Goal: Task Accomplishment & Management: Manage account settings

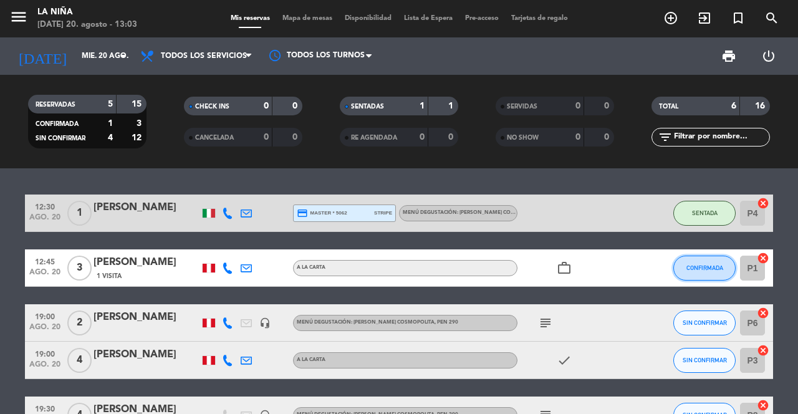
click at [707, 274] on button "CONFIRMADA" at bounding box center [705, 268] width 62 height 25
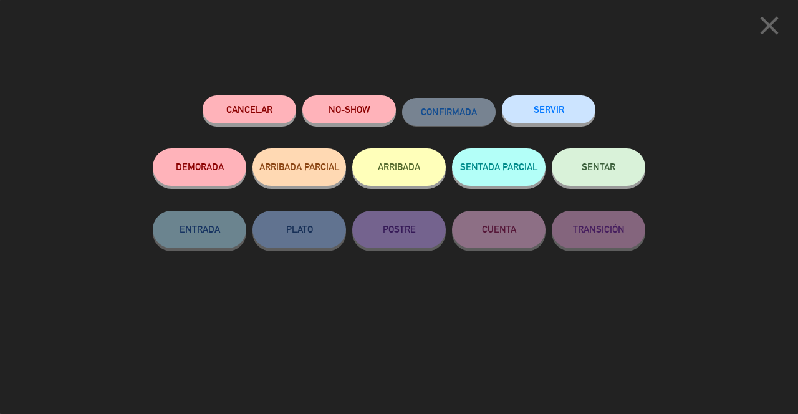
click at [601, 178] on button "SENTAR" at bounding box center [599, 166] width 94 height 37
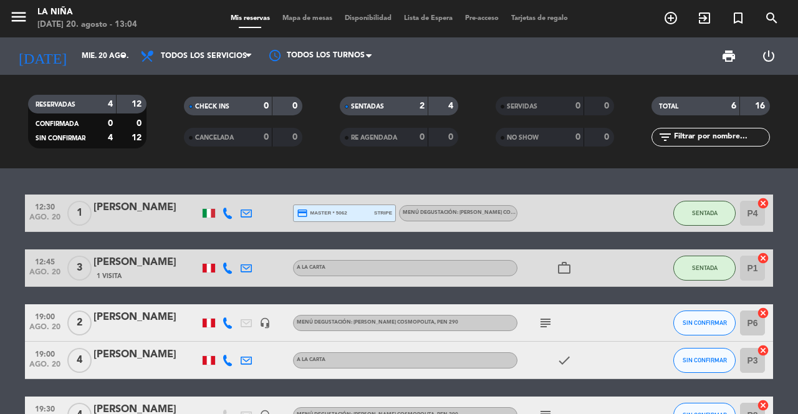
click at [669, 20] on icon "add_circle_outline" at bounding box center [671, 18] width 15 height 15
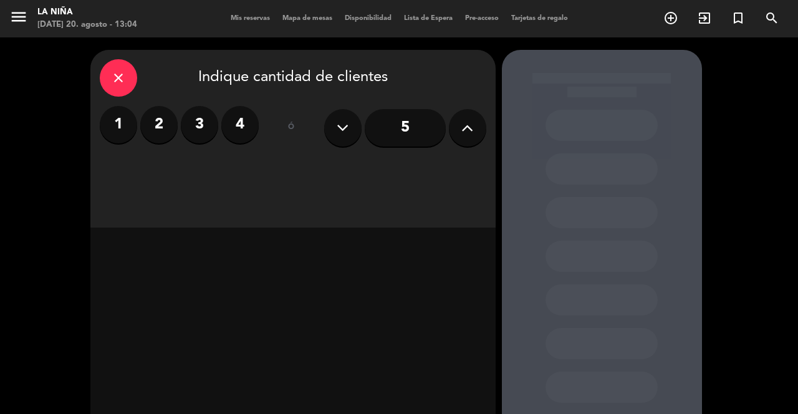
click at [164, 132] on label "2" at bounding box center [158, 124] width 37 height 37
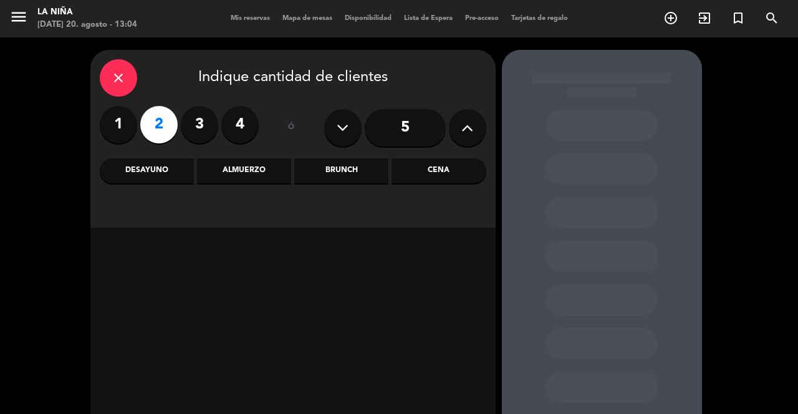
click at [243, 165] on div "Almuerzo" at bounding box center [244, 170] width 94 height 25
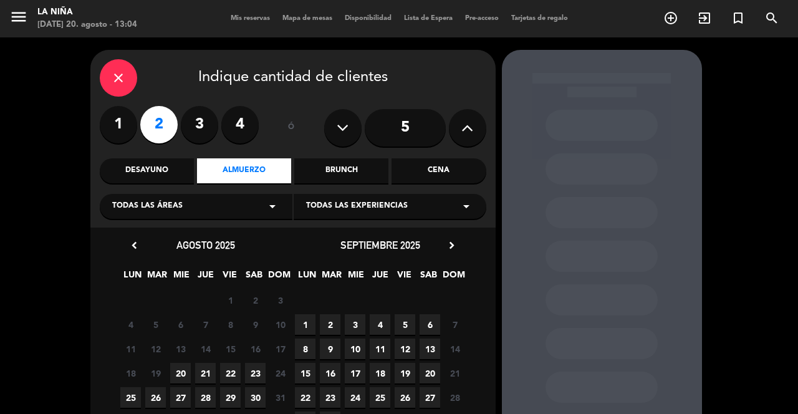
click at [182, 374] on span "20" at bounding box center [180, 373] width 21 height 21
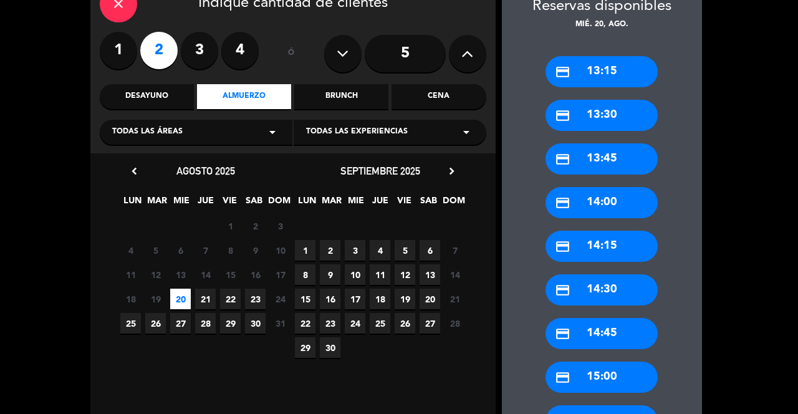
scroll to position [77, 0]
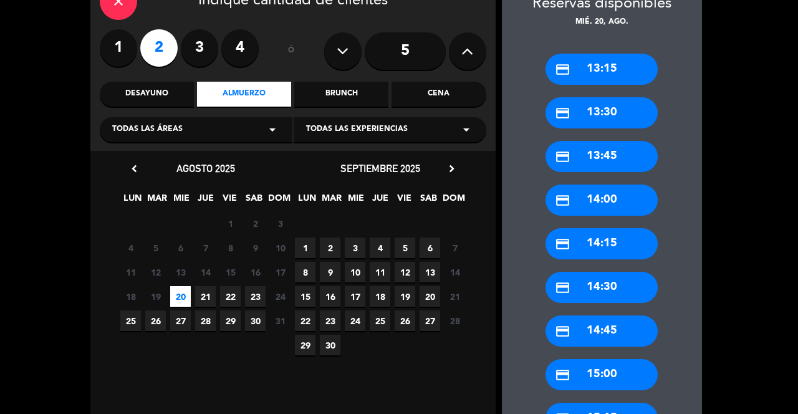
click at [630, 188] on div "credit_card 14:00" at bounding box center [602, 200] width 112 height 31
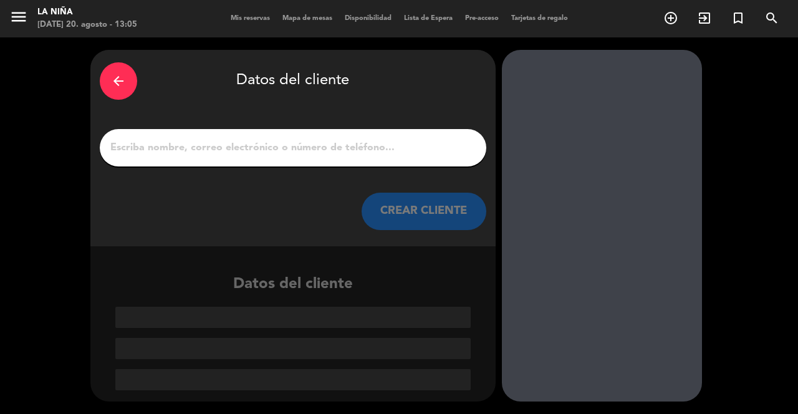
scroll to position [0, 0]
click at [416, 139] on input "1" at bounding box center [293, 147] width 368 height 17
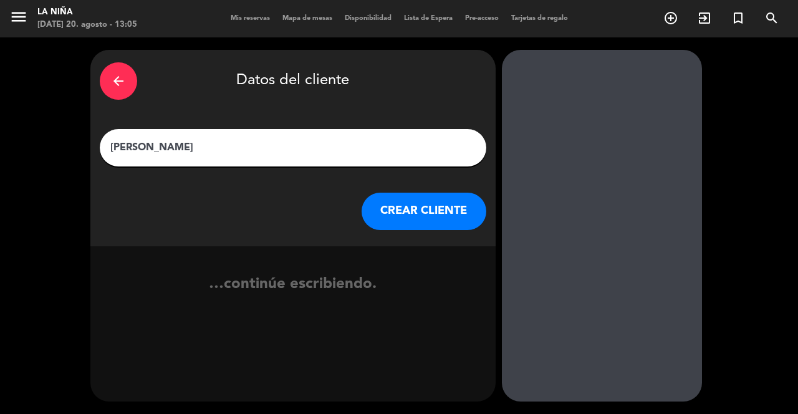
type input "[PERSON_NAME]"
click at [389, 201] on button "CREAR CLIENTE" at bounding box center [424, 211] width 125 height 37
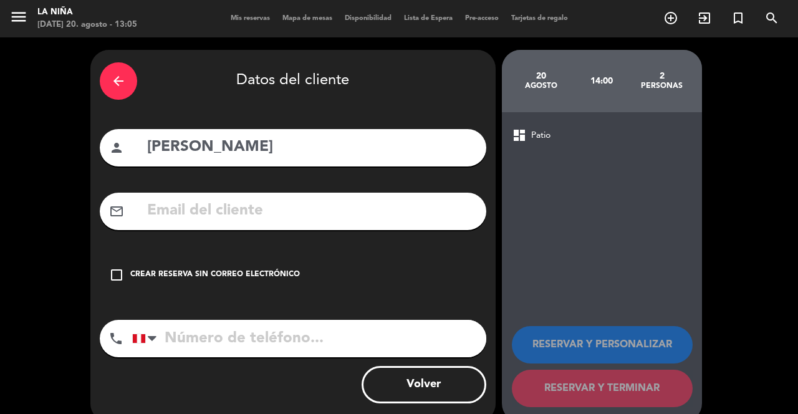
click at [327, 203] on input "text" at bounding box center [311, 211] width 331 height 26
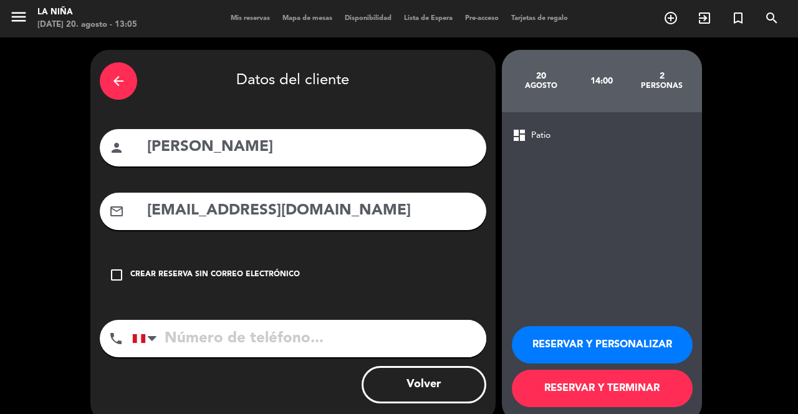
type input "[EMAIL_ADDRESS][DOMAIN_NAME]"
click at [256, 329] on input "tel" at bounding box center [309, 338] width 354 height 37
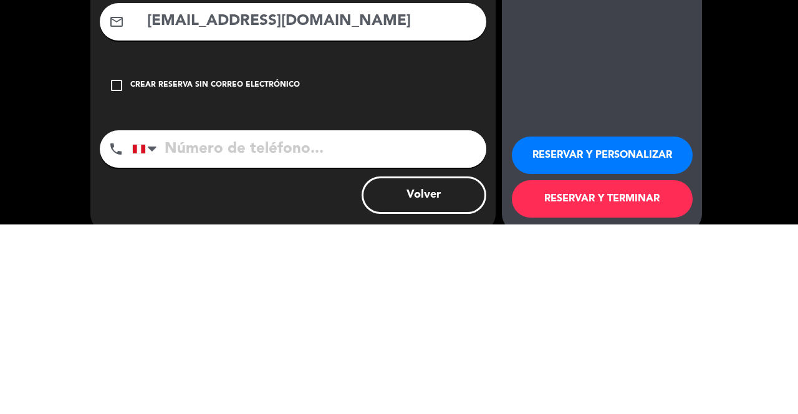
scroll to position [22, 0]
type input "904411995"
click at [613, 364] on button "RESERVAR Y PERSONALIZAR" at bounding box center [602, 344] width 181 height 37
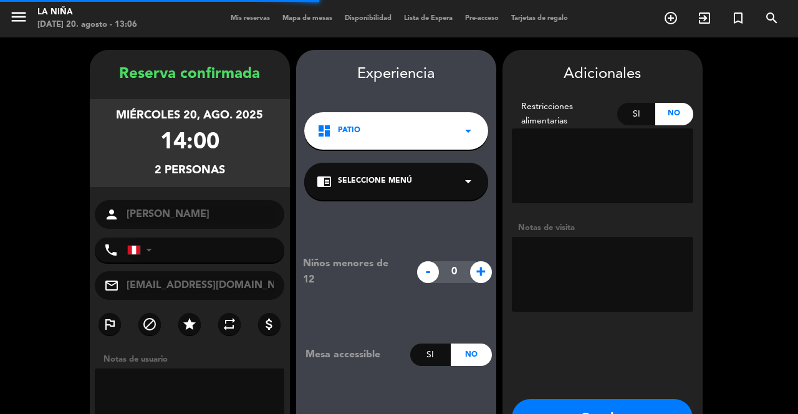
type input "[PHONE_NUMBER]"
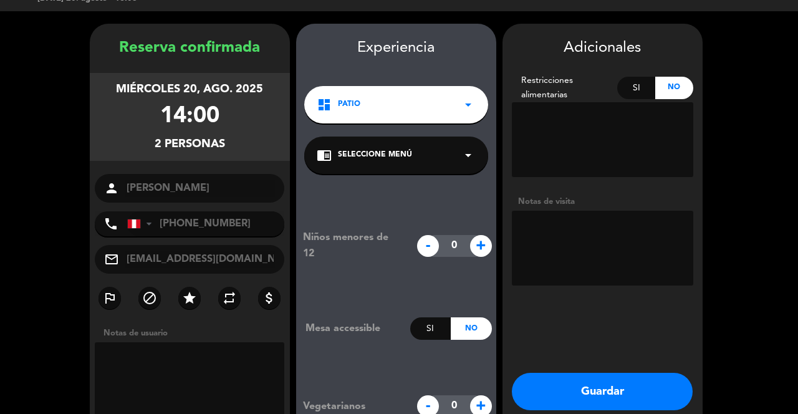
click at [609, 373] on button "Guardar" at bounding box center [602, 391] width 181 height 37
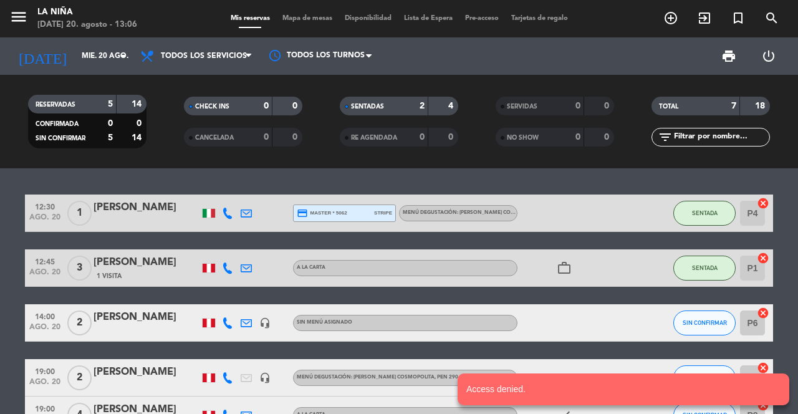
click at [152, 309] on div "[PERSON_NAME]" at bounding box center [147, 317] width 106 height 16
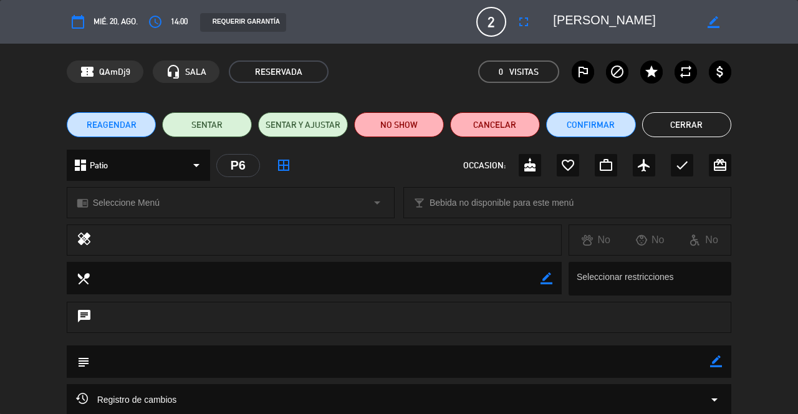
click at [566, 170] on icon "favorite_border" at bounding box center [568, 165] width 15 height 15
click at [675, 130] on button "Cerrar" at bounding box center [687, 124] width 90 height 25
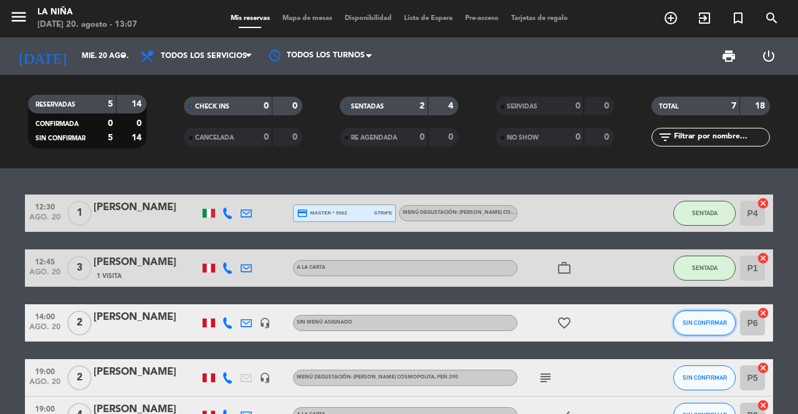
click at [712, 319] on span "SIN CONFIRMAR" at bounding box center [705, 322] width 44 height 7
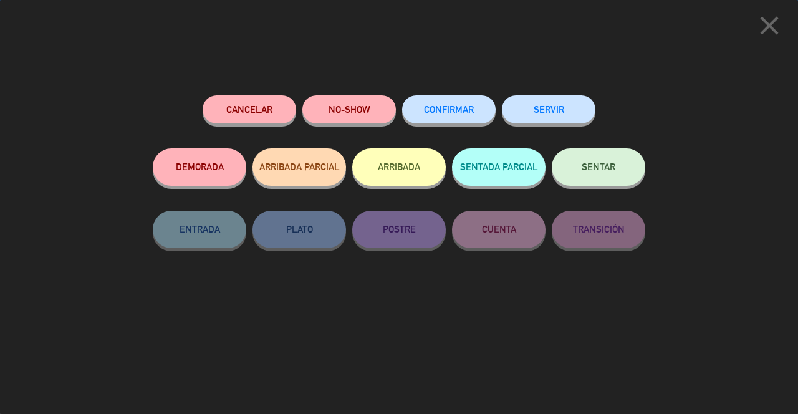
click at [446, 115] on span "CONFIRMAR" at bounding box center [449, 109] width 50 height 11
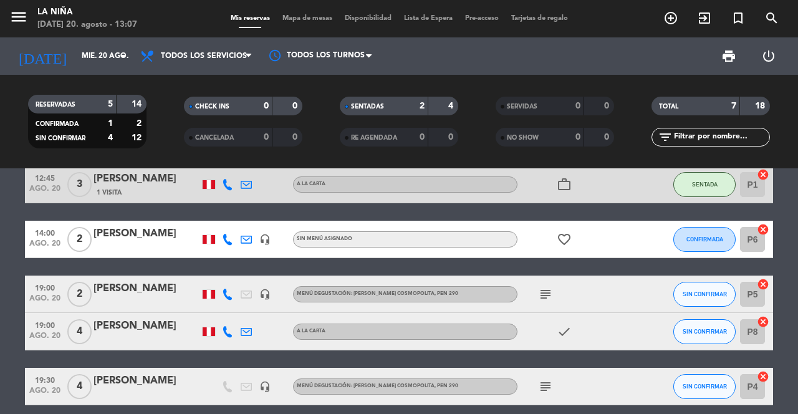
scroll to position [84, 0]
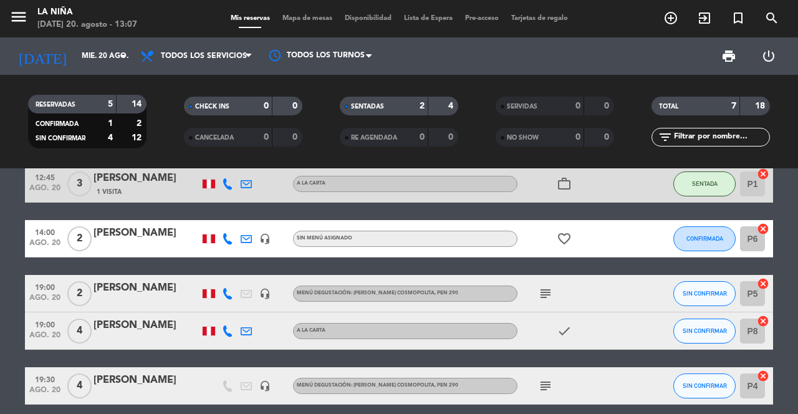
click at [549, 286] on icon "subject" at bounding box center [545, 293] width 15 height 15
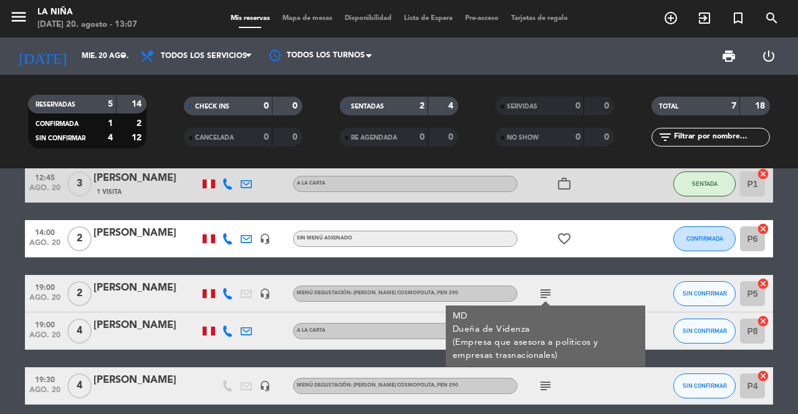
click at [621, 275] on div "subject MD Dueña de Videnza (Empresa que asesora a políticos y empresas trasnac…" at bounding box center [574, 293] width 112 height 37
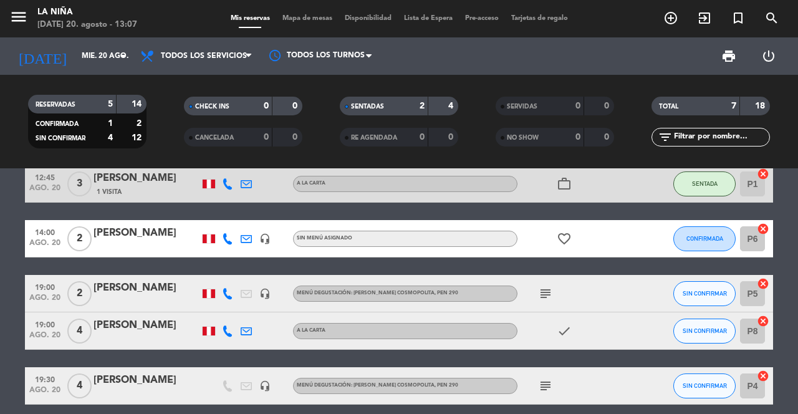
click at [543, 286] on icon "subject" at bounding box center [545, 293] width 15 height 15
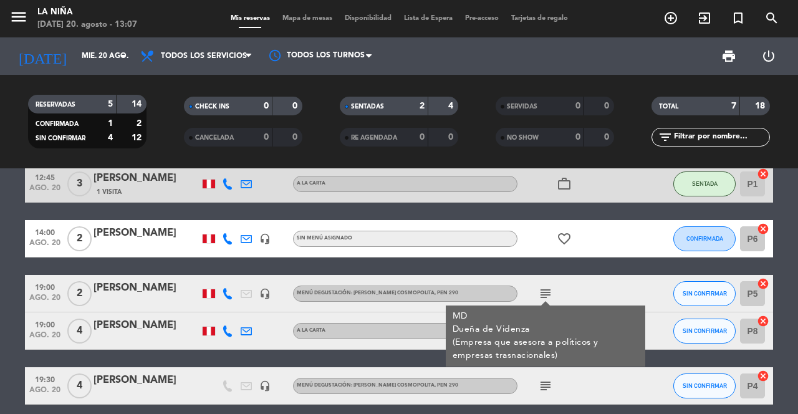
click at [544, 286] on icon "subject" at bounding box center [545, 293] width 15 height 15
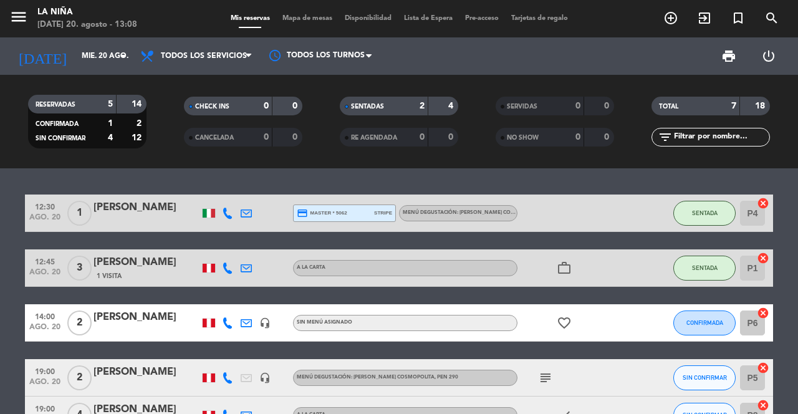
scroll to position [0, 0]
click at [664, 24] on icon "add_circle_outline" at bounding box center [671, 18] width 15 height 15
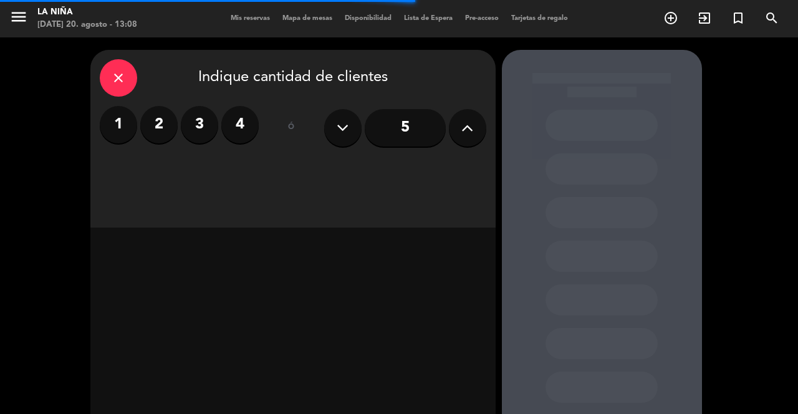
click at [166, 129] on label "2" at bounding box center [158, 124] width 37 height 37
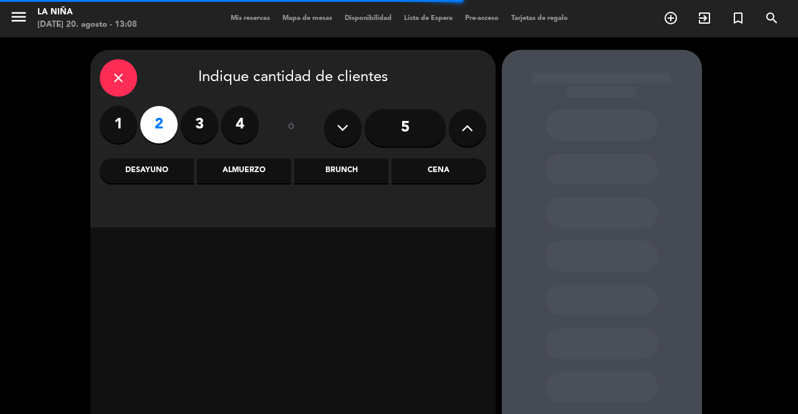
click at [433, 160] on div "Cena" at bounding box center [439, 170] width 94 height 25
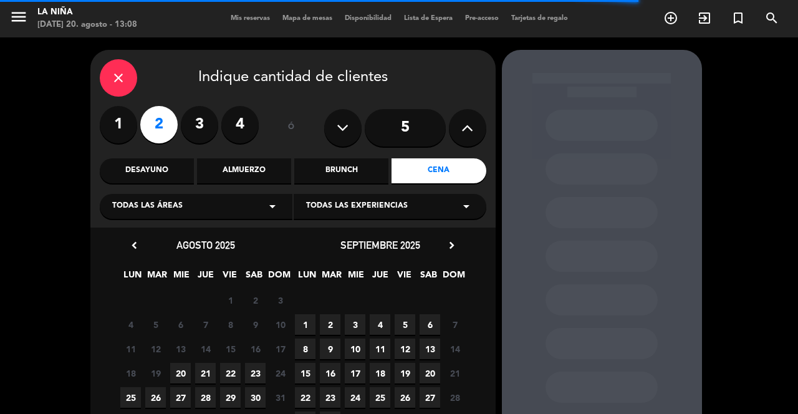
click at [188, 378] on span "20" at bounding box center [180, 373] width 21 height 21
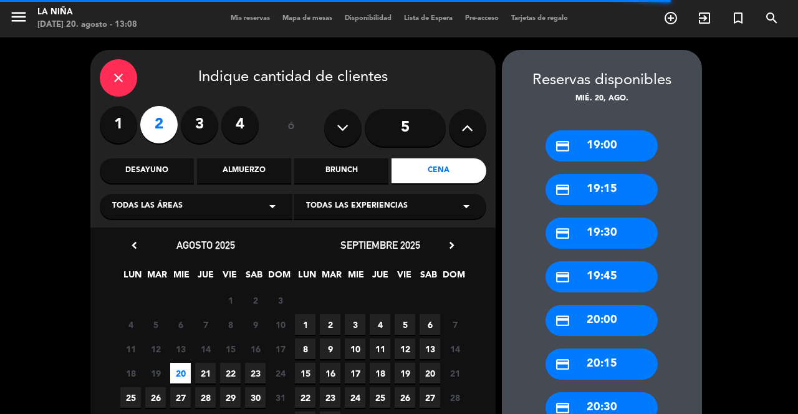
click at [617, 135] on div "credit_card 19:00" at bounding box center [602, 145] width 112 height 31
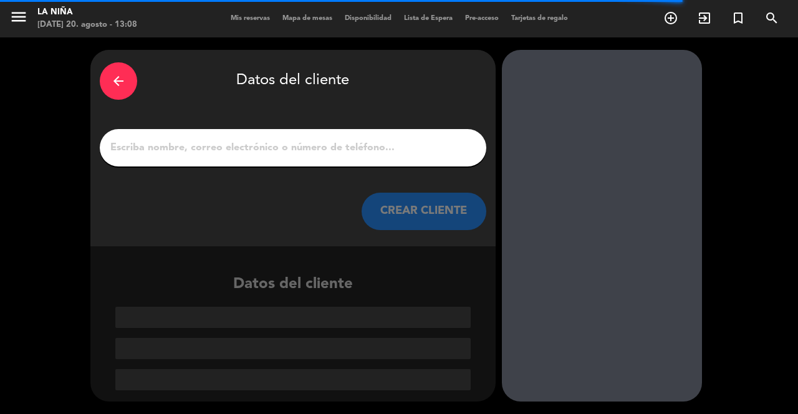
click at [357, 141] on input "1" at bounding box center [293, 147] width 368 height 17
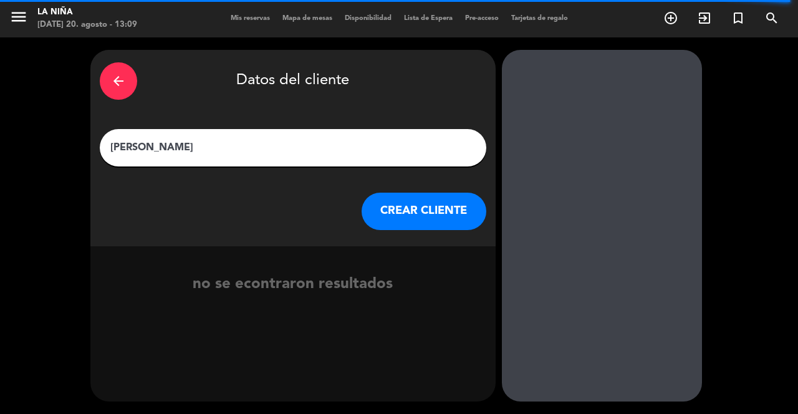
type input "[PERSON_NAME]"
click at [402, 201] on button "CREAR CLIENTE" at bounding box center [424, 211] width 125 height 37
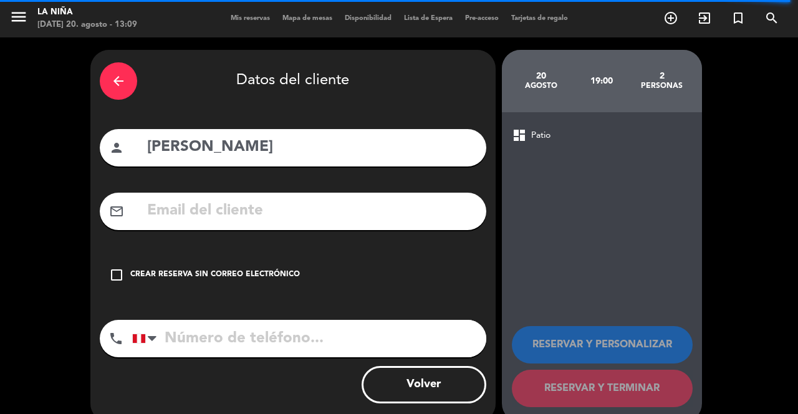
click at [120, 268] on icon "check_box_outline_blank" at bounding box center [116, 275] width 15 height 15
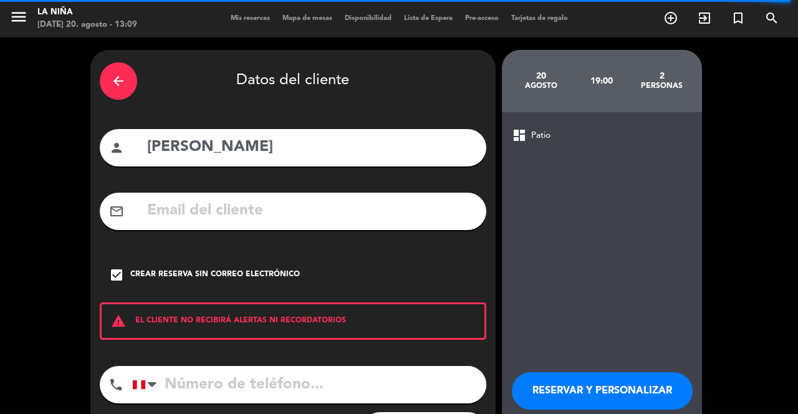
click at [271, 377] on input "tel" at bounding box center [309, 384] width 354 height 37
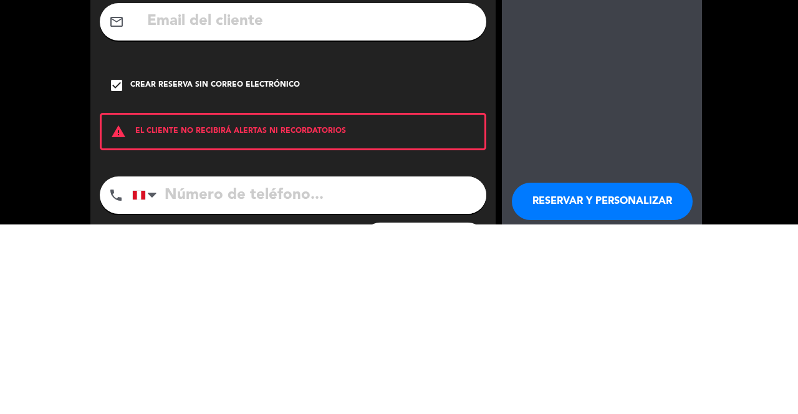
scroll to position [60, 0]
type input "978695969"
click at [645, 372] on button "RESERVAR Y PERSONALIZAR" at bounding box center [602, 390] width 181 height 37
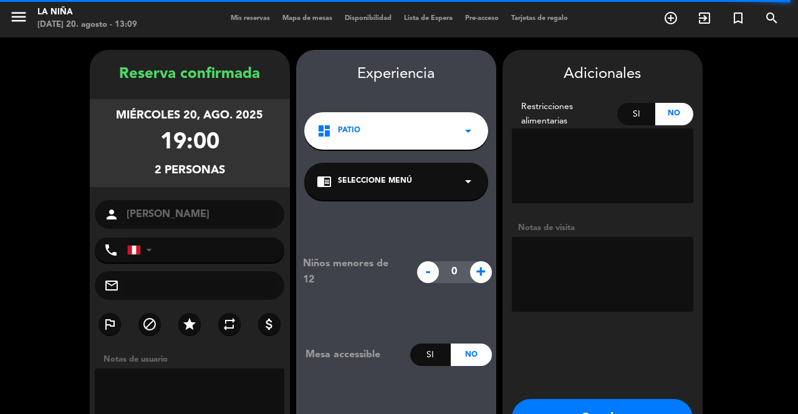
type input "[PHONE_NUMBER]"
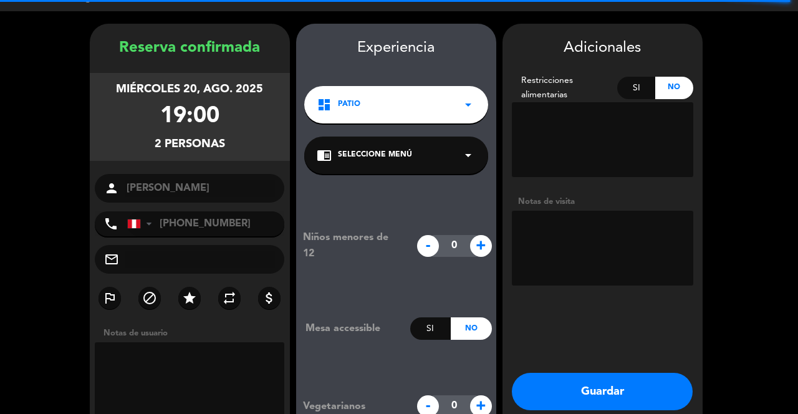
click at [450, 137] on div "chrome_reader_mode Seleccione Menú arrow_drop_down" at bounding box center [396, 155] width 184 height 37
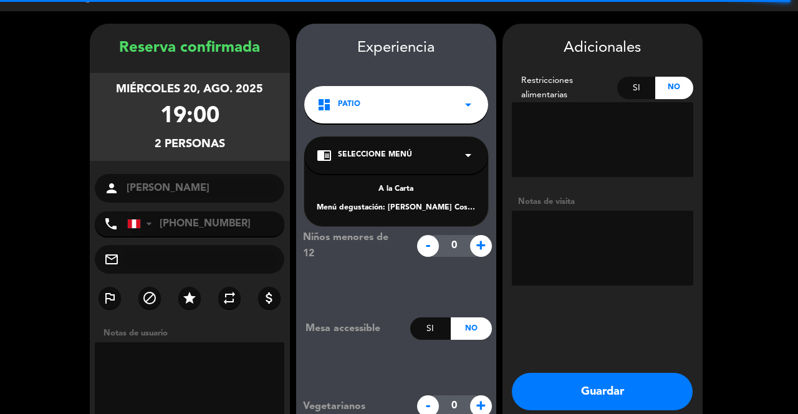
click at [440, 202] on div "Menú degustación: [PERSON_NAME] Cosmopolita" at bounding box center [396, 208] width 159 height 12
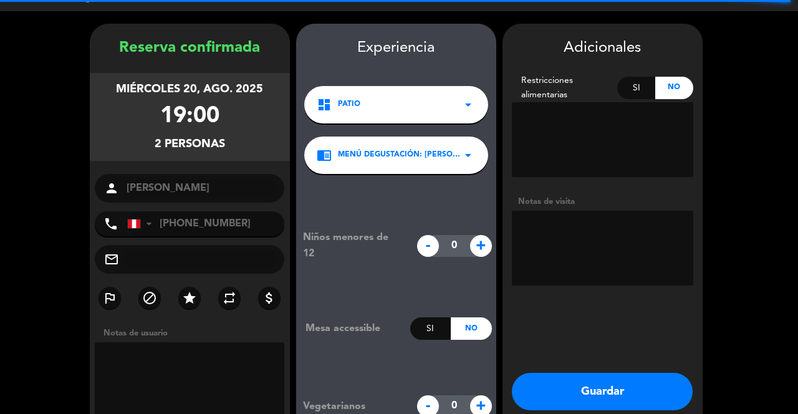
click at [554, 211] on textarea at bounding box center [602, 248] width 181 height 75
type textarea "Cocinero Ancashino Dueño de Pakta CT"
click at [605, 377] on button "Guardar" at bounding box center [602, 391] width 181 height 37
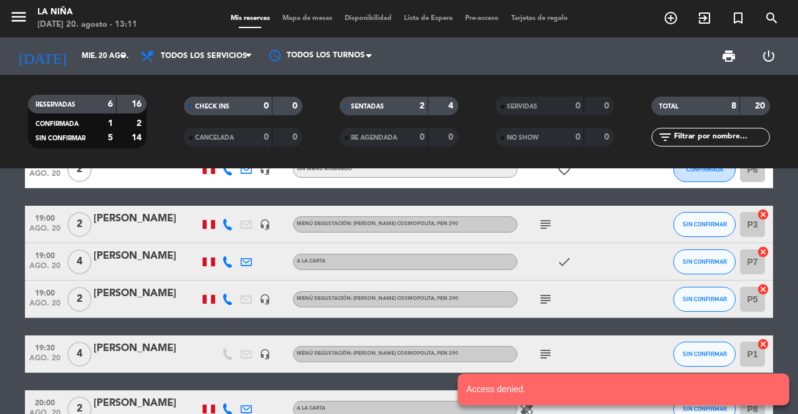
scroll to position [170, 0]
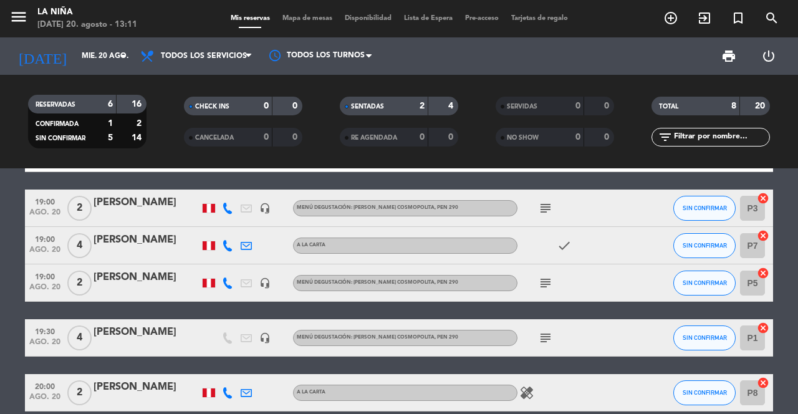
click at [541, 201] on icon "subject" at bounding box center [545, 208] width 15 height 15
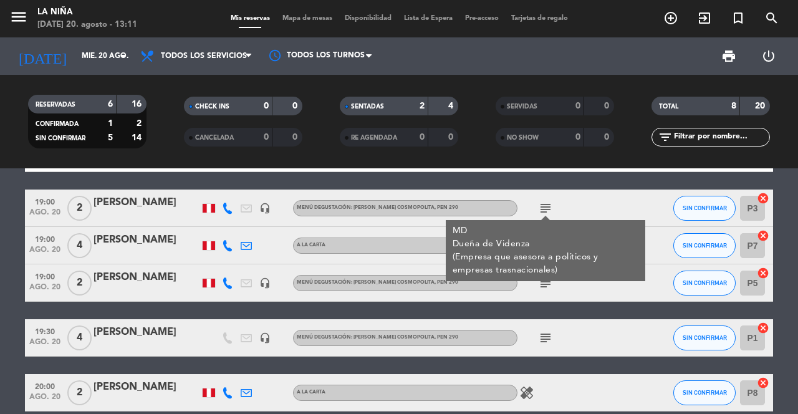
click at [589, 285] on div "12:30 [DATE] 1 [PERSON_NAME] credit_card master * 5062 stripe Menú degustación:…" at bounding box center [399, 218] width 748 height 387
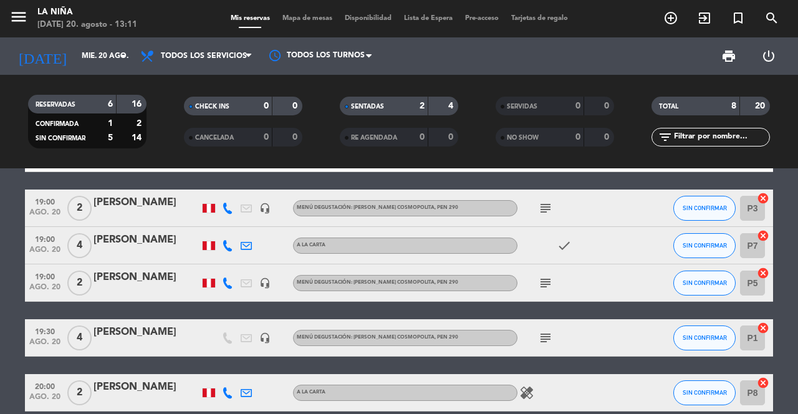
click at [539, 276] on icon "subject" at bounding box center [545, 283] width 15 height 15
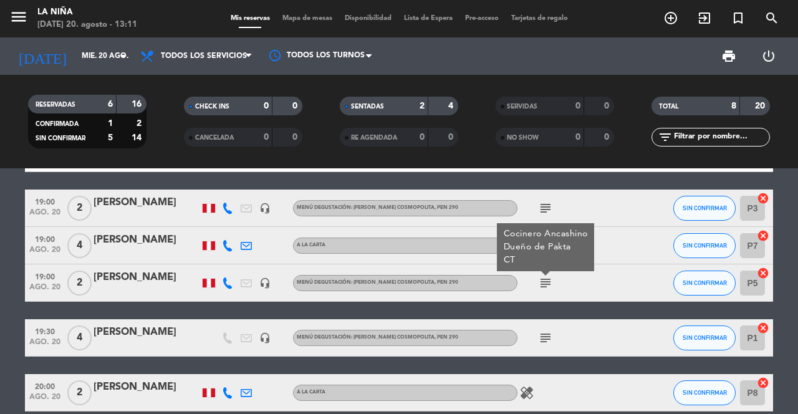
click at [155, 269] on div "[PERSON_NAME]" at bounding box center [147, 277] width 106 height 16
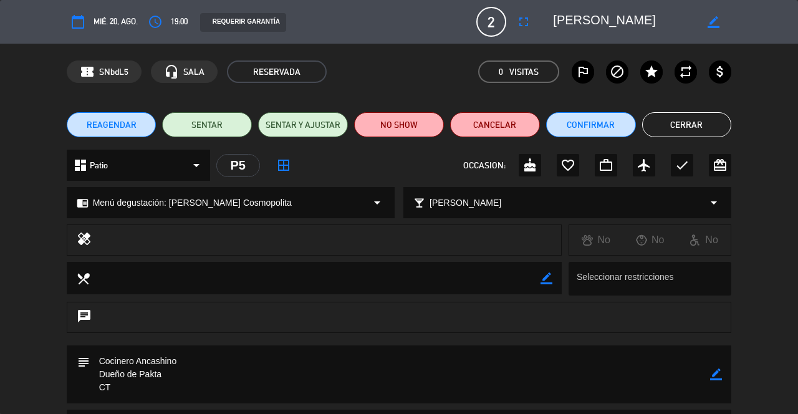
click at [716, 380] on icon "border_color" at bounding box center [716, 375] width 12 height 12
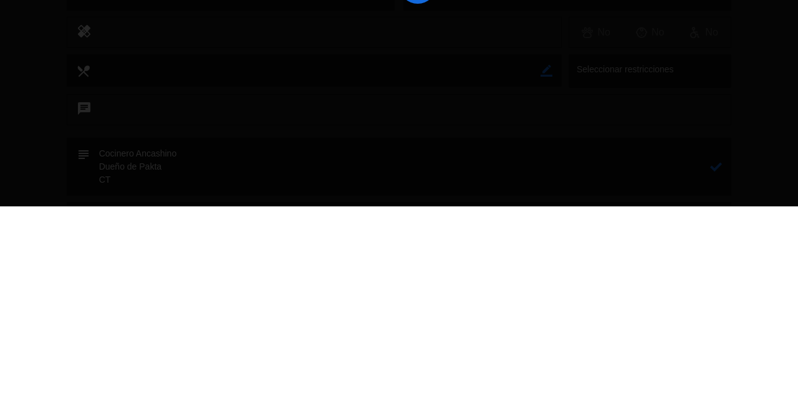
scroll to position [60, 0]
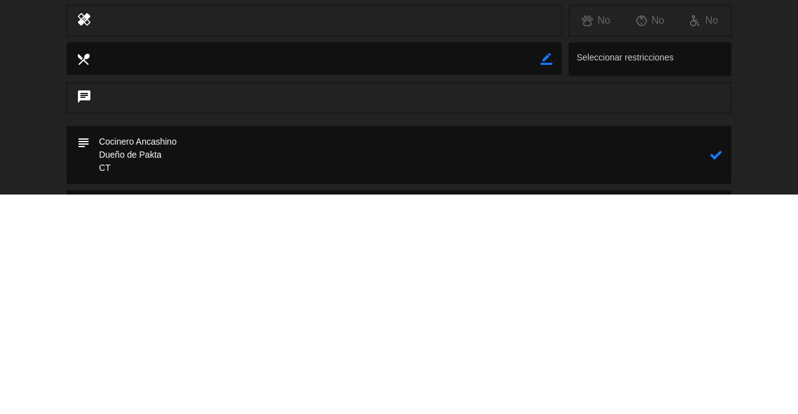
click at [100, 361] on textarea at bounding box center [400, 374] width 621 height 58
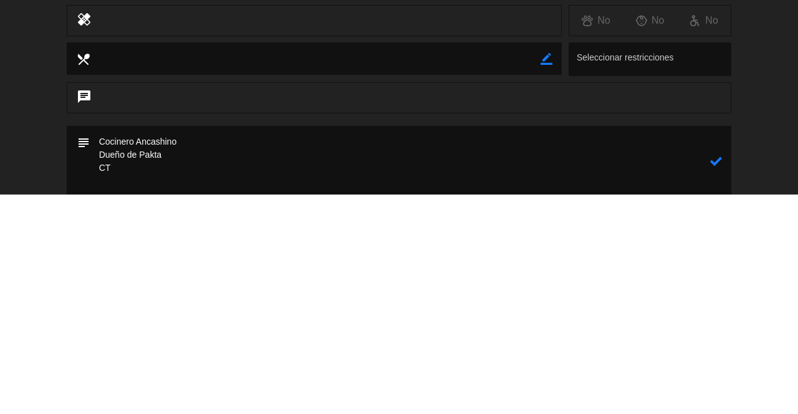
click at [358, 356] on textarea at bounding box center [400, 380] width 621 height 71
click at [710, 388] on textarea at bounding box center [400, 380] width 621 height 71
click at [709, 385] on textarea at bounding box center [400, 380] width 621 height 71
type textarea "MD Cocinero Ancashino Dueño de Pakta CT"
click at [712, 382] on icon at bounding box center [716, 381] width 12 height 12
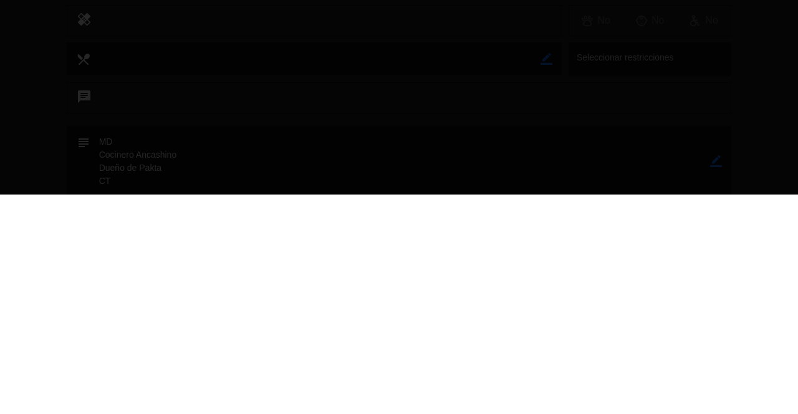
click at [754, 145] on div at bounding box center [399, 207] width 798 height 414
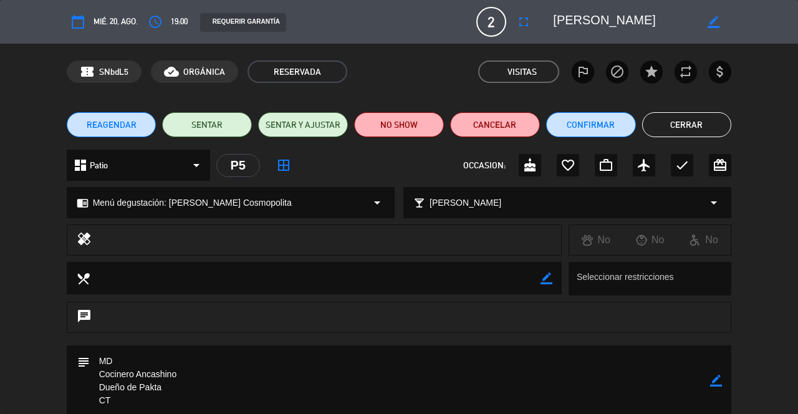
click at [693, 132] on button "Cerrar" at bounding box center [687, 124] width 90 height 25
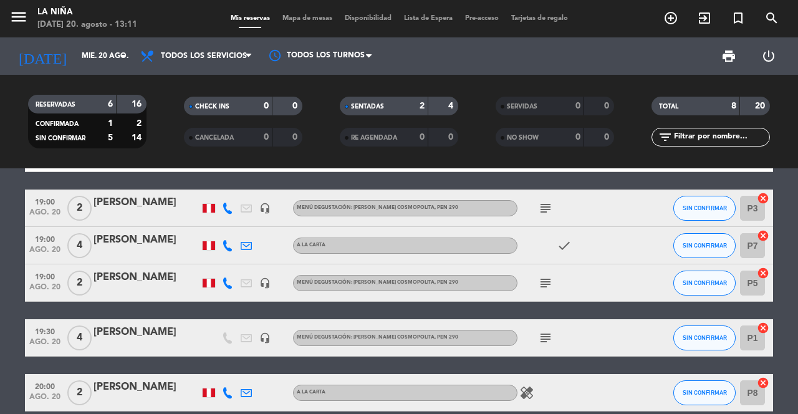
click at [547, 276] on icon "subject" at bounding box center [545, 283] width 15 height 15
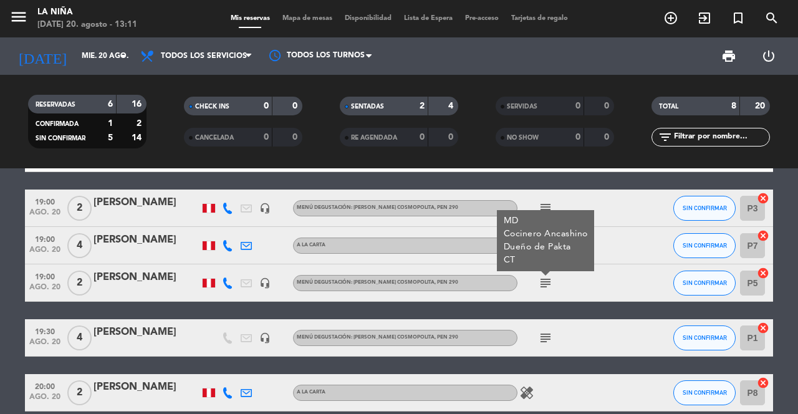
click at [544, 331] on icon "subject" at bounding box center [545, 338] width 15 height 15
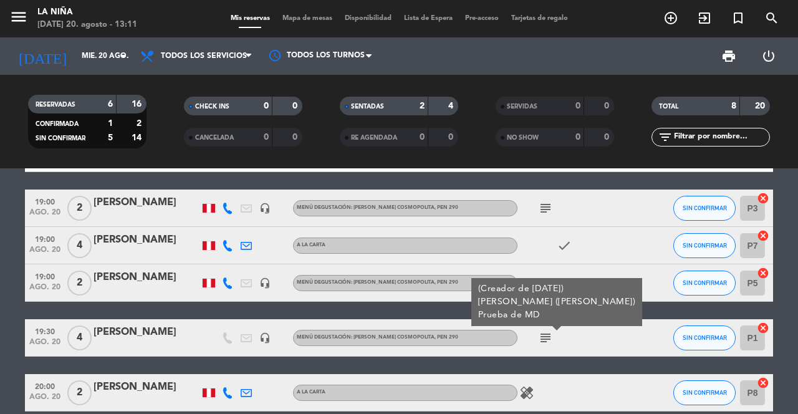
click at [540, 201] on icon "subject" at bounding box center [545, 208] width 15 height 15
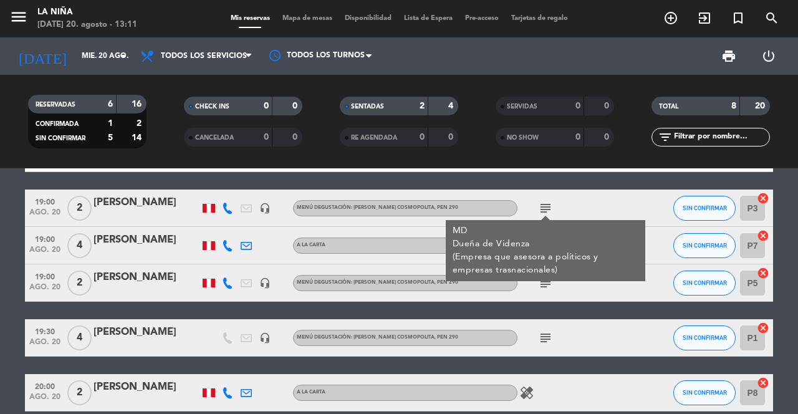
click at [510, 400] on div "12:30 [DATE] 1 [PERSON_NAME] credit_card master * 5062 stripe Menú degustación:…" at bounding box center [399, 291] width 798 height 246
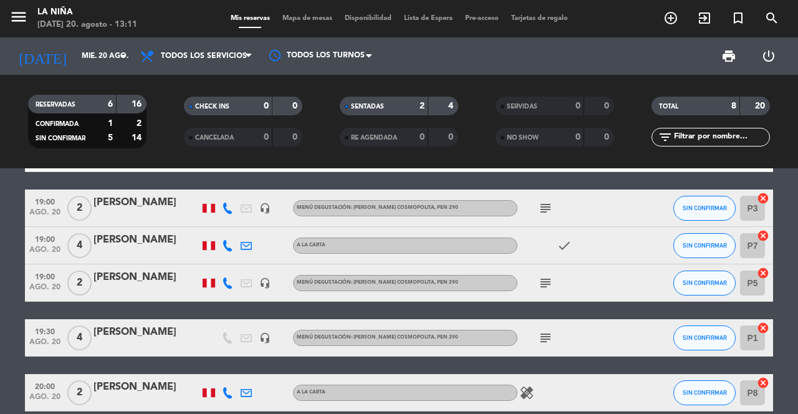
click at [529, 385] on icon "healing" at bounding box center [526, 392] width 15 height 15
click at [516, 382] on div "12:30 [DATE] 1 [PERSON_NAME] credit_card master * 5062 stripe Menú degustación:…" at bounding box center [399, 291] width 798 height 246
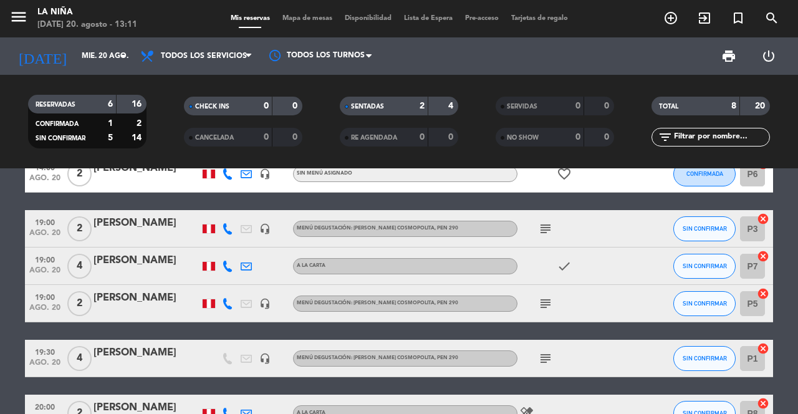
scroll to position [150, 0]
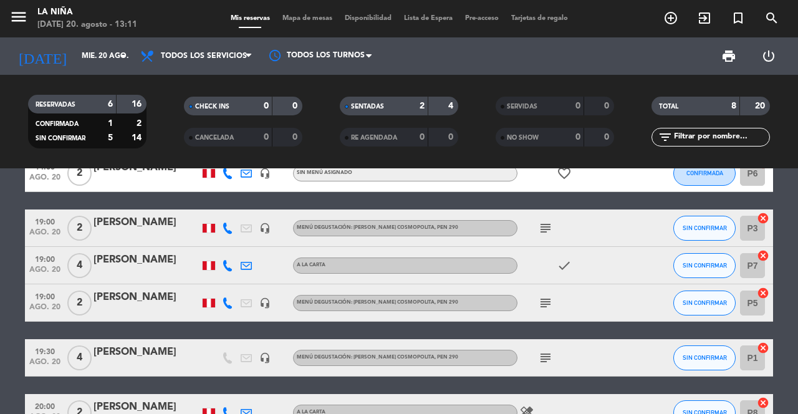
click at [545, 296] on icon "subject" at bounding box center [545, 303] width 15 height 15
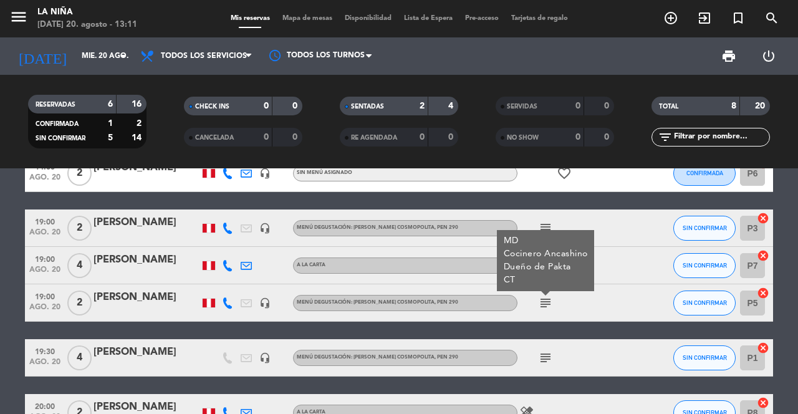
click at [544, 350] on icon "subject" at bounding box center [545, 357] width 15 height 15
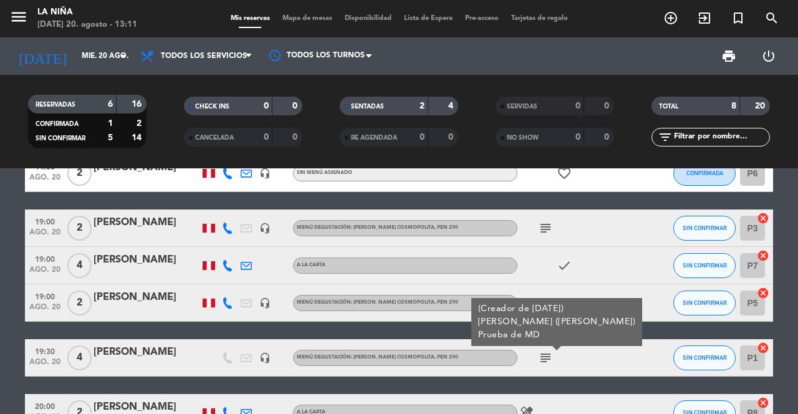
click at [549, 221] on icon "subject" at bounding box center [545, 228] width 15 height 15
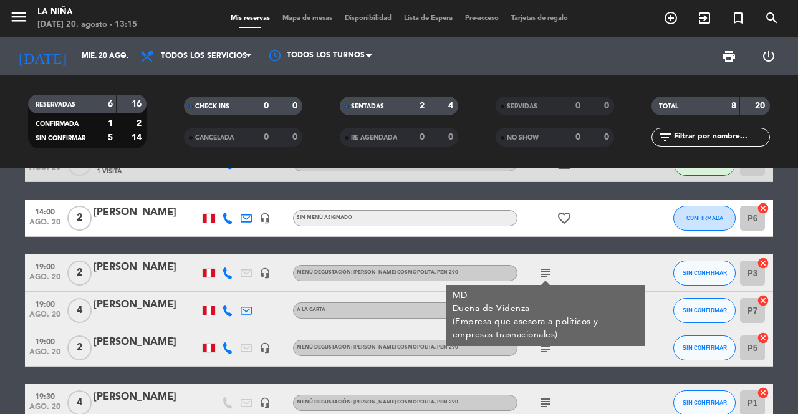
scroll to position [95, 0]
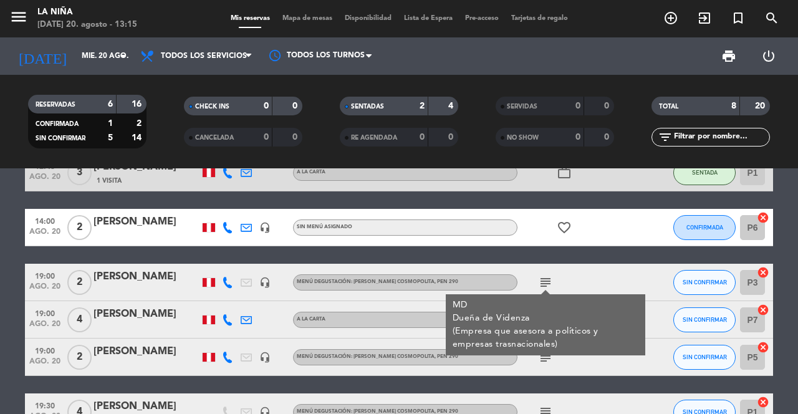
click at [26, 301] on div "19:00 [DATE]" at bounding box center [45, 319] width 40 height 37
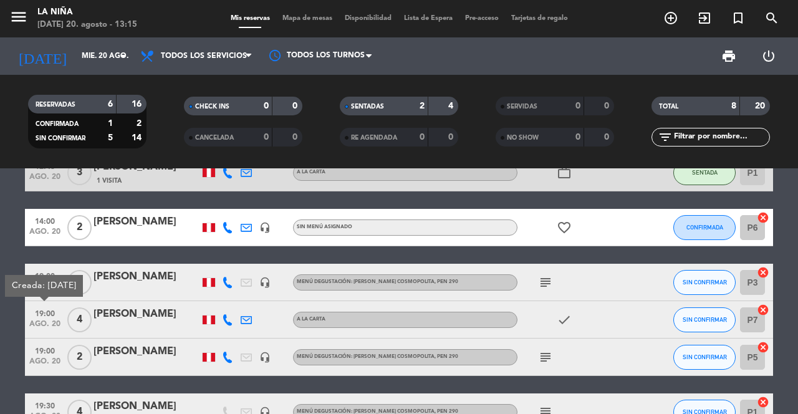
click at [1, 290] on bookings-row "12:30 [DATE] 1 [PERSON_NAME] credit_card master * 5062 stripe Menú degustación:…" at bounding box center [399, 292] width 798 height 387
click at [230, 277] on icon at bounding box center [227, 282] width 11 height 11
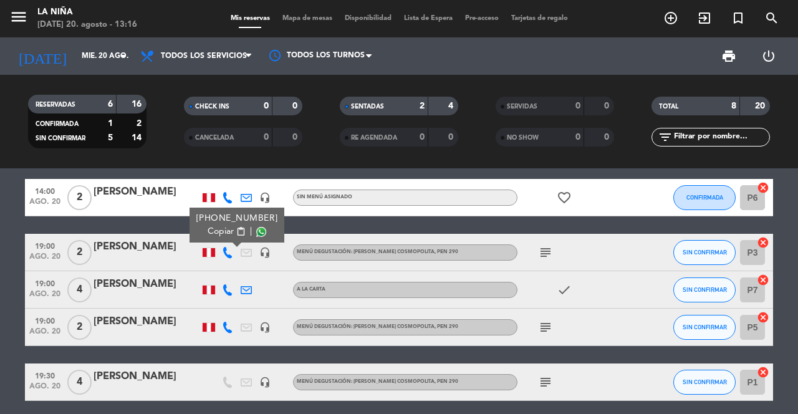
scroll to position [123, 0]
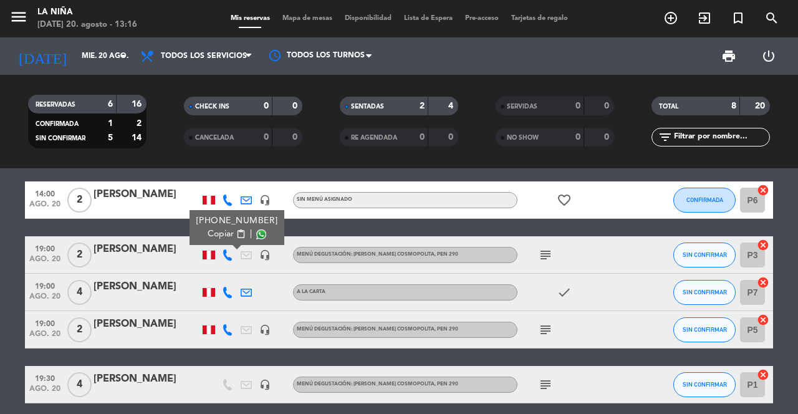
click at [230, 287] on icon at bounding box center [227, 292] width 11 height 11
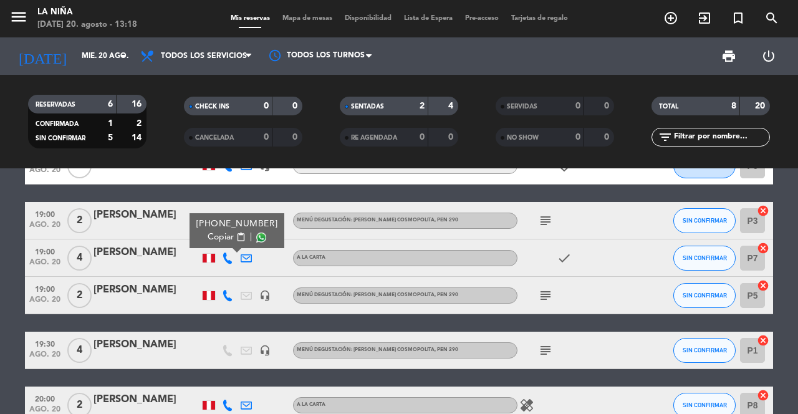
scroll to position [170, 0]
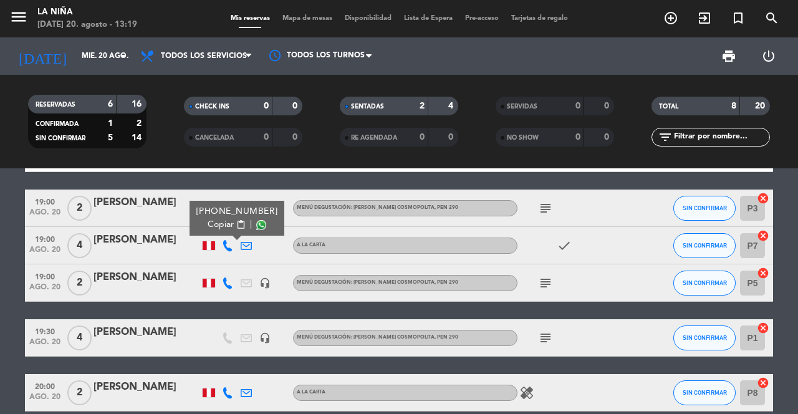
click at [232, 278] on icon at bounding box center [227, 283] width 11 height 11
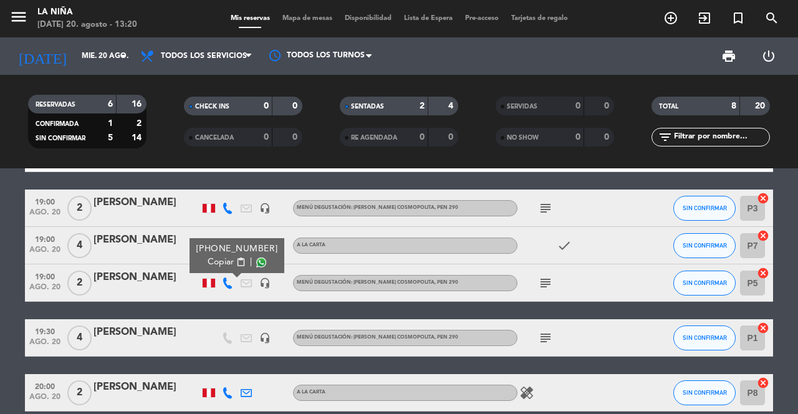
click at [551, 201] on icon "subject" at bounding box center [545, 208] width 15 height 15
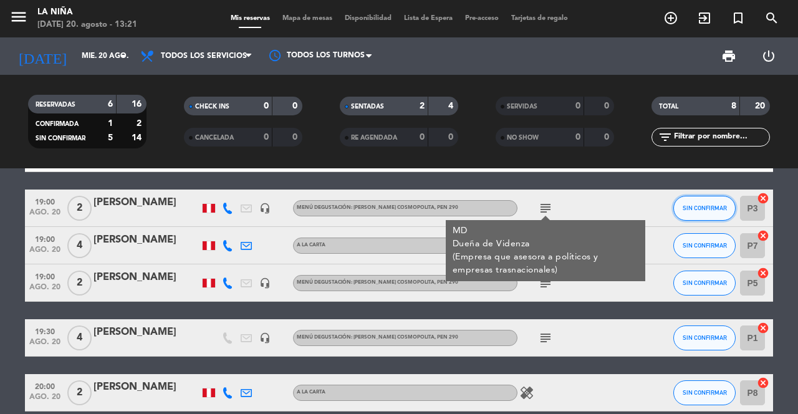
click at [708, 205] on button "SIN CONFIRMAR" at bounding box center [705, 208] width 62 height 25
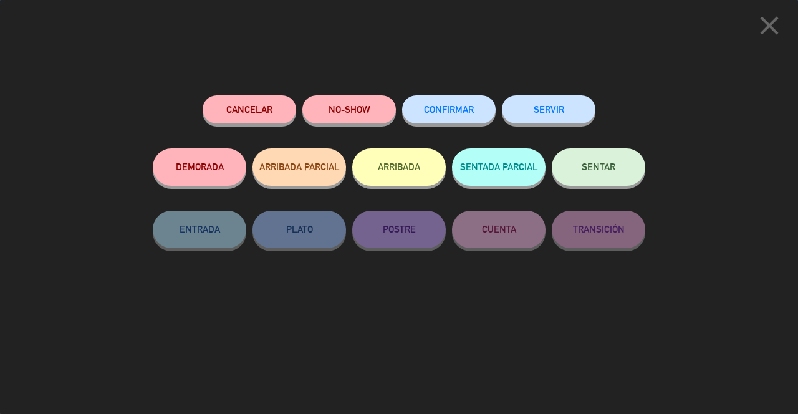
click at [450, 113] on span "CONFIRMAR" at bounding box center [449, 109] width 50 height 11
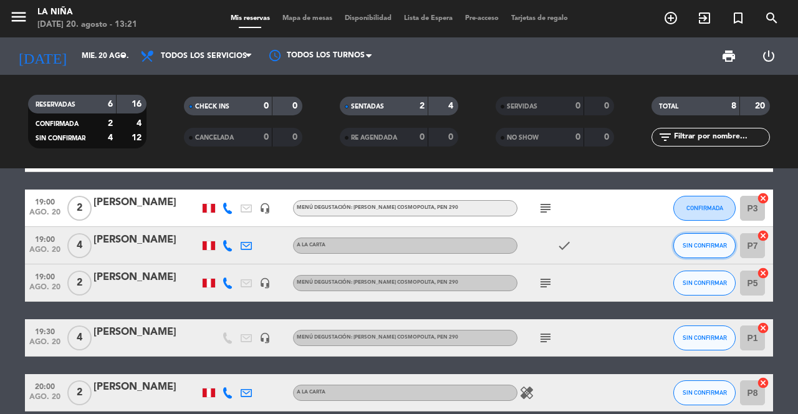
click at [700, 246] on button "SIN CONFIRMAR" at bounding box center [705, 245] width 62 height 25
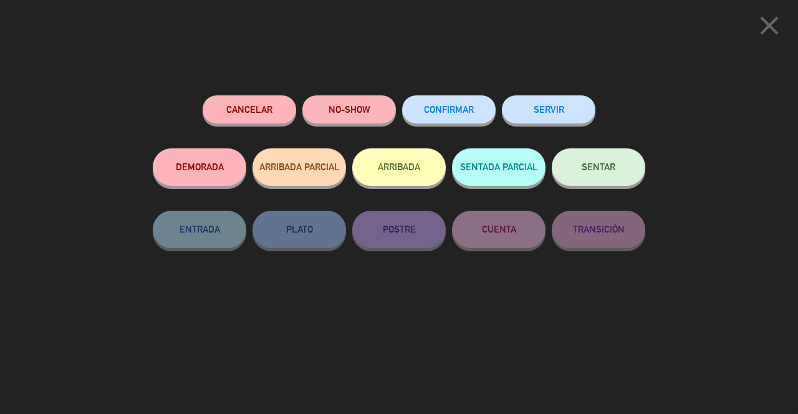
click at [251, 109] on button "Cancelar" at bounding box center [250, 109] width 94 height 28
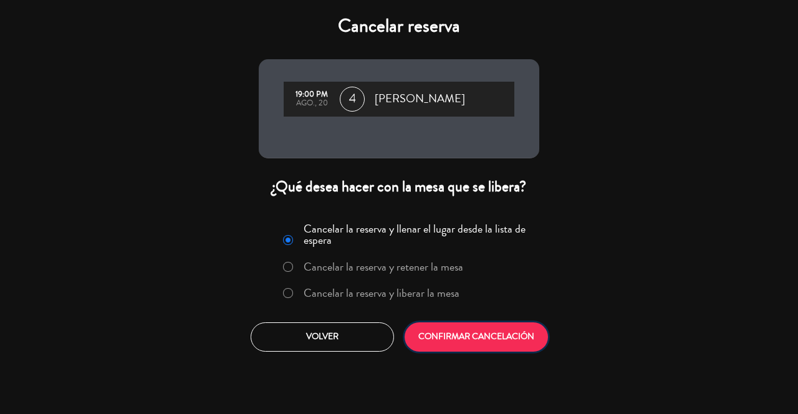
click at [473, 342] on button "CONFIRMAR CANCELACIÓN" at bounding box center [476, 336] width 143 height 29
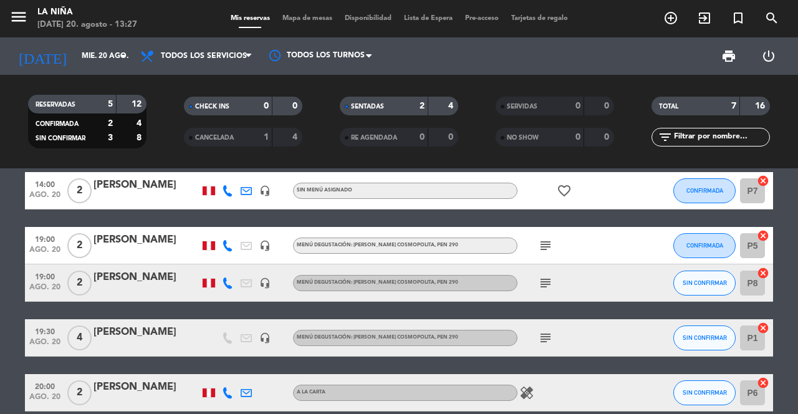
scroll to position [0, 0]
click at [210, 57] on span "Todos los servicios" at bounding box center [204, 56] width 86 height 9
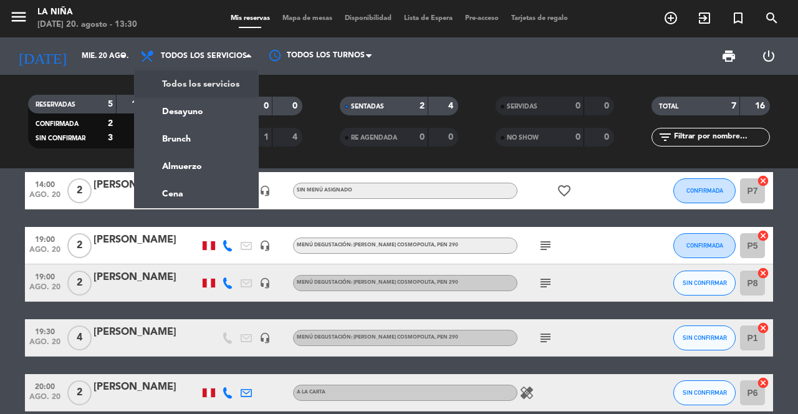
click at [87, 273] on div "2" at bounding box center [79, 282] width 29 height 37
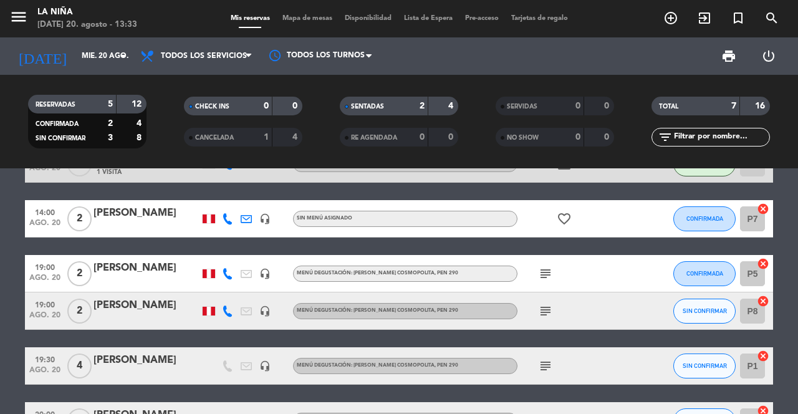
scroll to position [132, 0]
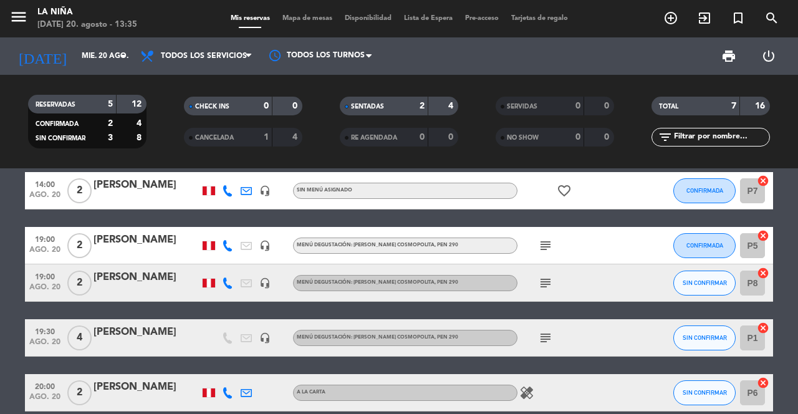
click at [230, 395] on icon at bounding box center [227, 392] width 11 height 11
click at [523, 386] on icon "healing" at bounding box center [526, 392] width 15 height 15
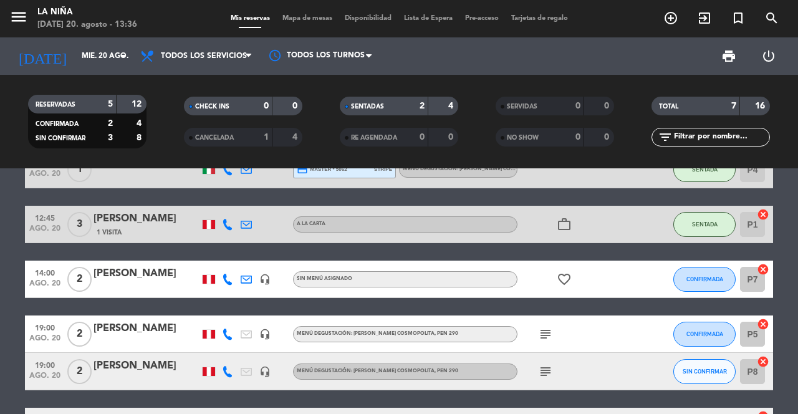
scroll to position [3, 0]
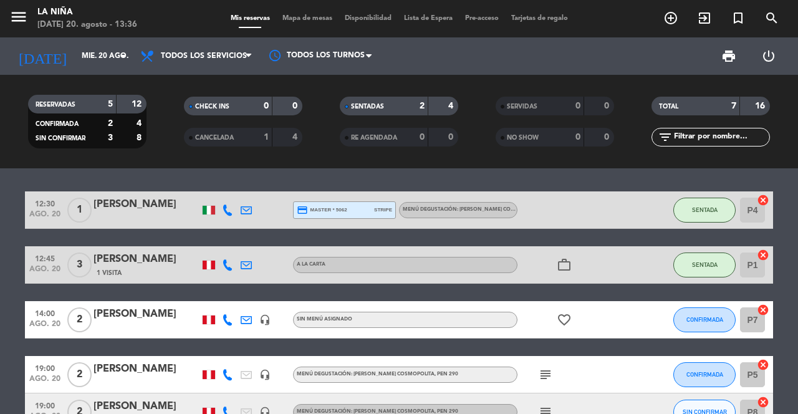
click at [22, 238] on bookings-row "12:30 [DATE] 1 [PERSON_NAME] credit_card master * 5062 stripe Menú degustación:…" at bounding box center [399, 365] width 798 height 349
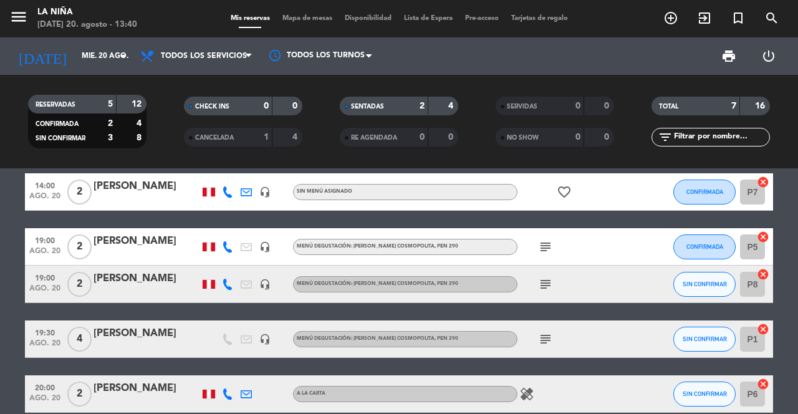
scroll to position [132, 0]
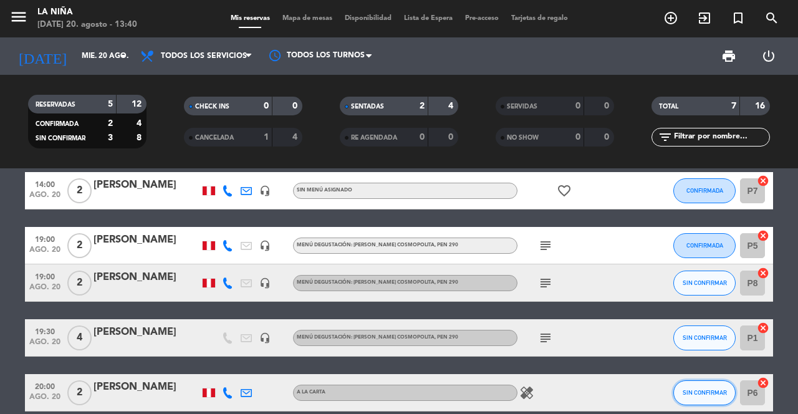
click at [696, 392] on span "SIN CONFIRMAR" at bounding box center [705, 392] width 44 height 7
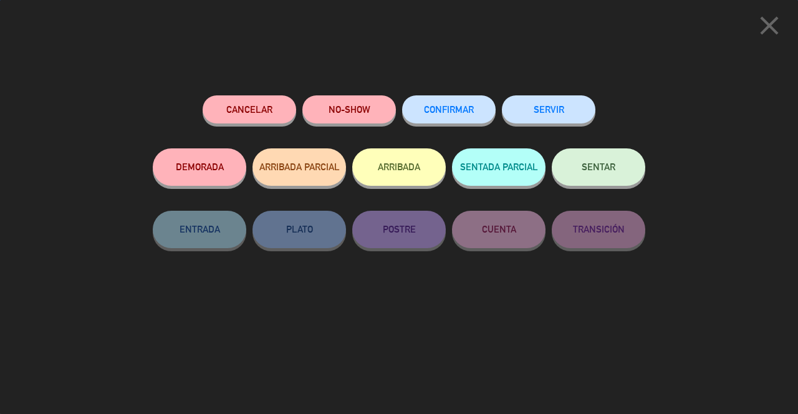
click at [429, 110] on span "CONFIRMAR" at bounding box center [449, 109] width 50 height 11
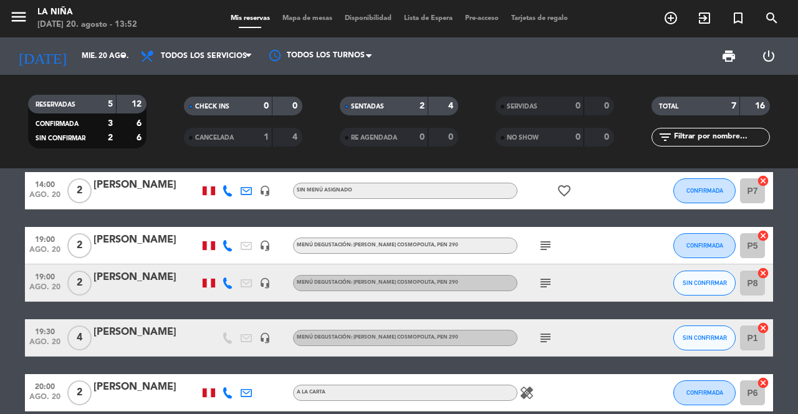
click at [118, 57] on icon "arrow_drop_down" at bounding box center [123, 56] width 15 height 15
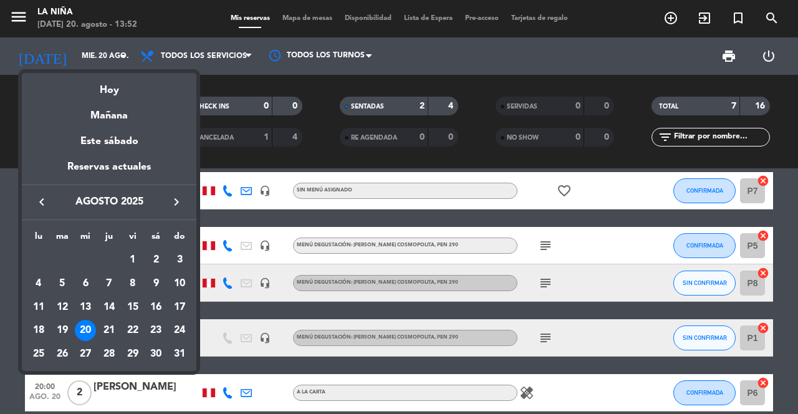
click at [14, 263] on div at bounding box center [399, 207] width 798 height 414
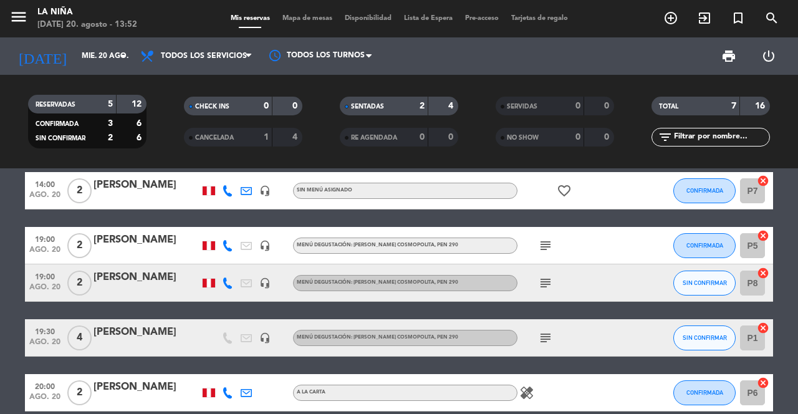
scroll to position [0, 0]
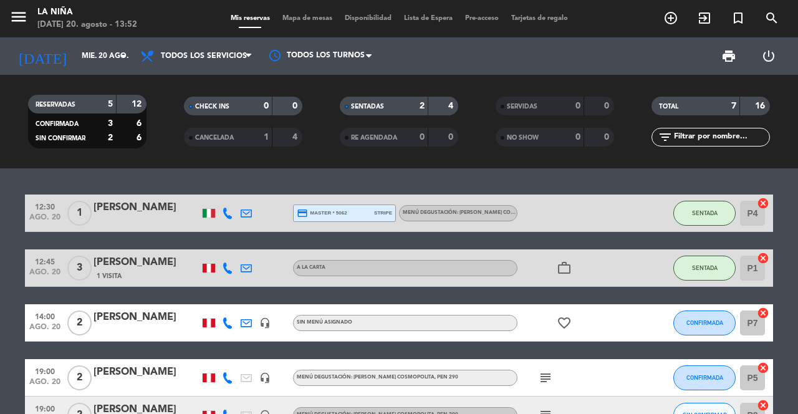
click at [107, 65] on input "mié. 20 ago." at bounding box center [124, 56] width 99 height 21
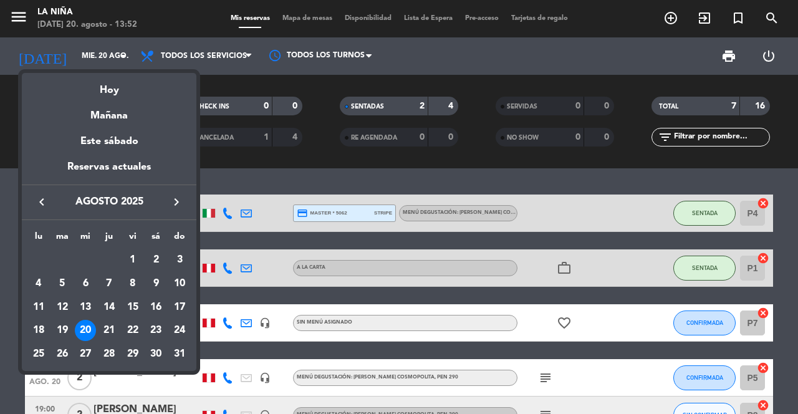
click at [115, 336] on div "21" at bounding box center [109, 330] width 21 height 21
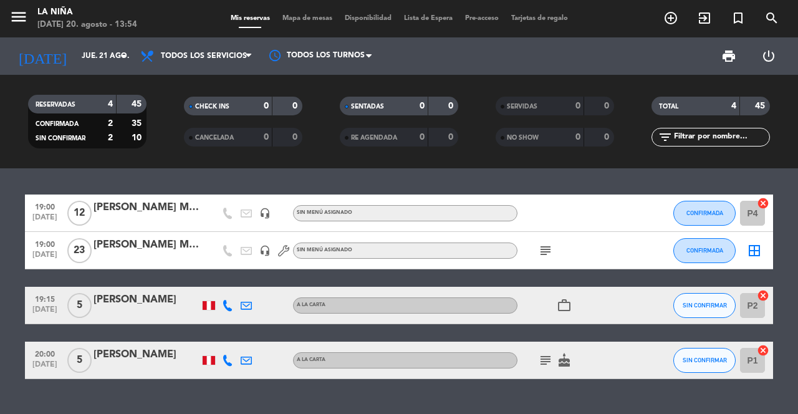
click at [88, 60] on input "jue. 21 ago." at bounding box center [124, 56] width 99 height 21
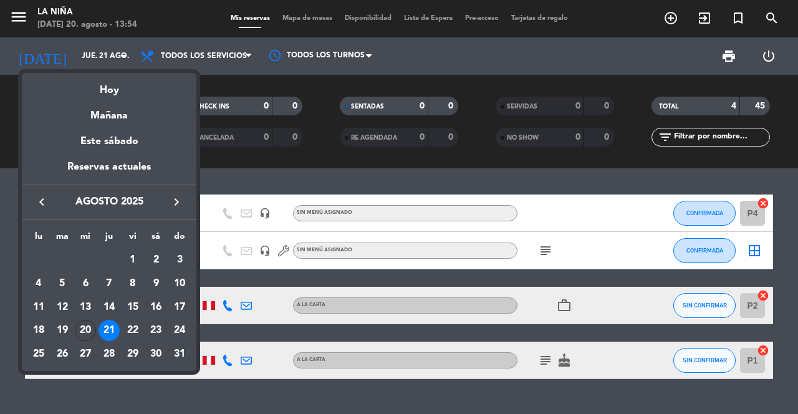
click at [95, 333] on div "20" at bounding box center [85, 330] width 21 height 21
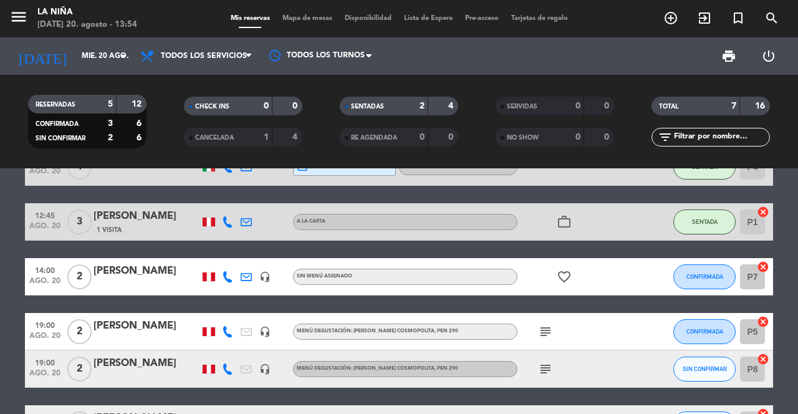
scroll to position [74, 0]
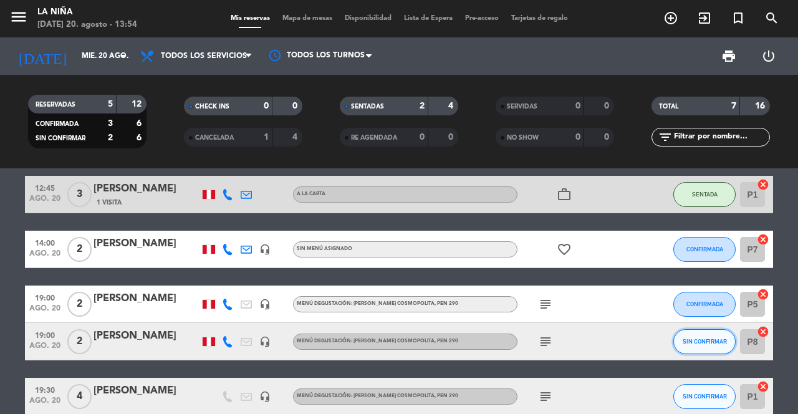
click at [699, 334] on button "SIN CONFIRMAR" at bounding box center [705, 341] width 62 height 25
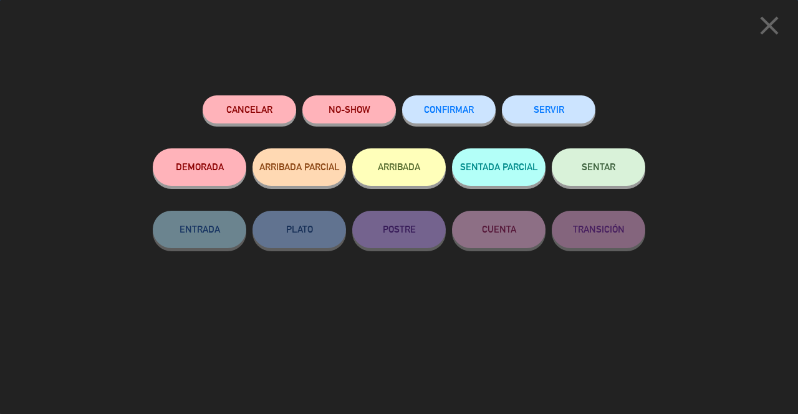
click at [430, 114] on span "CONFIRMAR" at bounding box center [449, 109] width 50 height 11
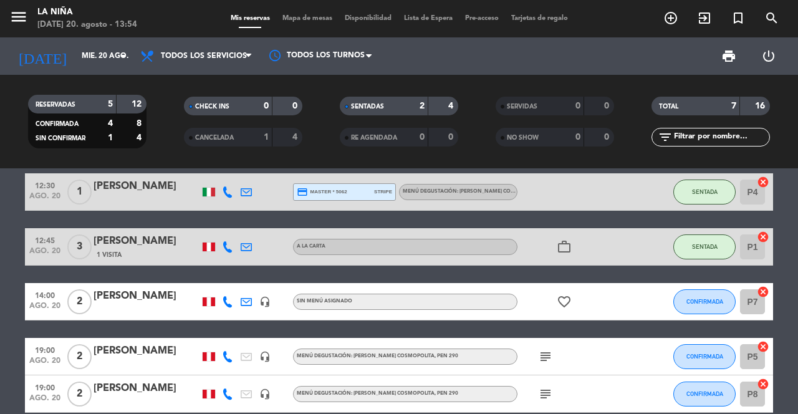
scroll to position [0, 0]
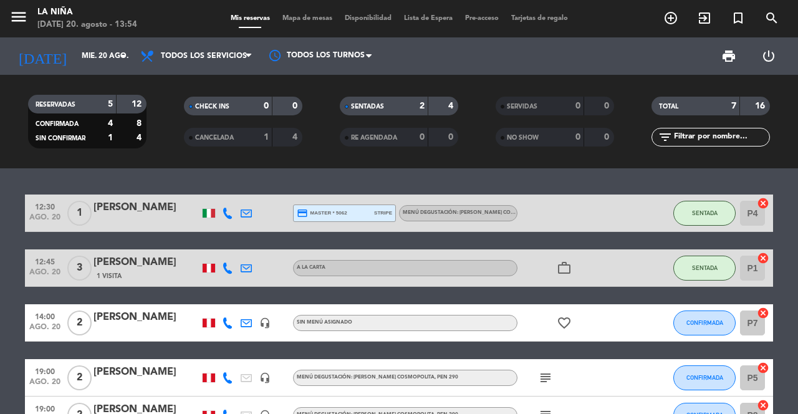
click at [114, 52] on input "mié. 20 ago." at bounding box center [124, 56] width 99 height 21
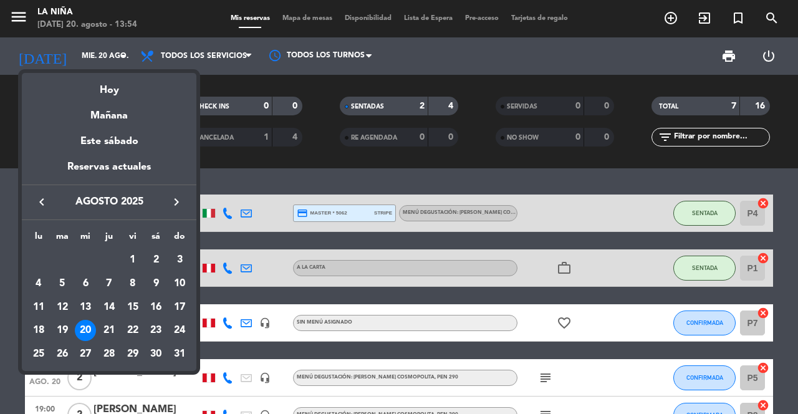
click at [113, 328] on div "21" at bounding box center [109, 330] width 21 height 21
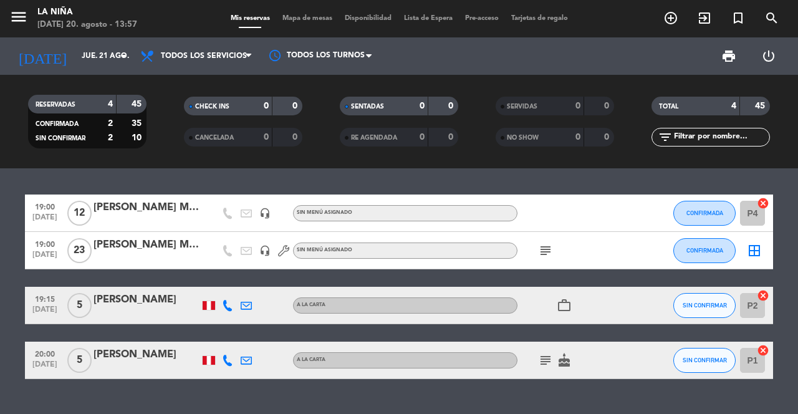
click at [223, 309] on icon at bounding box center [227, 305] width 11 height 11
click at [227, 364] on icon at bounding box center [227, 360] width 11 height 11
click at [105, 53] on input "jue. 21 ago." at bounding box center [124, 56] width 99 height 21
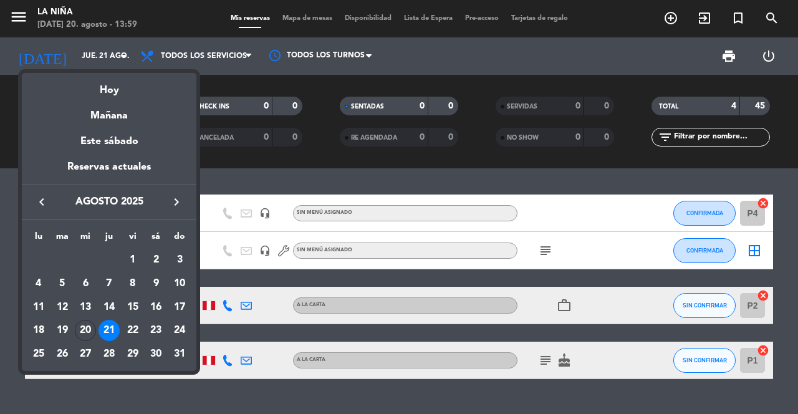
click at [171, 196] on icon "keyboard_arrow_right" at bounding box center [176, 202] width 15 height 15
click at [175, 197] on icon "keyboard_arrow_right" at bounding box center [176, 202] width 15 height 15
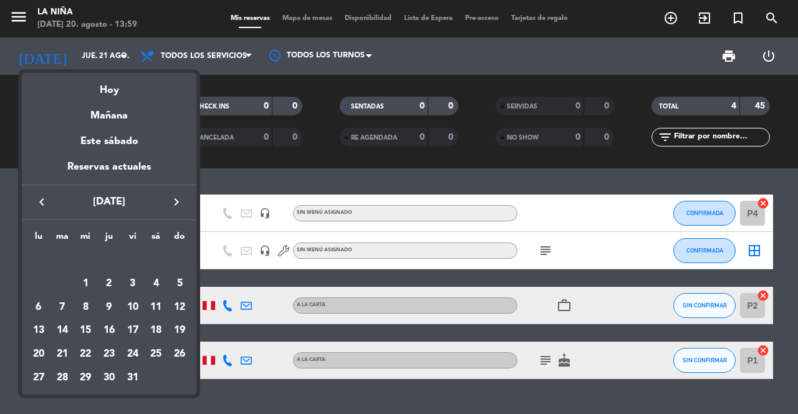
click at [176, 206] on icon "keyboard_arrow_right" at bounding box center [176, 202] width 15 height 15
click at [61, 324] on div "18" at bounding box center [62, 330] width 21 height 21
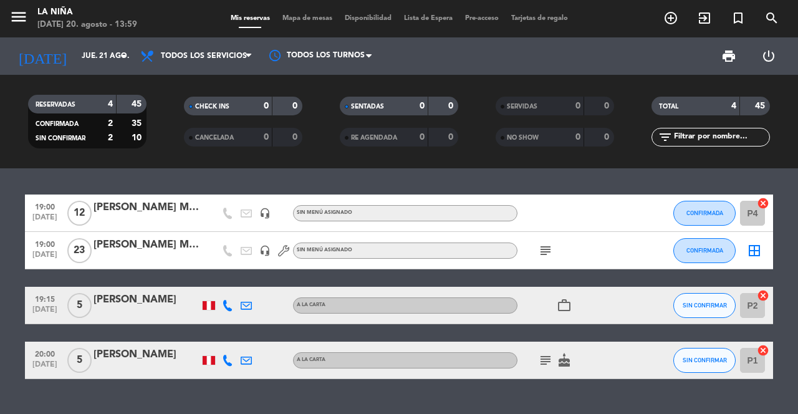
type input "[DATE]"
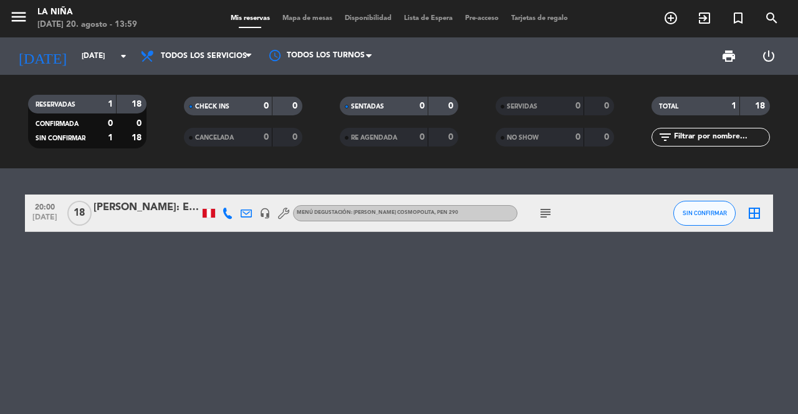
click at [169, 204] on div "[PERSON_NAME]: EXQUISITO [GEOGRAPHIC_DATA]" at bounding box center [147, 208] width 106 height 16
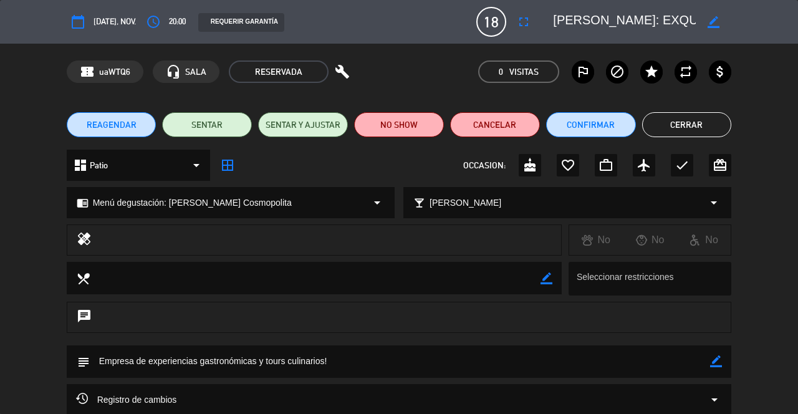
click at [710, 27] on icon "border_color" at bounding box center [714, 22] width 12 height 12
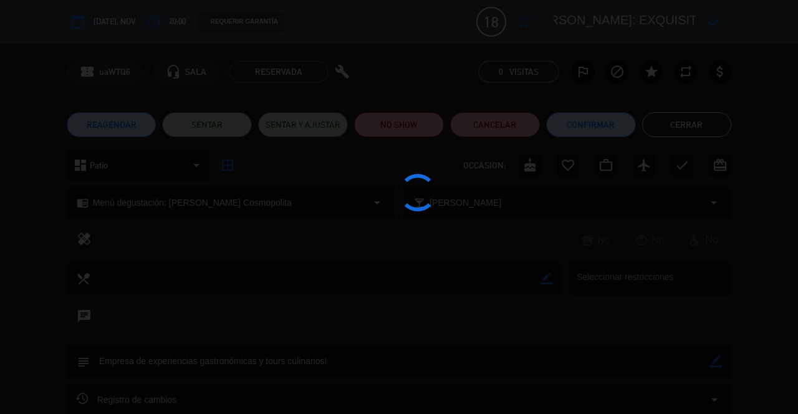
click at [575, 18] on div at bounding box center [399, 207] width 798 height 414
click at [586, 17] on div at bounding box center [399, 207] width 798 height 414
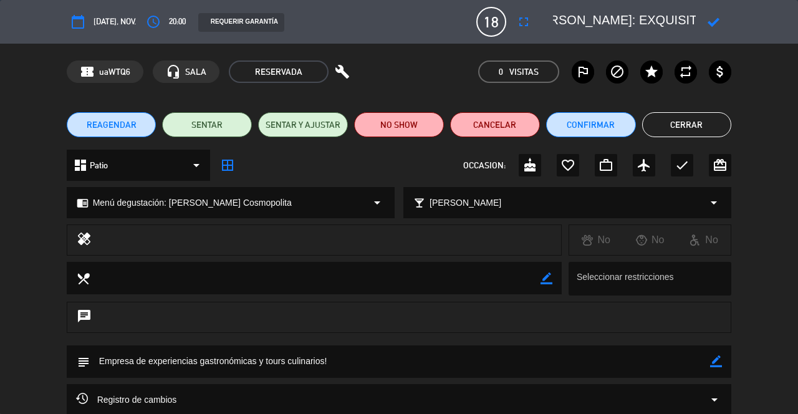
click at [655, 21] on textarea at bounding box center [624, 22] width 143 height 22
click at [659, 29] on textarea at bounding box center [624, 22] width 143 height 22
click at [670, 17] on textarea at bounding box center [624, 22] width 143 height 22
click at [574, 27] on textarea at bounding box center [624, 22] width 143 height 22
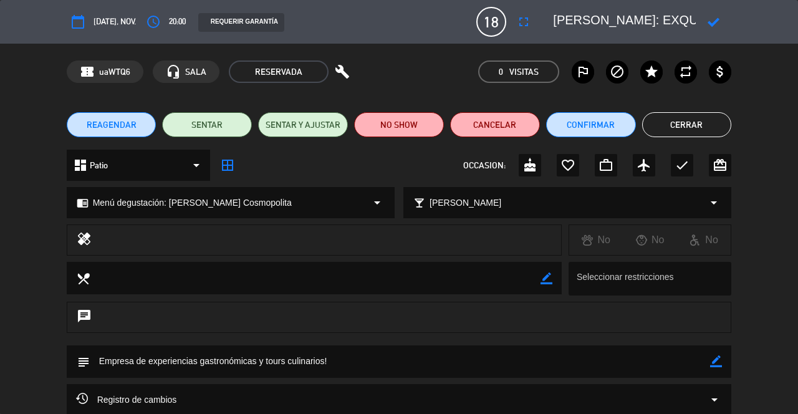
scroll to position [0, 24]
click at [681, 128] on button "Cerrar" at bounding box center [687, 124] width 90 height 25
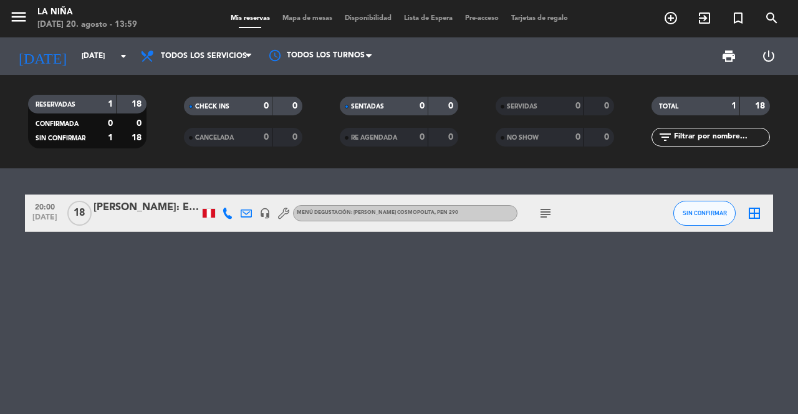
click at [675, 24] on icon "add_circle_outline" at bounding box center [671, 18] width 15 height 15
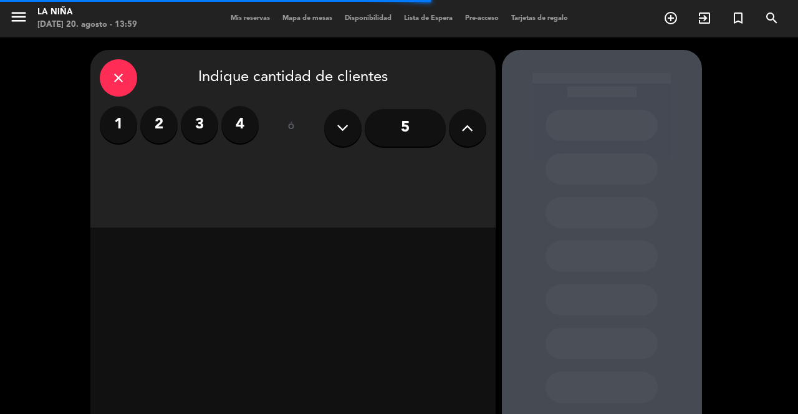
click at [462, 127] on icon at bounding box center [467, 127] width 12 height 19
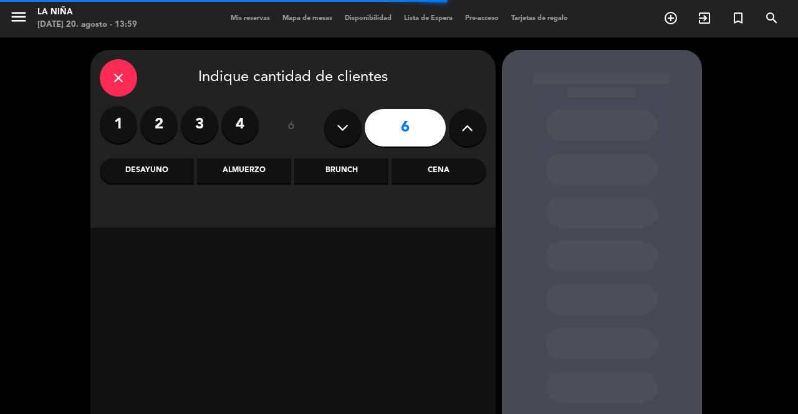
click at [467, 120] on icon at bounding box center [467, 127] width 12 height 19
click at [466, 125] on icon at bounding box center [467, 127] width 12 height 19
click at [462, 133] on icon at bounding box center [467, 127] width 12 height 19
click at [463, 130] on icon at bounding box center [467, 127] width 12 height 19
click at [462, 132] on icon at bounding box center [467, 127] width 12 height 19
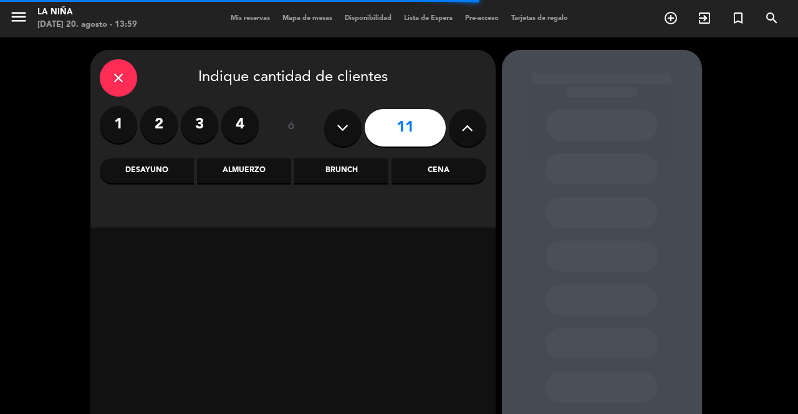
click at [463, 132] on icon at bounding box center [467, 127] width 12 height 19
click at [464, 129] on icon at bounding box center [467, 127] width 12 height 19
click at [466, 127] on icon at bounding box center [467, 127] width 12 height 19
click at [468, 128] on icon at bounding box center [467, 127] width 12 height 19
click at [453, 128] on button at bounding box center [467, 127] width 37 height 37
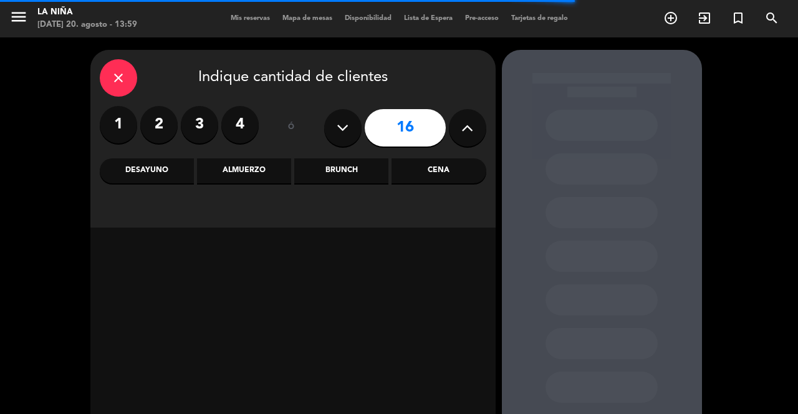
click at [453, 125] on button at bounding box center [467, 127] width 37 height 37
click at [453, 128] on button at bounding box center [467, 127] width 37 height 37
type input "18"
click at [452, 161] on div "Cena" at bounding box center [439, 170] width 94 height 25
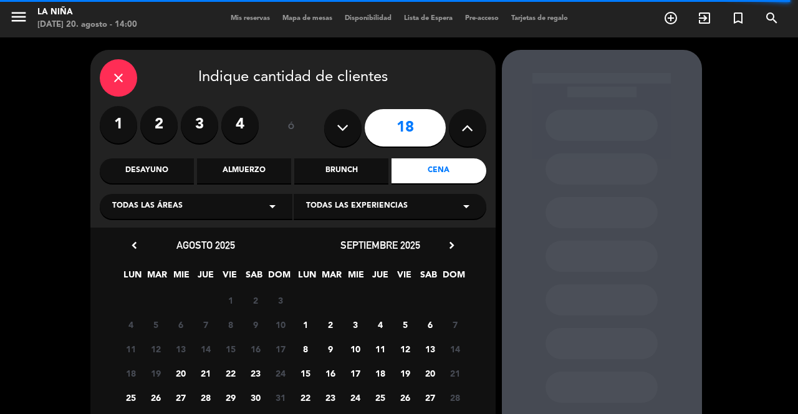
click at [450, 246] on icon "chevron_right" at bounding box center [451, 245] width 13 height 13
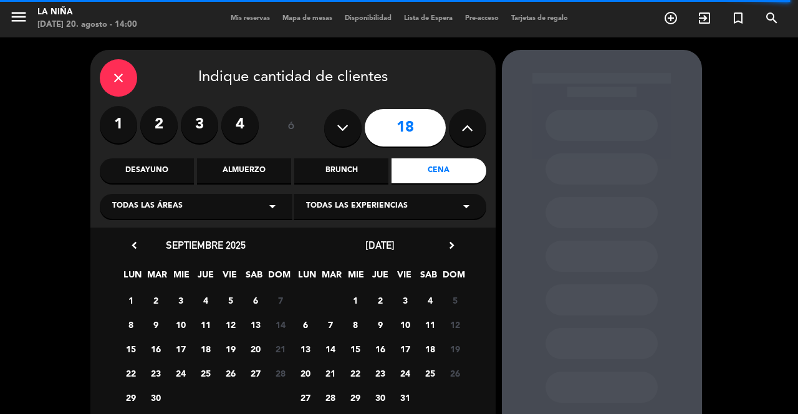
click at [453, 239] on icon "chevron_right" at bounding box center [451, 245] width 13 height 13
click at [332, 376] on span "18" at bounding box center [330, 373] width 21 height 21
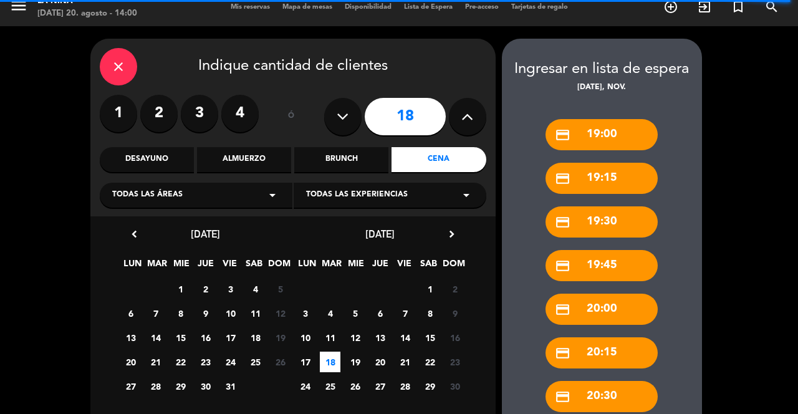
scroll to position [377, 0]
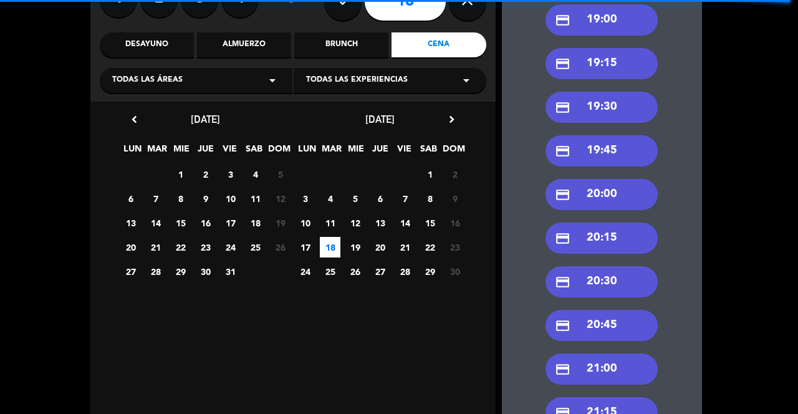
scroll to position [74, 0]
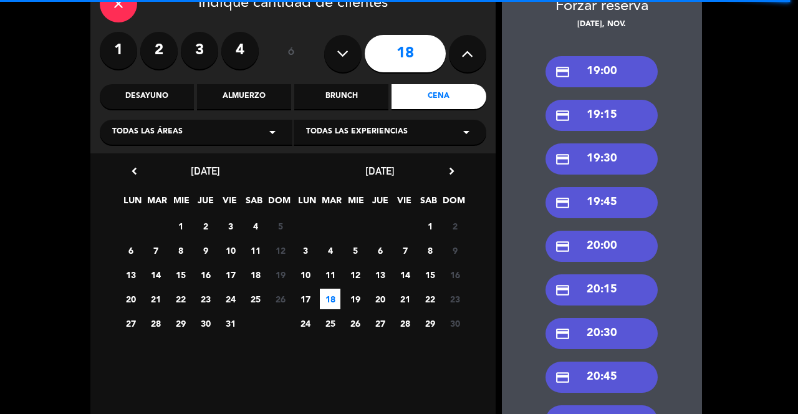
click at [606, 231] on div "credit_card 20:00" at bounding box center [602, 246] width 112 height 31
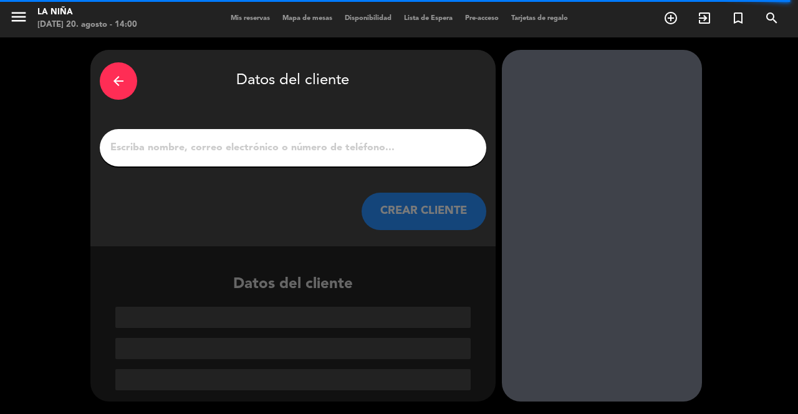
scroll to position [0, 0]
click at [407, 139] on input "1" at bounding box center [293, 147] width 368 height 17
type input "[PERSON_NAME]: EXQUISITO [GEOGRAPHIC_DATA]"
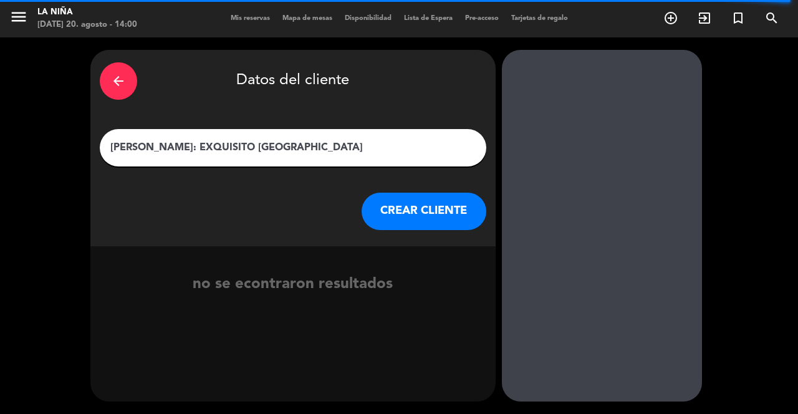
click at [427, 193] on button "CREAR CLIENTE" at bounding box center [424, 211] width 125 height 37
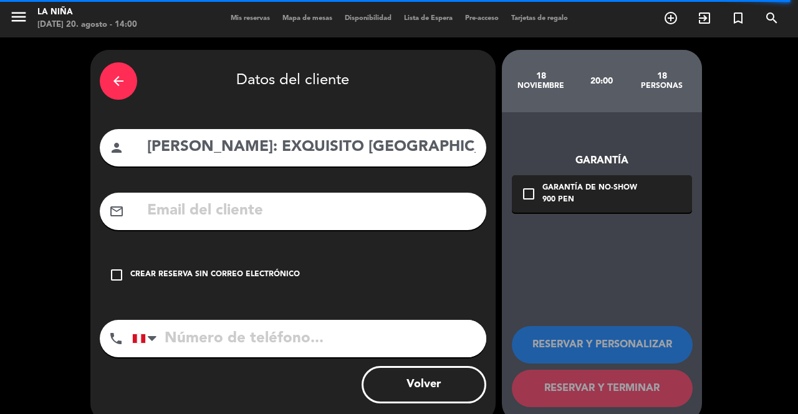
click at [359, 198] on input "text" at bounding box center [311, 211] width 331 height 26
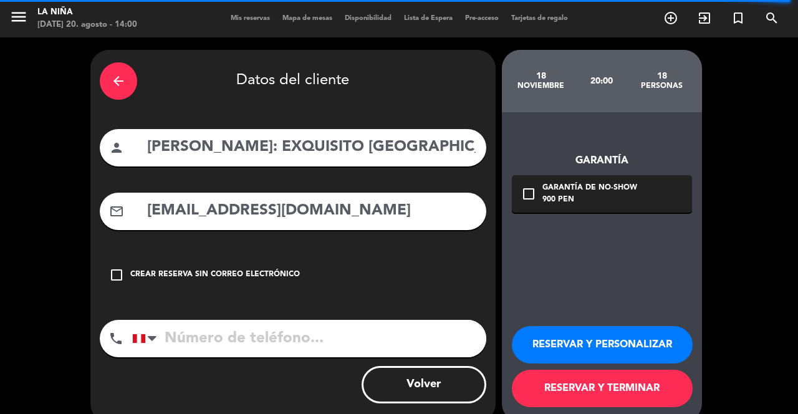
type input "[EMAIL_ADDRESS][DOMAIN_NAME]"
click at [301, 320] on input "tel" at bounding box center [309, 338] width 354 height 37
type input "992638753"
click at [612, 395] on button "RESERVAR Y TERMINAR" at bounding box center [602, 388] width 181 height 37
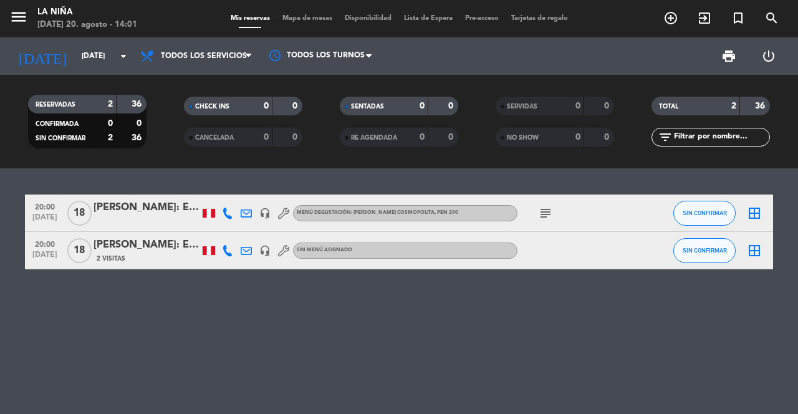
click at [540, 206] on icon "subject" at bounding box center [545, 213] width 15 height 15
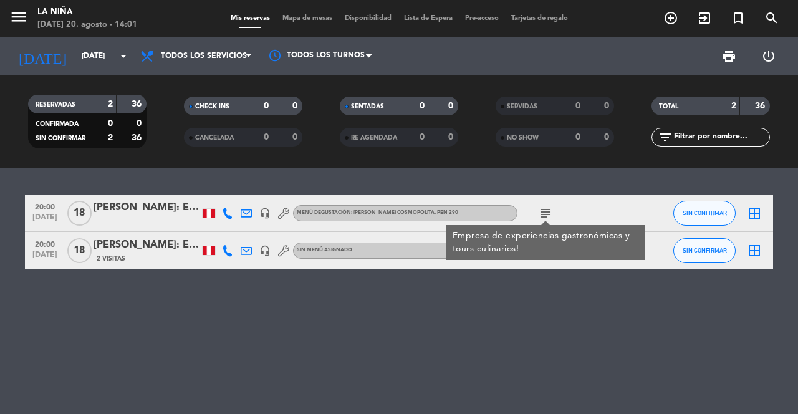
click at [598, 195] on div "subject Empresa de experiencias gastronómicas y tours culinarios!" at bounding box center [574, 213] width 112 height 37
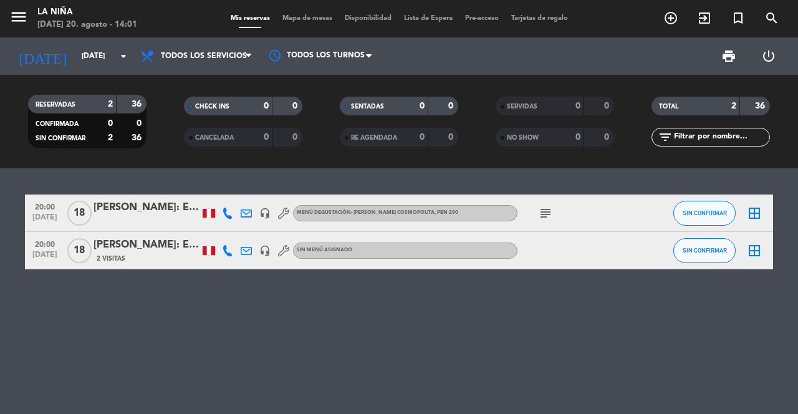
click at [152, 200] on div "[PERSON_NAME]: EXQUISITO [GEOGRAPHIC_DATA]" at bounding box center [147, 208] width 106 height 16
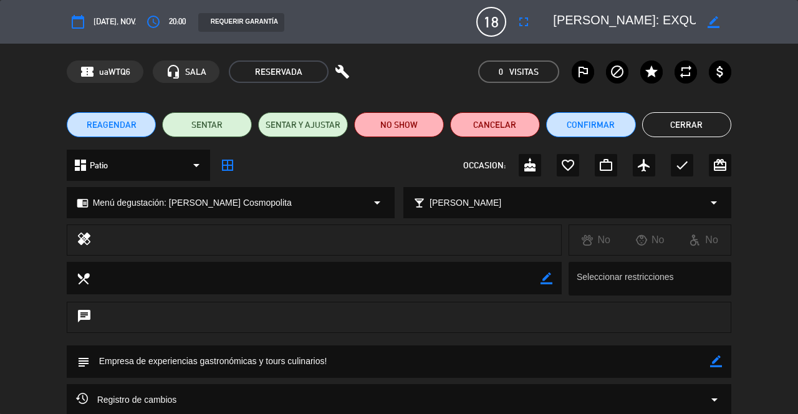
scroll to position [121, 0]
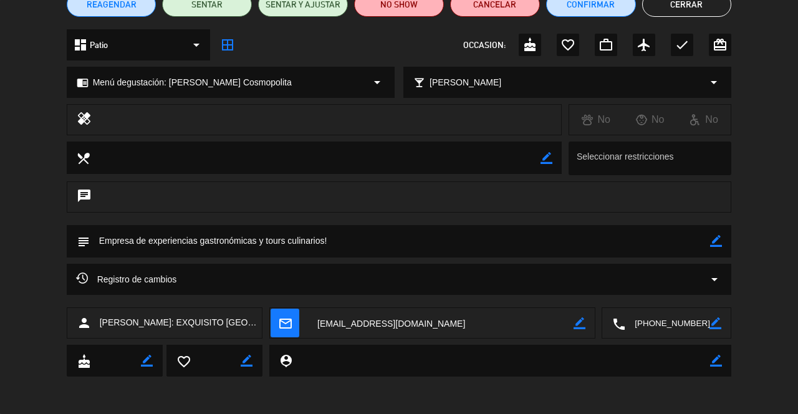
click at [307, 245] on textarea at bounding box center [400, 241] width 621 height 32
click at [314, 245] on textarea at bounding box center [400, 241] width 621 height 32
click at [720, 245] on icon "border_color" at bounding box center [716, 241] width 12 height 12
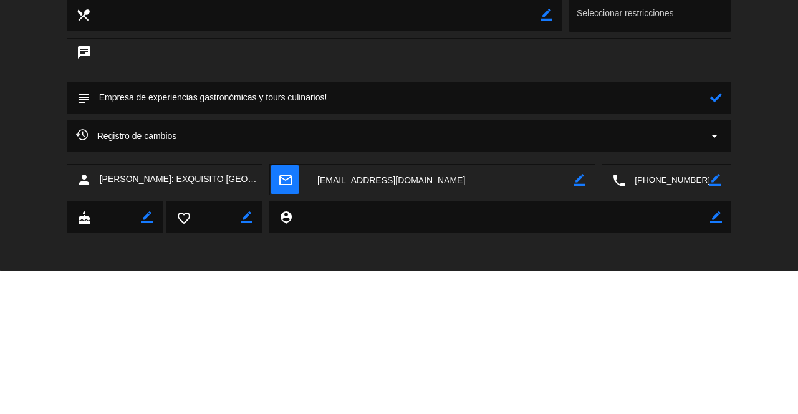
click at [309, 236] on textarea at bounding box center [400, 241] width 621 height 32
click at [308, 242] on textarea at bounding box center [400, 241] width 621 height 32
click at [707, 246] on textarea at bounding box center [400, 241] width 621 height 32
click at [707, 244] on textarea at bounding box center [400, 241] width 621 height 32
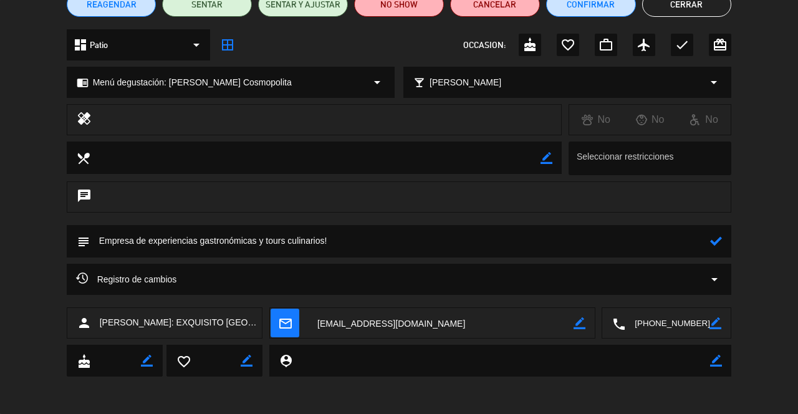
click at [693, 9] on button "Cerrar" at bounding box center [687, 4] width 90 height 25
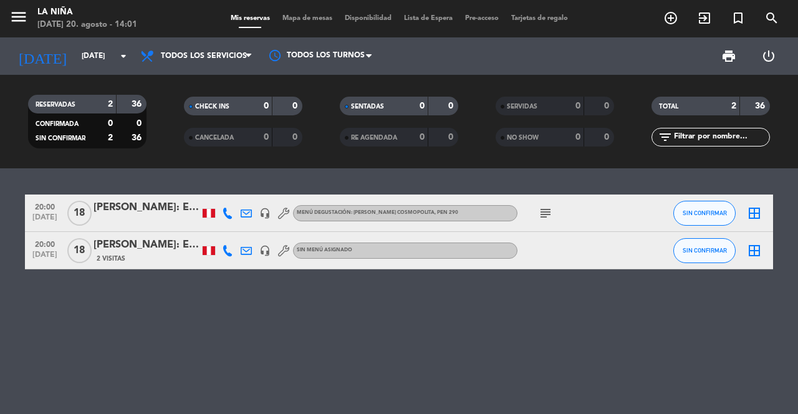
click at [140, 237] on div "[PERSON_NAME]: EXQUISITO [GEOGRAPHIC_DATA]" at bounding box center [147, 245] width 106 height 16
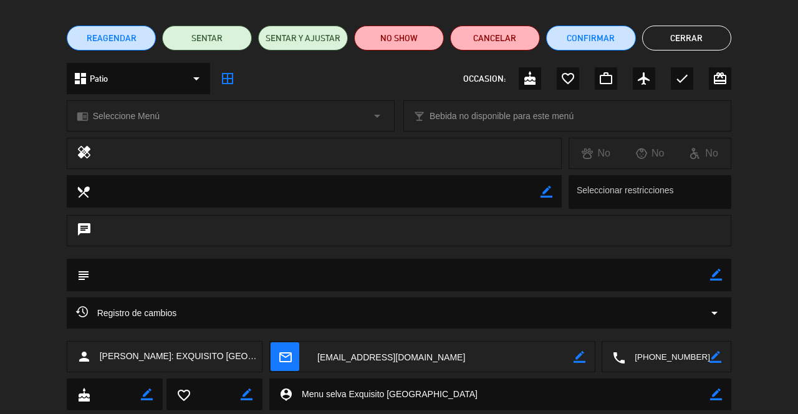
scroll to position [158, 0]
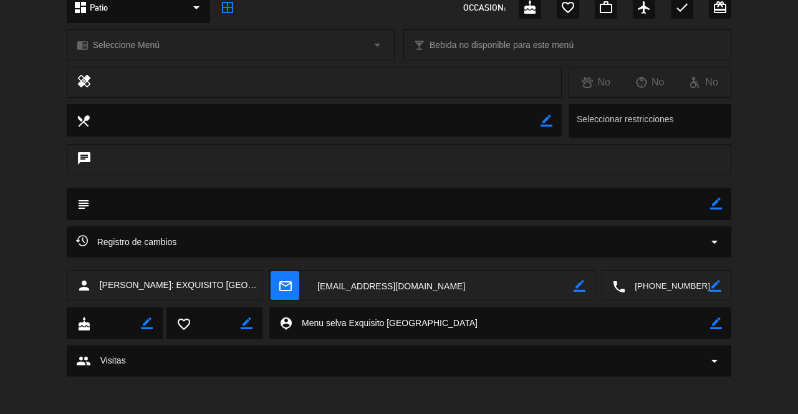
click at [707, 207] on textarea at bounding box center [400, 204] width 621 height 32
click at [710, 200] on textarea at bounding box center [400, 204] width 621 height 32
click at [342, 207] on textarea at bounding box center [400, 204] width 621 height 32
click at [710, 202] on icon "border_color" at bounding box center [716, 204] width 12 height 12
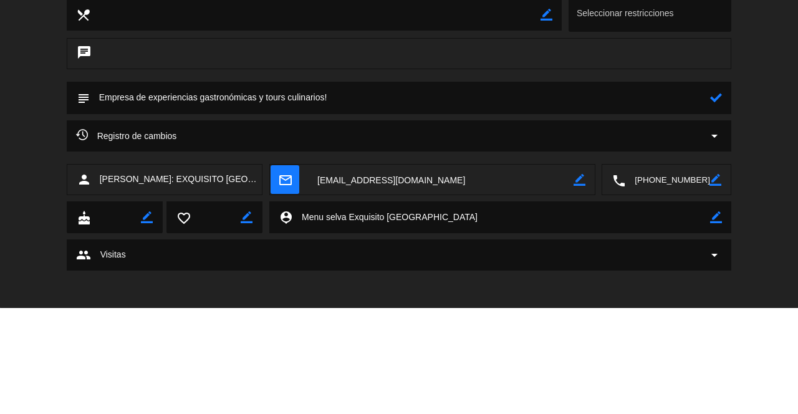
click at [710, 206] on textarea at bounding box center [400, 204] width 621 height 32
click at [706, 209] on textarea at bounding box center [400, 204] width 621 height 32
type textarea "Empresa de experiencias gastronómicas y tours culinarios!"
click at [713, 204] on icon at bounding box center [716, 204] width 12 height 12
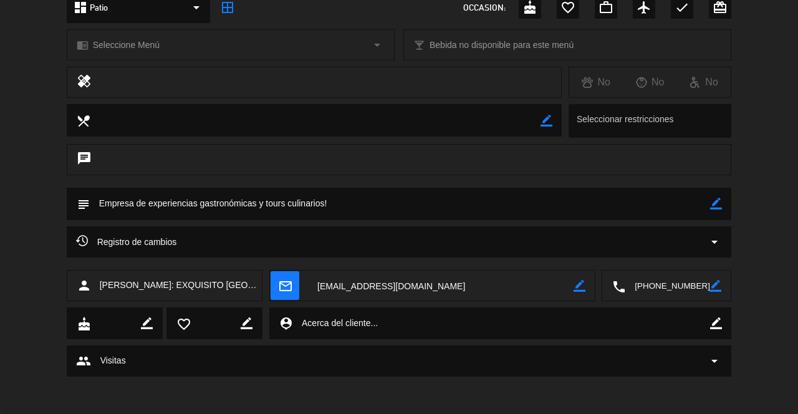
scroll to position [0, 0]
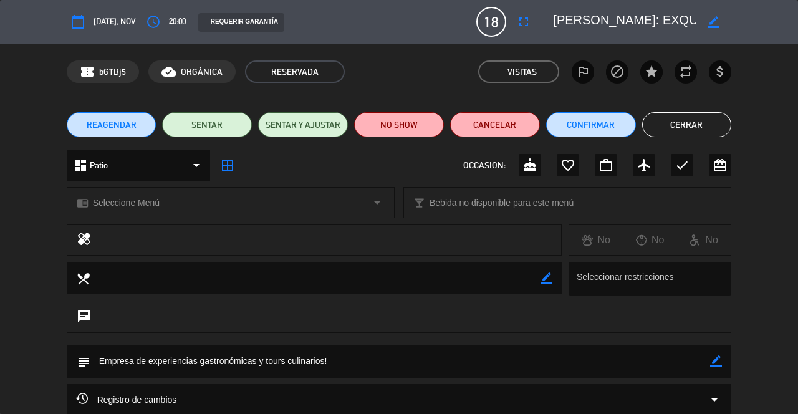
click at [694, 123] on button "Cerrar" at bounding box center [687, 124] width 90 height 25
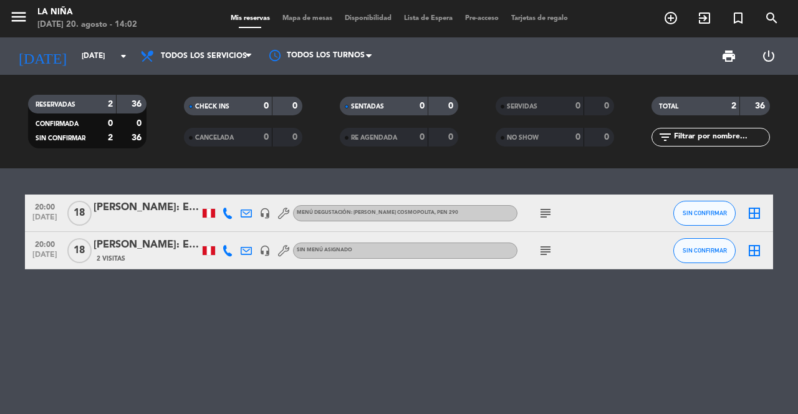
click at [94, 46] on input "[DATE]" at bounding box center [124, 56] width 99 height 21
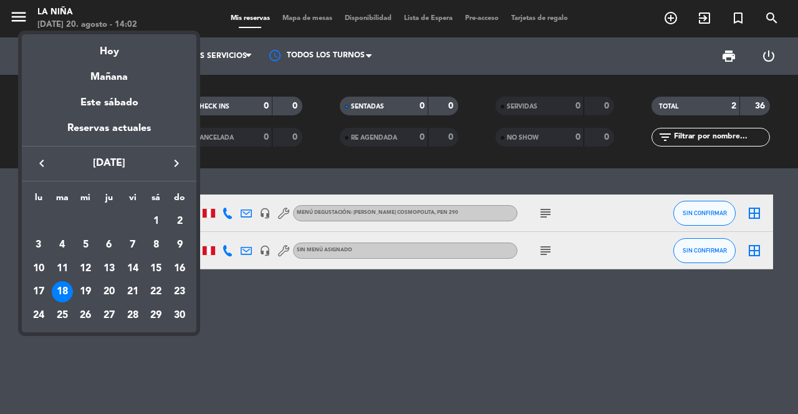
click at [42, 169] on icon "keyboard_arrow_left" at bounding box center [41, 163] width 15 height 15
click at [41, 167] on icon "keyboard_arrow_left" at bounding box center [41, 163] width 15 height 15
click at [49, 166] on button "keyboard_arrow_left" at bounding box center [42, 163] width 22 height 16
click at [87, 290] on div "20" at bounding box center [85, 291] width 21 height 21
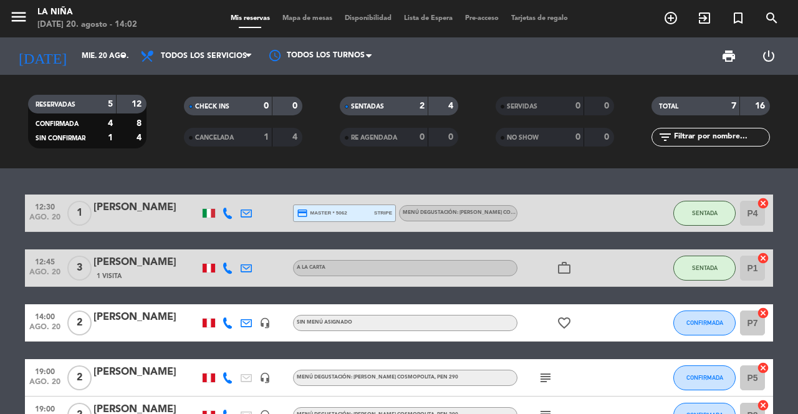
click at [75, 46] on input "mié. 20 ago." at bounding box center [124, 56] width 99 height 21
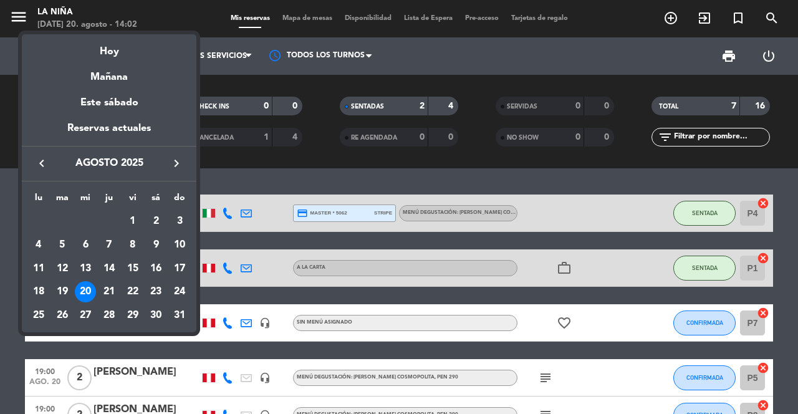
click at [109, 292] on div "21" at bounding box center [109, 291] width 21 height 21
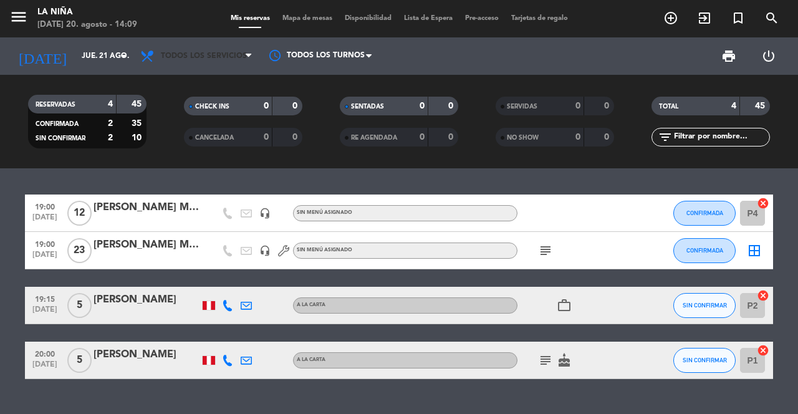
click at [244, 55] on span "Todos los servicios" at bounding box center [204, 56] width 86 height 9
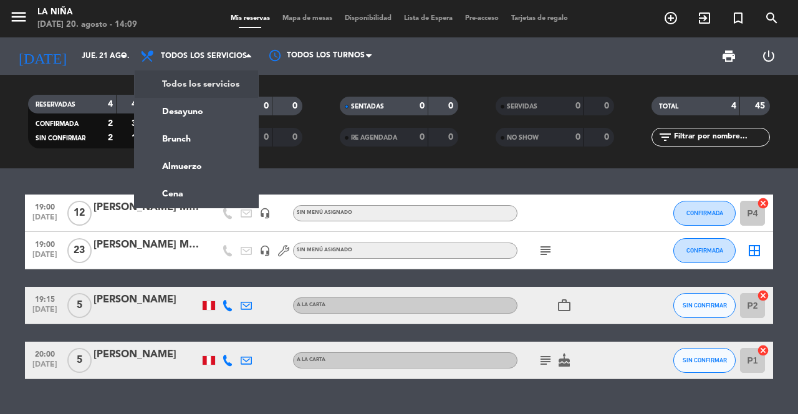
click at [187, 56] on span "Todos los servicios" at bounding box center [204, 56] width 86 height 9
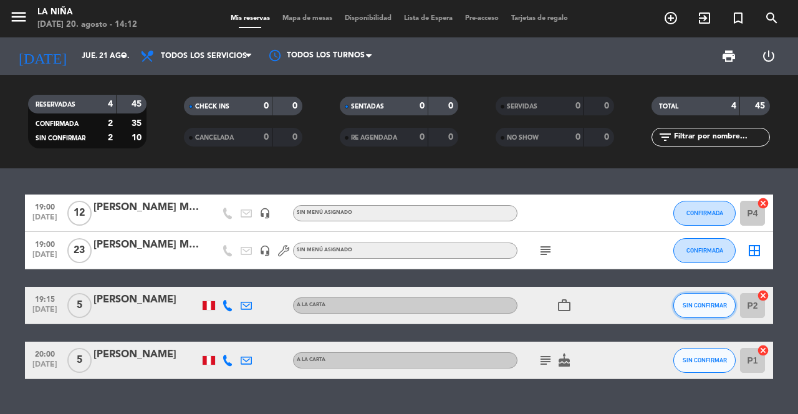
click at [700, 316] on button "SIN CONFIRMAR" at bounding box center [705, 305] width 62 height 25
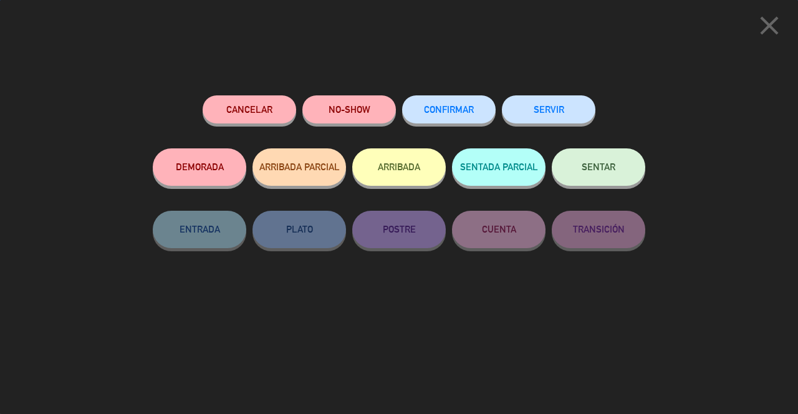
click at [450, 109] on span "CONFIRMAR" at bounding box center [449, 109] width 50 height 11
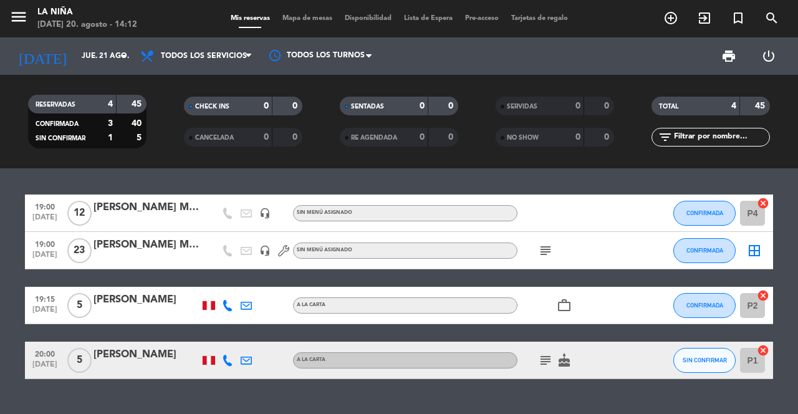
click at [86, 56] on input "jue. 21 ago." at bounding box center [124, 56] width 99 height 21
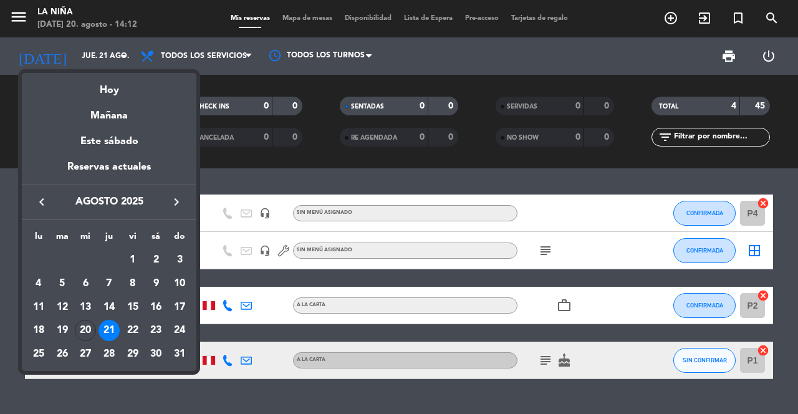
click at [87, 333] on div "20" at bounding box center [85, 330] width 21 height 21
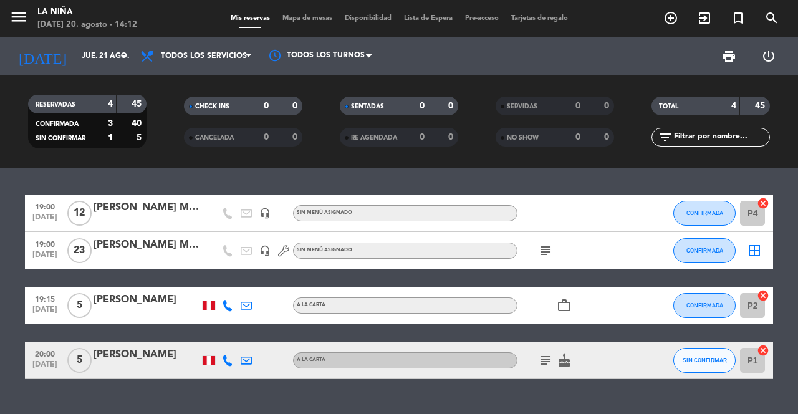
type input "mié. 20 ago."
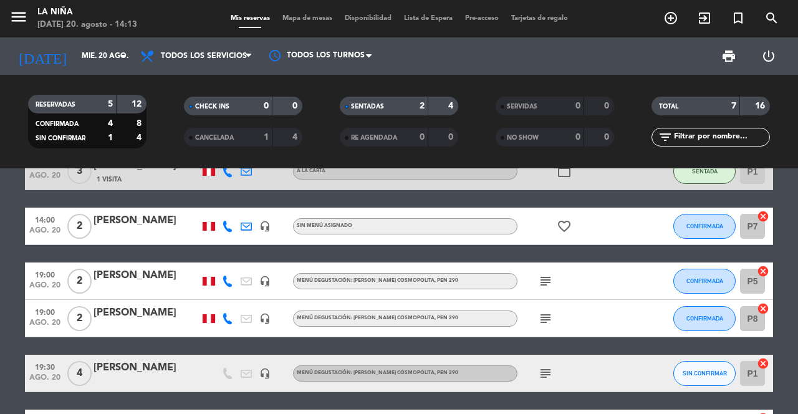
scroll to position [99, 0]
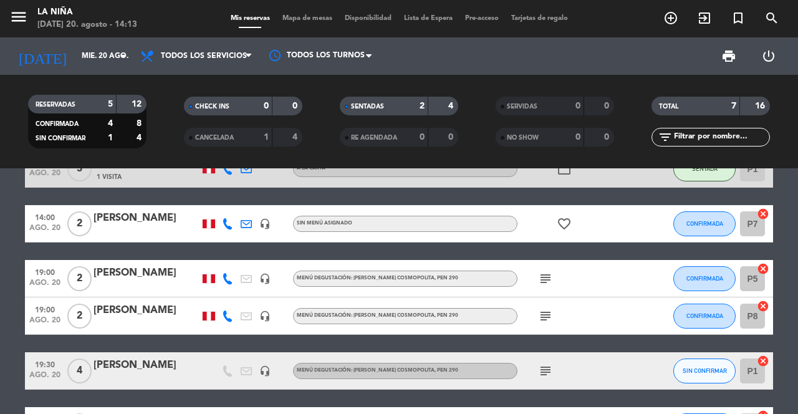
click at [544, 284] on icon "subject" at bounding box center [545, 278] width 15 height 15
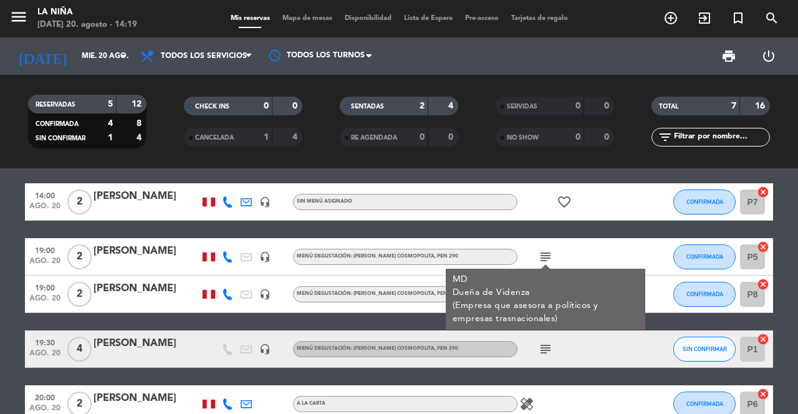
scroll to position [130, 0]
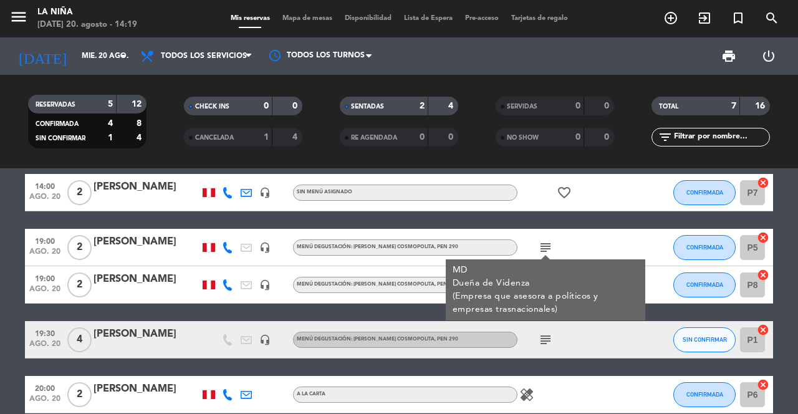
click at [30, 302] on div "19:00 [DATE]" at bounding box center [45, 284] width 40 height 37
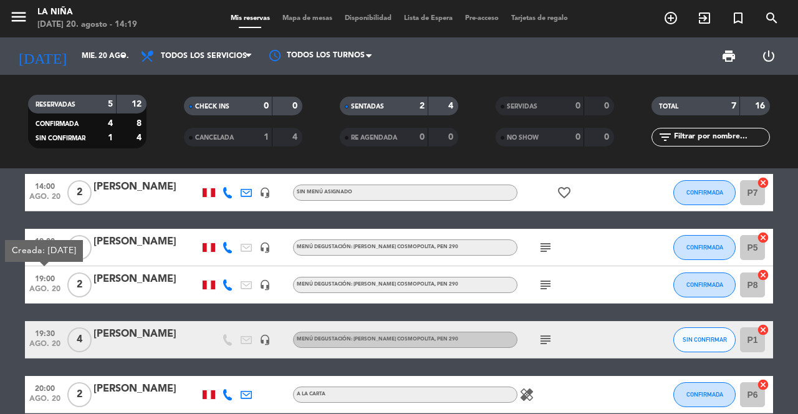
scroll to position [132, 0]
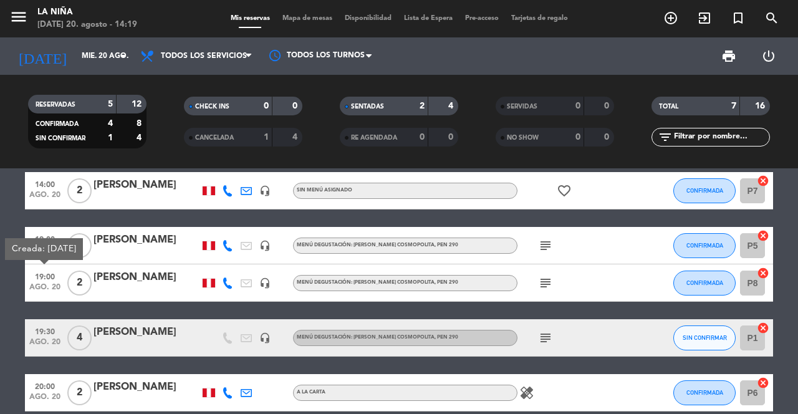
click at [546, 334] on icon "subject" at bounding box center [545, 338] width 15 height 15
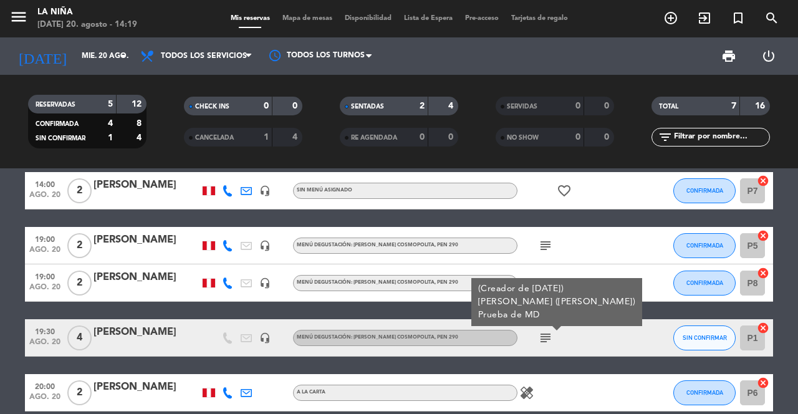
click at [529, 398] on icon "healing" at bounding box center [526, 392] width 15 height 15
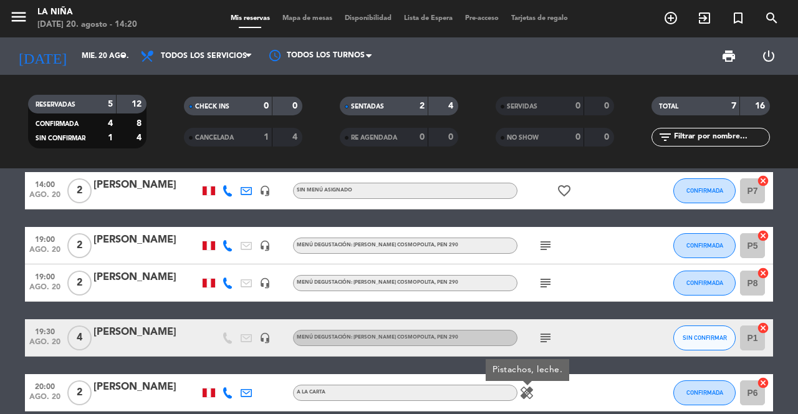
scroll to position [0, 0]
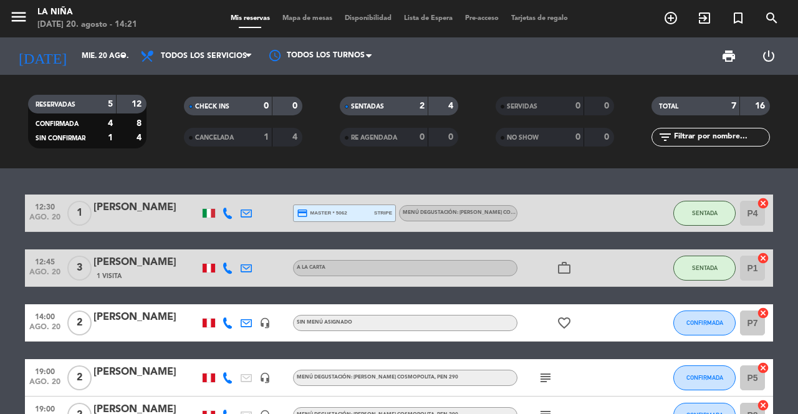
click at [679, 24] on icon "exit_to_app" at bounding box center [671, 18] width 15 height 15
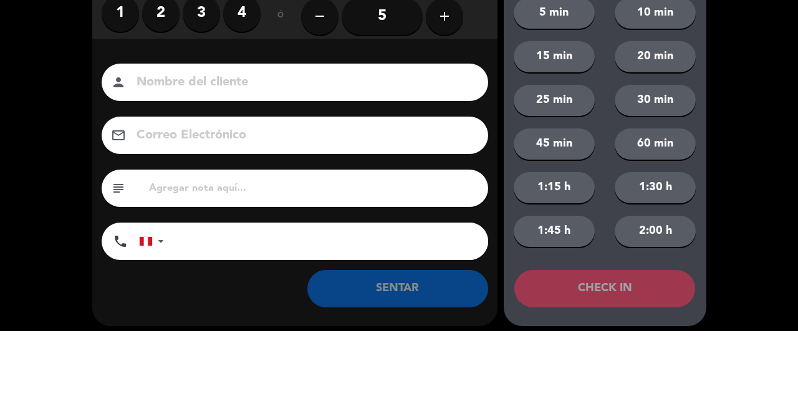
click at [167, 95] on label "2" at bounding box center [160, 95] width 37 height 37
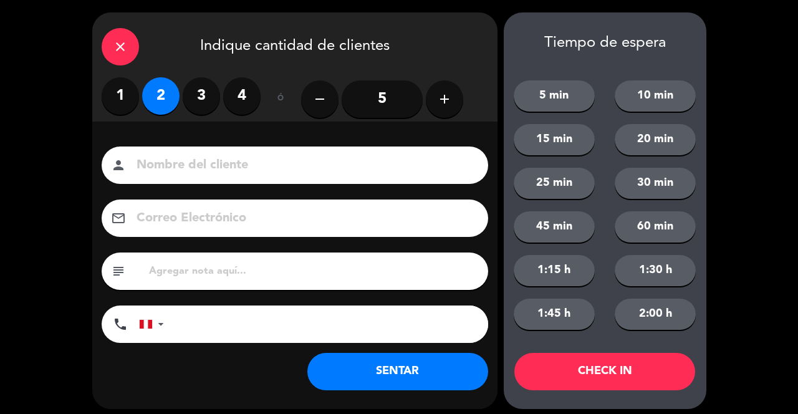
click at [259, 165] on input at bounding box center [303, 166] width 337 height 22
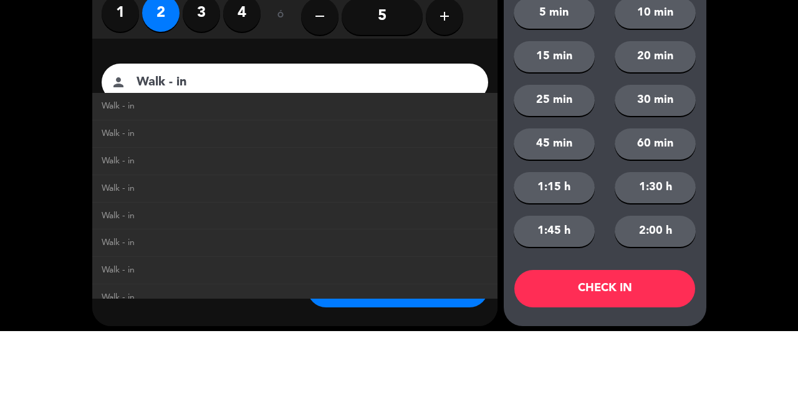
type input "Walk - in"
click at [407, 374] on link "Walk - in" at bounding box center [295, 381] width 387 height 14
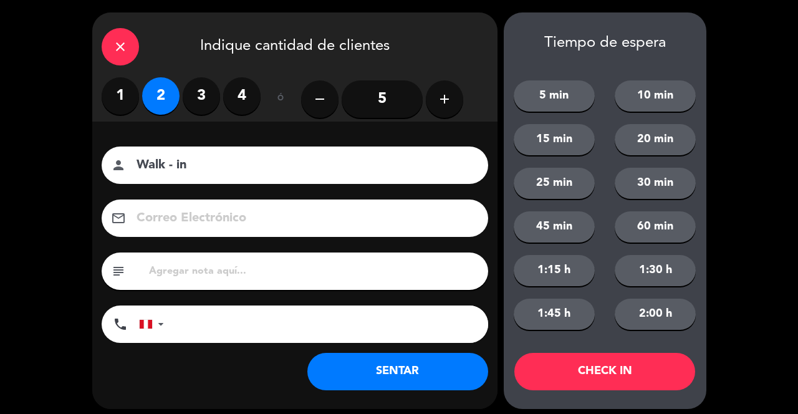
click at [392, 365] on button "SENTAR" at bounding box center [397, 371] width 181 height 37
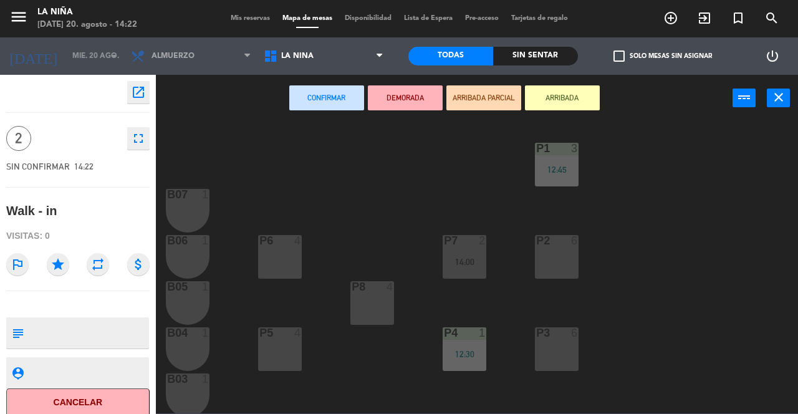
click at [544, 356] on div "P3 6" at bounding box center [557, 349] width 44 height 44
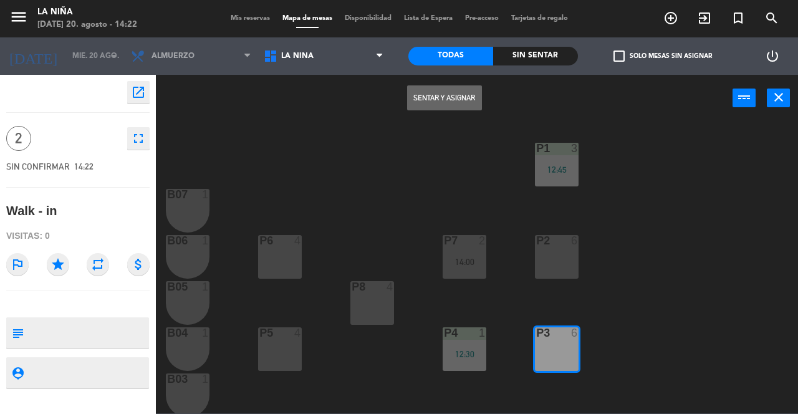
click at [465, 104] on button "Sentar y Asignar" at bounding box center [444, 97] width 75 height 25
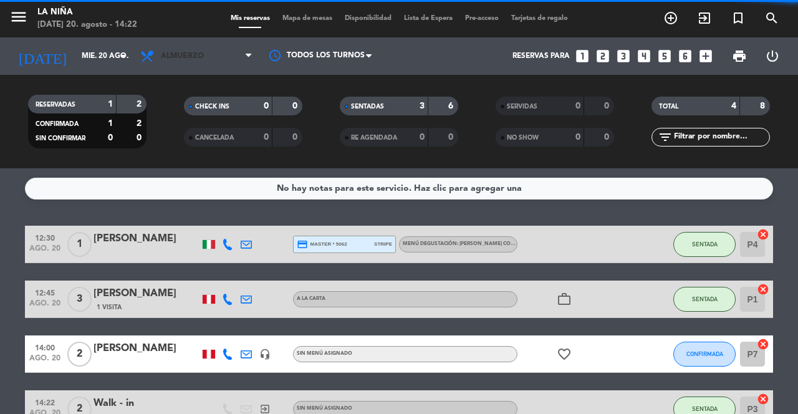
click at [225, 62] on span "Almuerzo" at bounding box center [196, 55] width 125 height 27
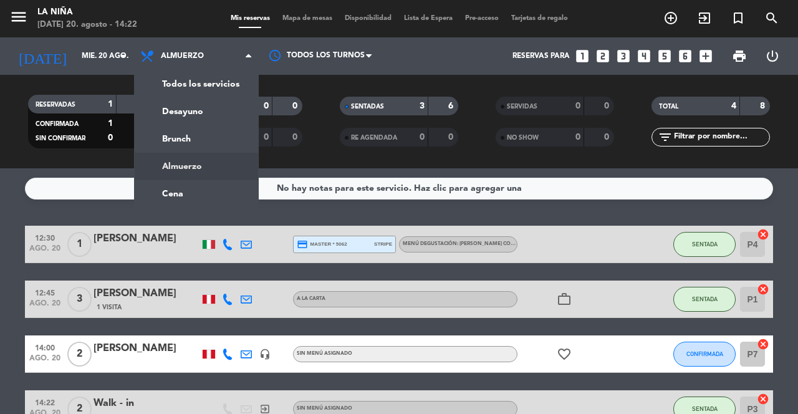
click at [220, 96] on div "menu La Niña [DATE] 20. agosto - 14:22 Mis reservas Mapa de mesas Disponibilida…" at bounding box center [399, 84] width 798 height 168
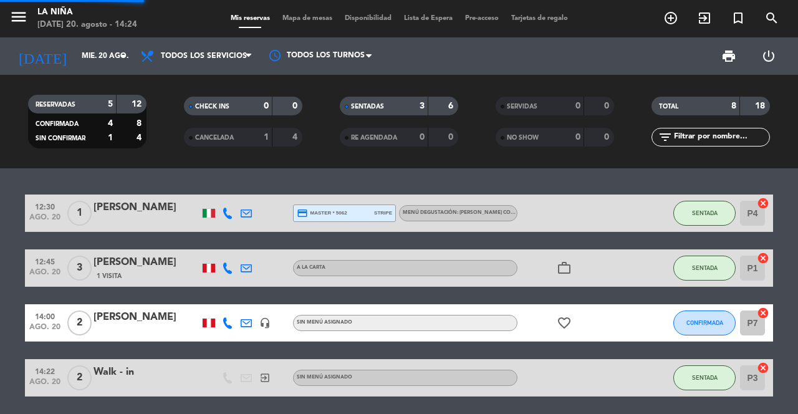
click at [96, 54] on input "mié. 20 ago." at bounding box center [124, 56] width 99 height 21
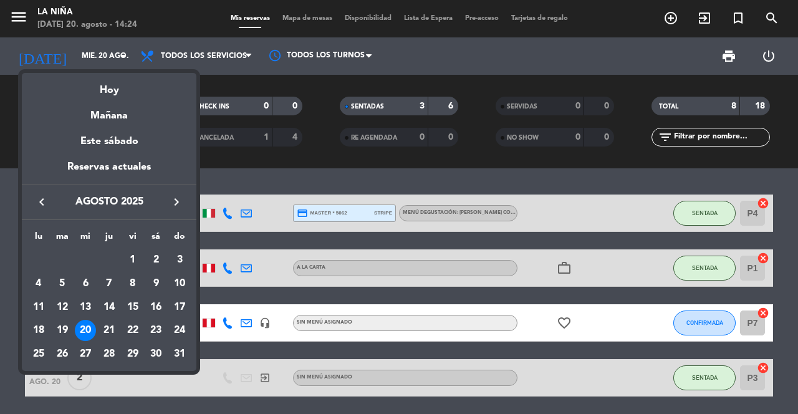
click at [113, 333] on div "21" at bounding box center [109, 330] width 21 height 21
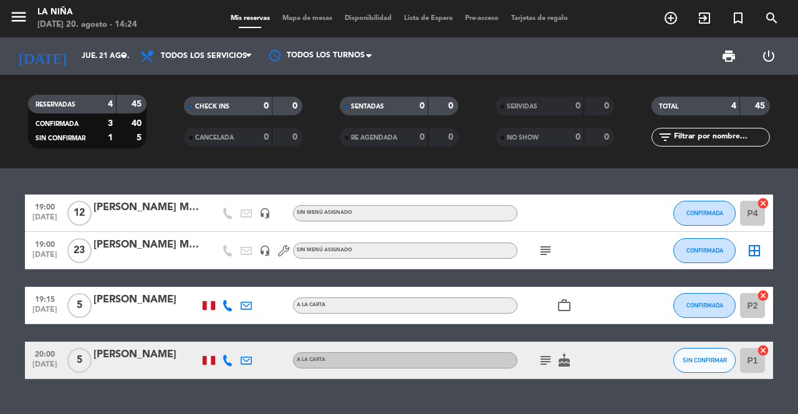
click at [89, 51] on input "jue. 21 ago." at bounding box center [124, 56] width 99 height 21
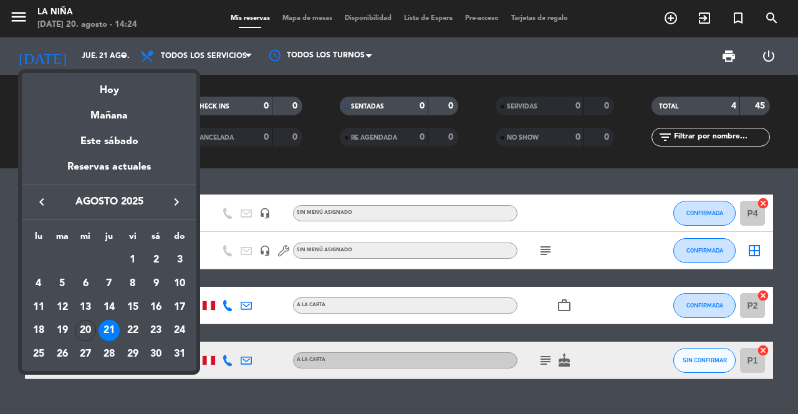
click at [92, 335] on div "20" at bounding box center [85, 330] width 21 height 21
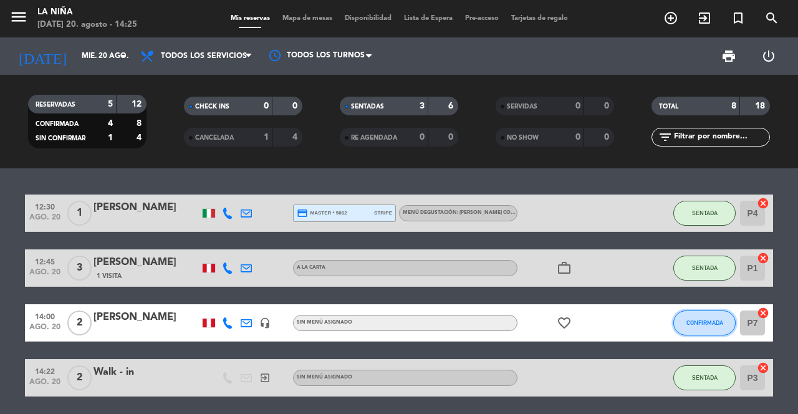
click at [710, 321] on span "CONFIRMADA" at bounding box center [705, 322] width 37 height 7
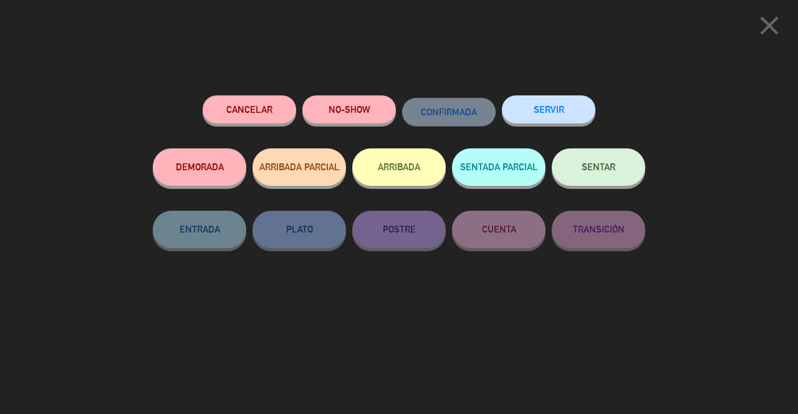
click at [352, 109] on button "NO-SHOW" at bounding box center [349, 109] width 94 height 28
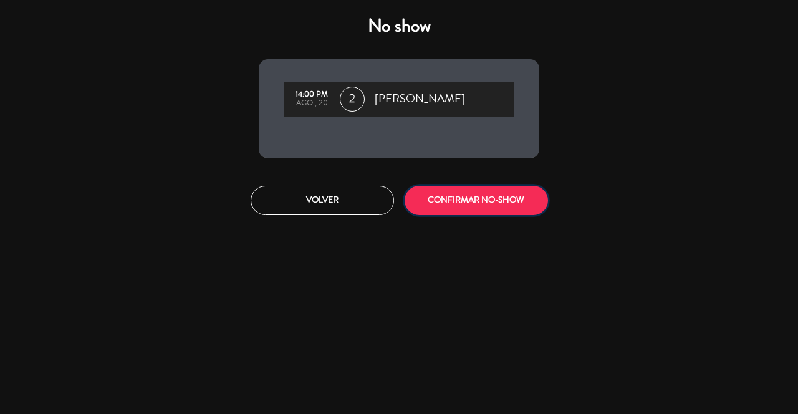
click at [500, 191] on button "CONFIRMAR NO-SHOW" at bounding box center [476, 200] width 143 height 29
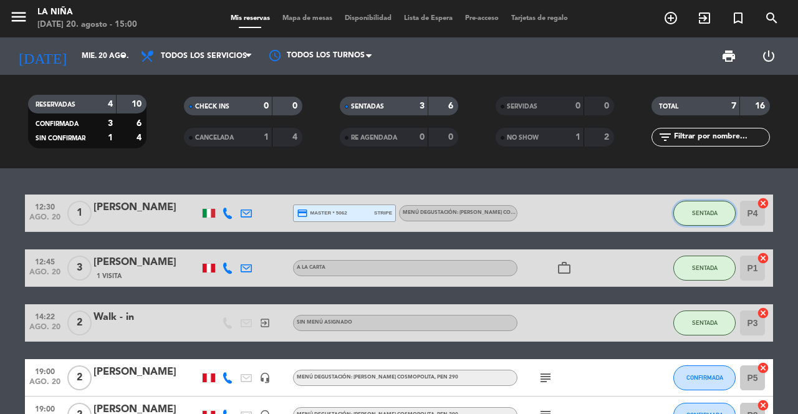
click at [698, 214] on span "SENTADA" at bounding box center [705, 213] width 26 height 7
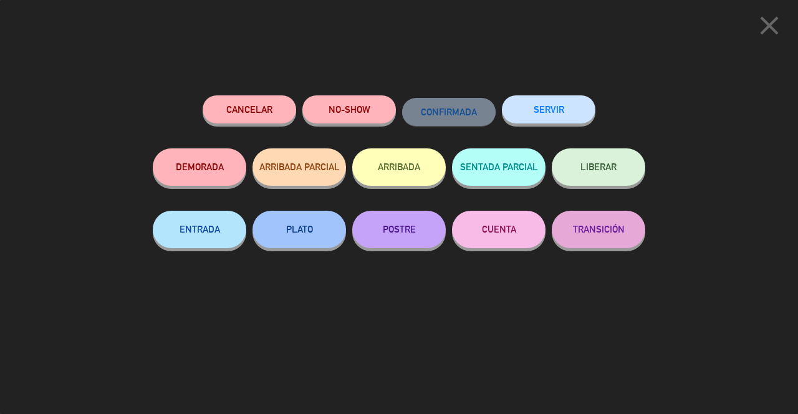
click at [559, 110] on button "SERVIR" at bounding box center [549, 109] width 94 height 28
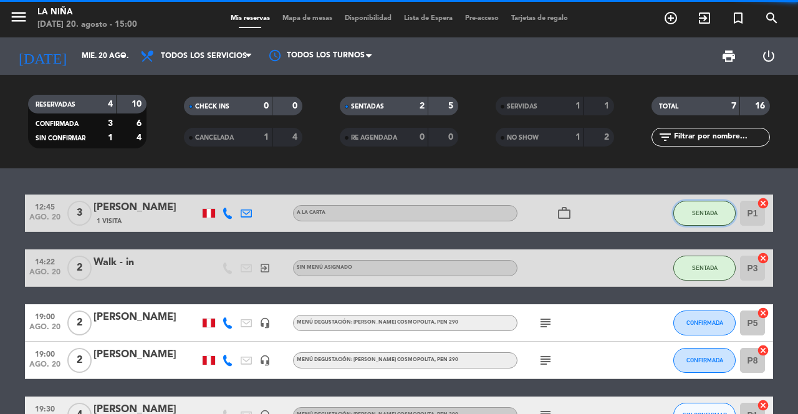
click at [703, 214] on span "SENTADA" at bounding box center [705, 213] width 26 height 7
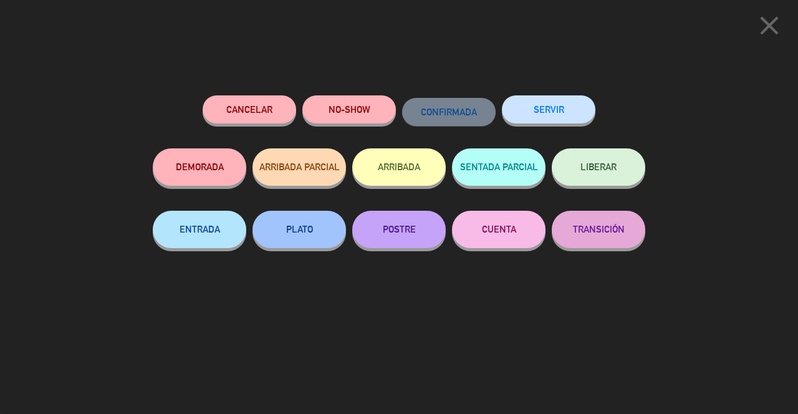
click at [564, 116] on button "SERVIR" at bounding box center [549, 109] width 94 height 28
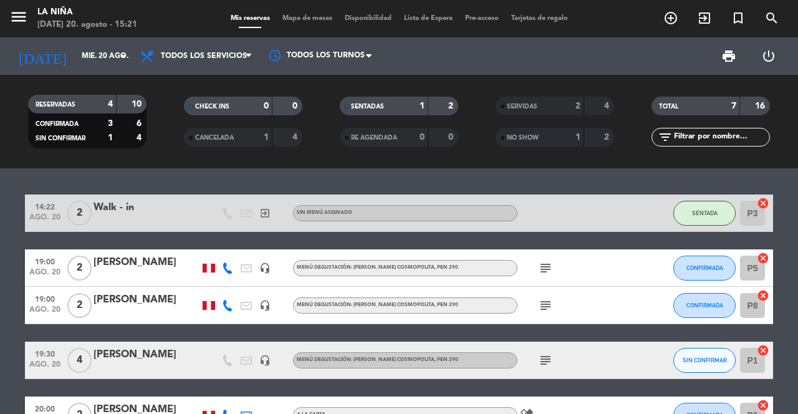
scroll to position [22, 0]
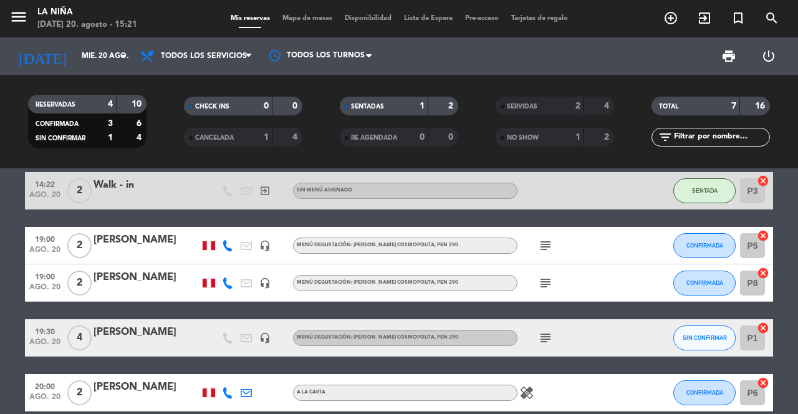
click at [97, 64] on input "mié. 20 ago." at bounding box center [124, 56] width 99 height 21
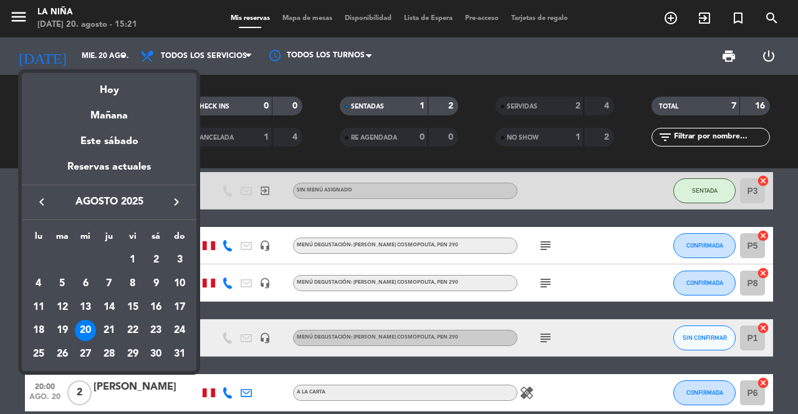
click at [112, 331] on div "21" at bounding box center [109, 330] width 21 height 21
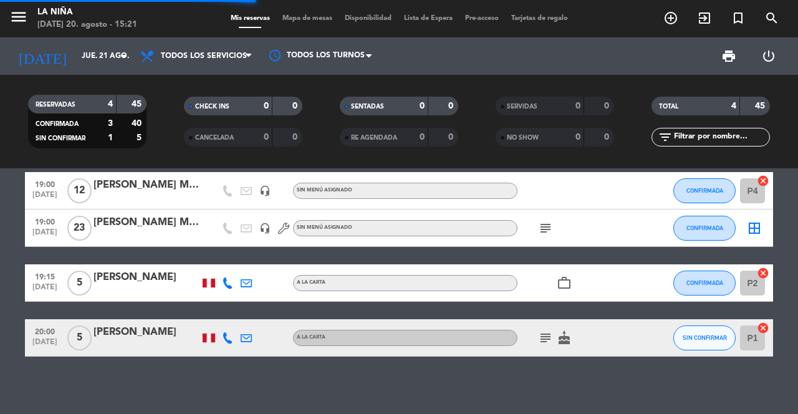
scroll to position [0, 0]
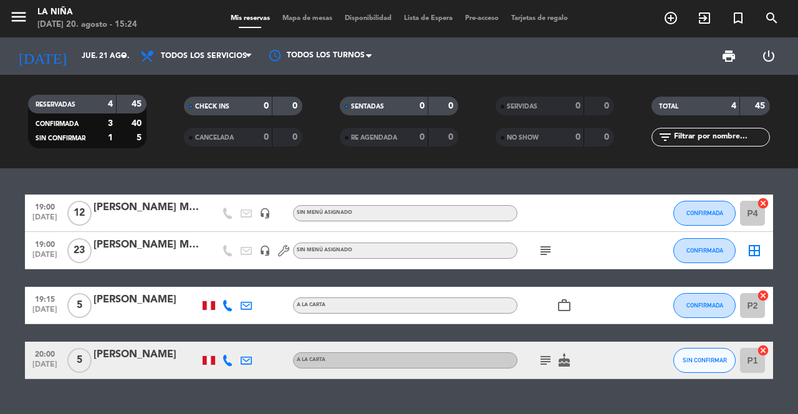
click at [173, 209] on div "[PERSON_NAME] MICRO" at bounding box center [147, 208] width 106 height 16
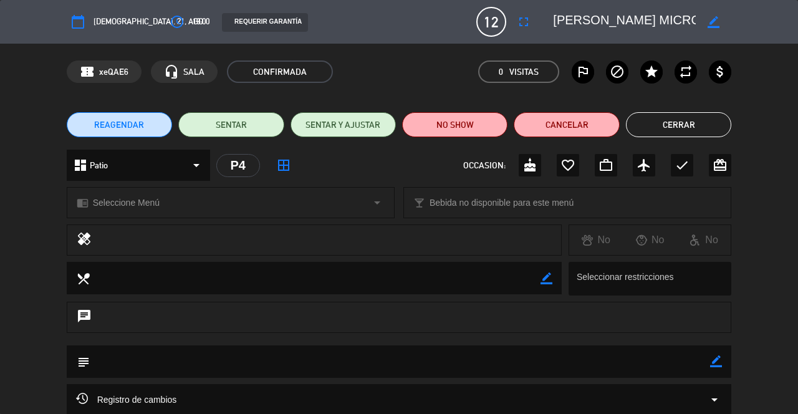
click at [681, 123] on button "Cerrar" at bounding box center [678, 124] width 105 height 25
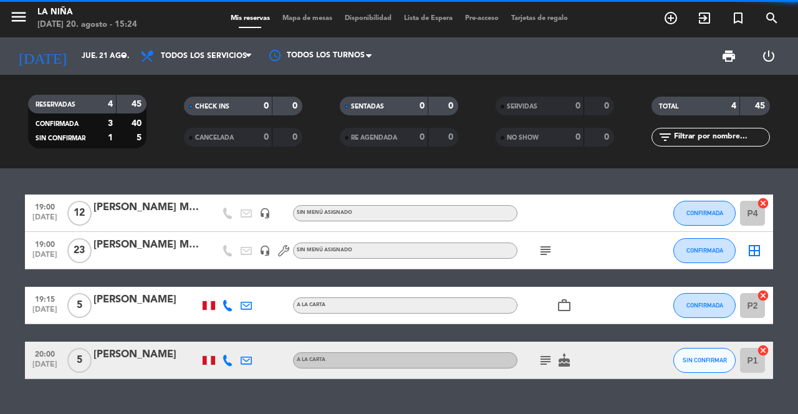
click at [168, 244] on div "[PERSON_NAME] MICRO: [PERSON_NAME]" at bounding box center [147, 245] width 106 height 16
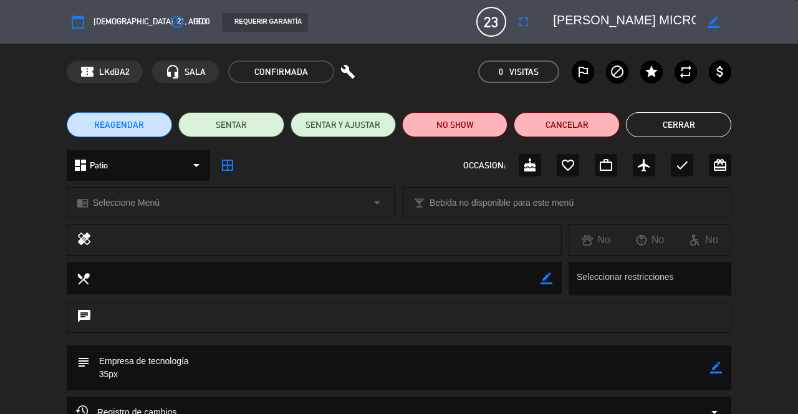
scroll to position [0, 42]
click at [673, 136] on button "Cerrar" at bounding box center [678, 124] width 105 height 25
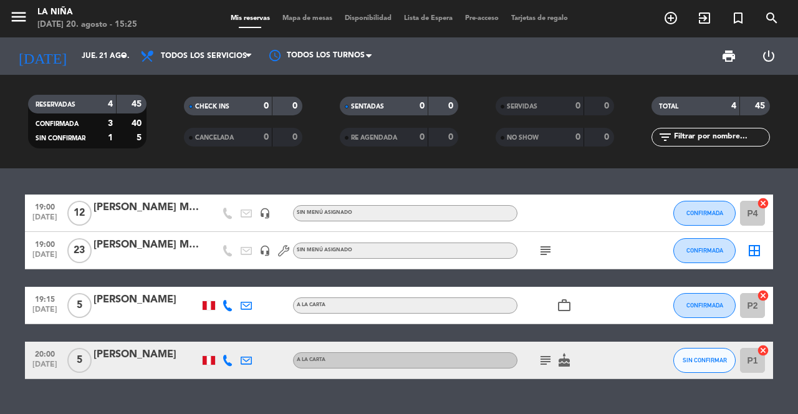
click at [542, 246] on icon "subject" at bounding box center [545, 250] width 15 height 15
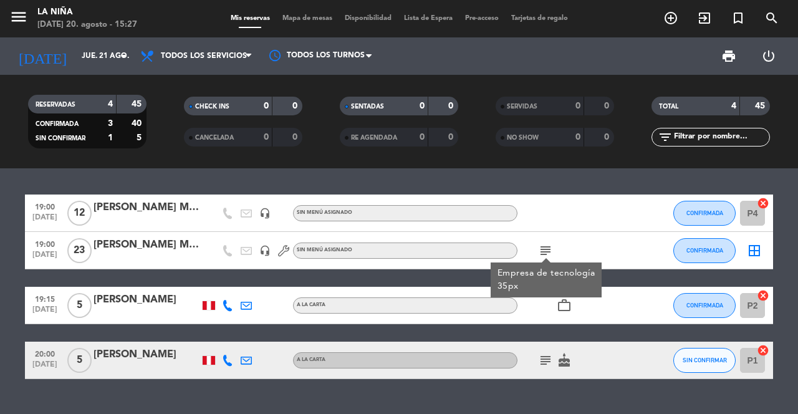
click at [559, 354] on icon "cake" at bounding box center [564, 360] width 15 height 15
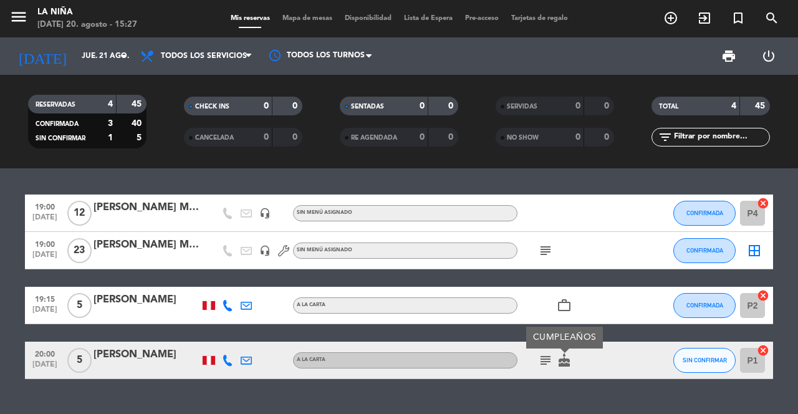
click at [566, 299] on icon "work_outline" at bounding box center [564, 305] width 15 height 15
click at [544, 365] on icon "subject" at bounding box center [545, 360] width 15 height 15
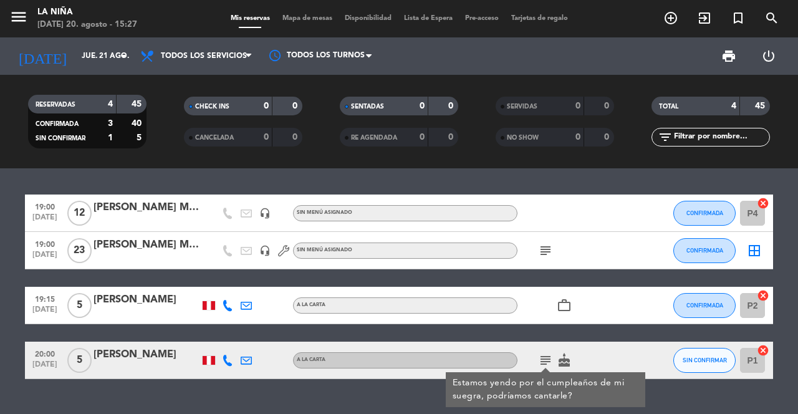
click at [566, 362] on icon "cake" at bounding box center [564, 360] width 15 height 15
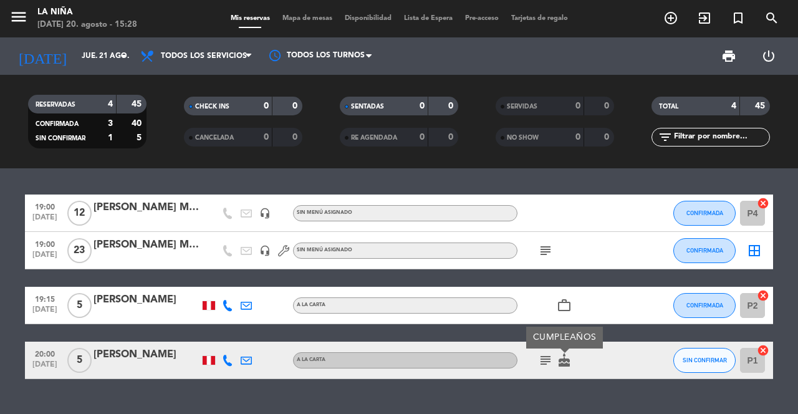
click at [108, 62] on input "jue. 21 ago." at bounding box center [124, 56] width 99 height 21
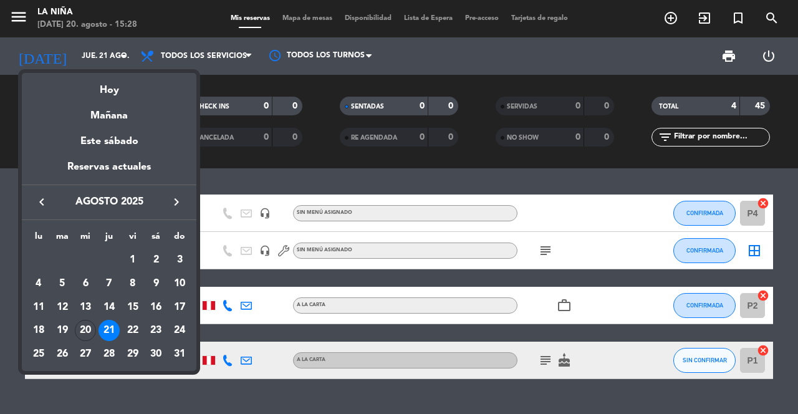
click at [84, 326] on div "20" at bounding box center [85, 330] width 21 height 21
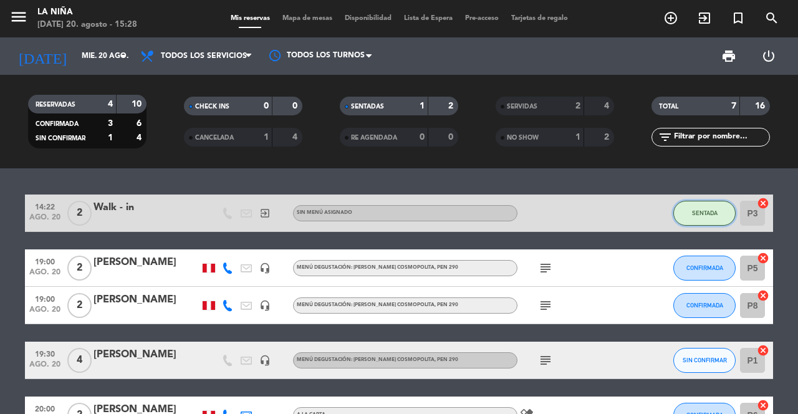
click at [703, 210] on span "SENTADA" at bounding box center [705, 213] width 26 height 7
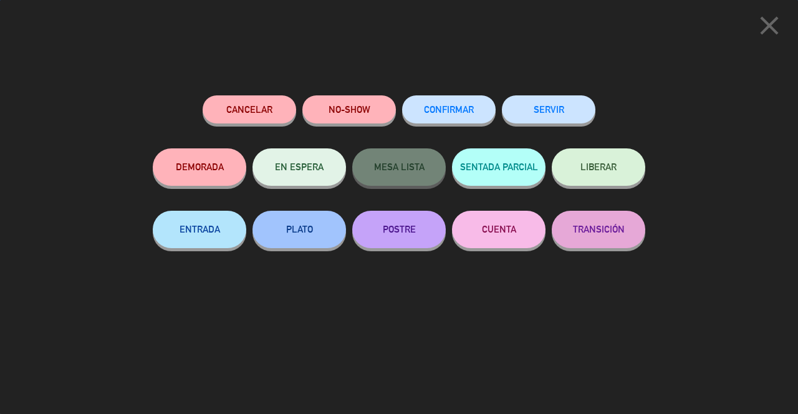
click at [543, 112] on button "SERVIR" at bounding box center [549, 109] width 94 height 28
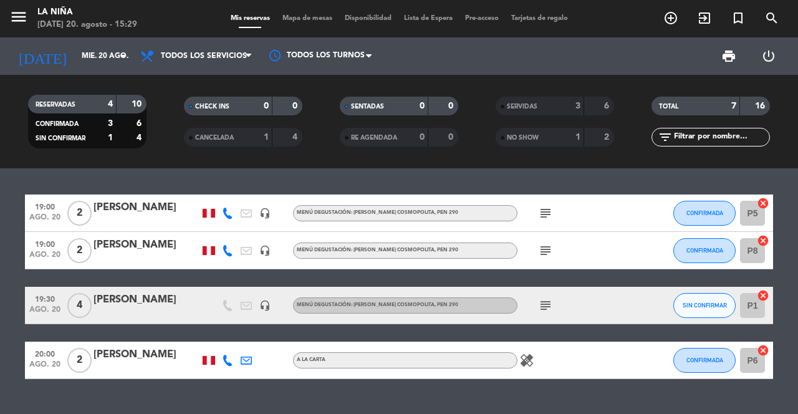
click at [102, 54] on input "mié. 20 ago." at bounding box center [124, 56] width 99 height 21
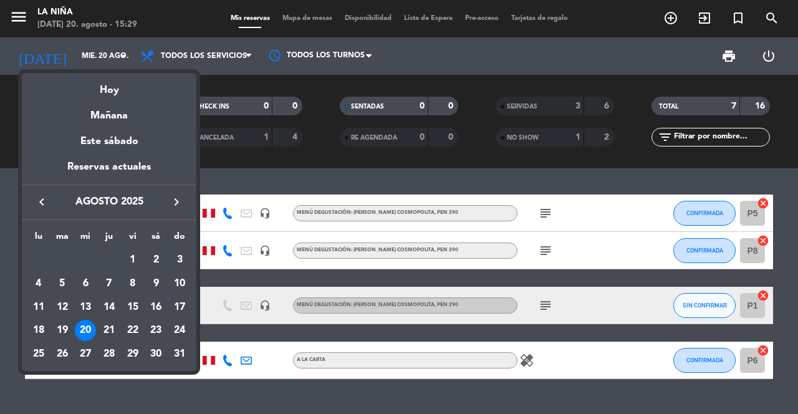
click at [178, 388] on div at bounding box center [399, 207] width 798 height 414
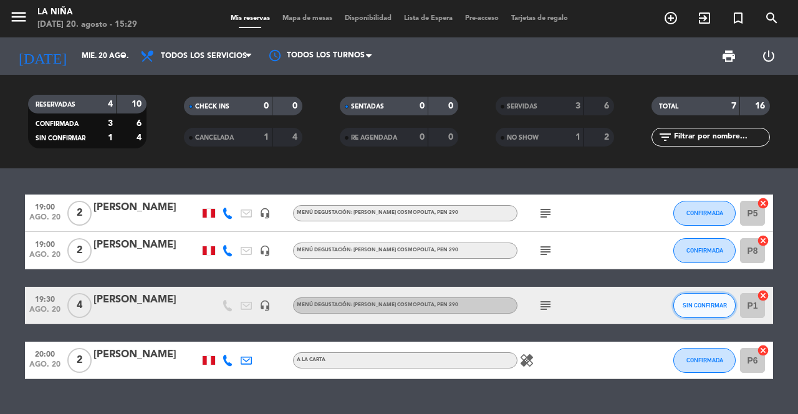
click at [714, 300] on button "SIN CONFIRMAR" at bounding box center [705, 305] width 62 height 25
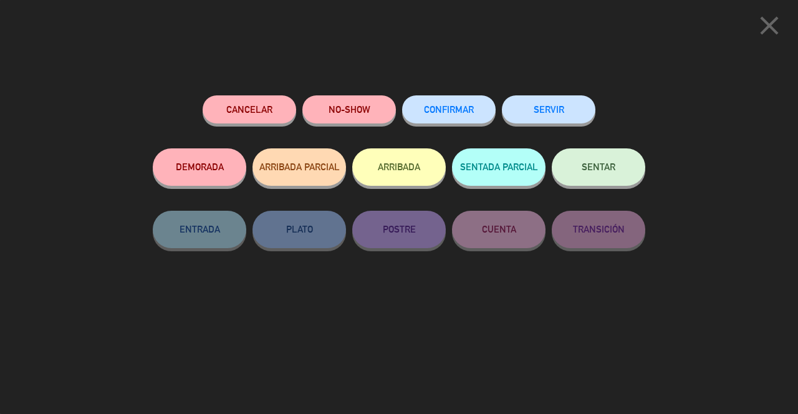
click at [452, 120] on button "CONFIRMAR" at bounding box center [449, 109] width 94 height 28
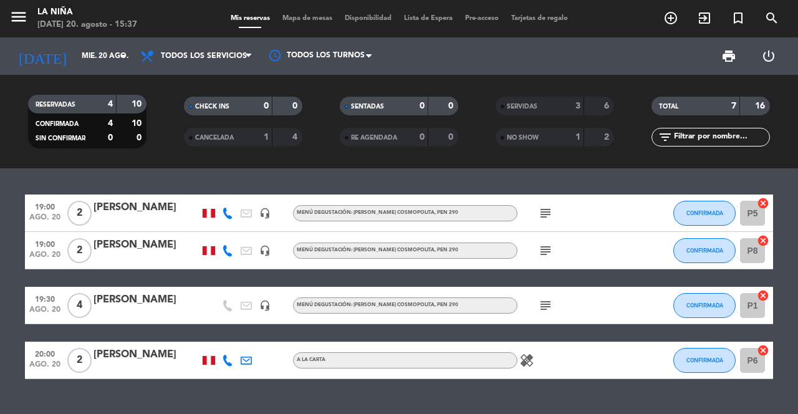
click at [541, 210] on icon "subject" at bounding box center [545, 213] width 15 height 15
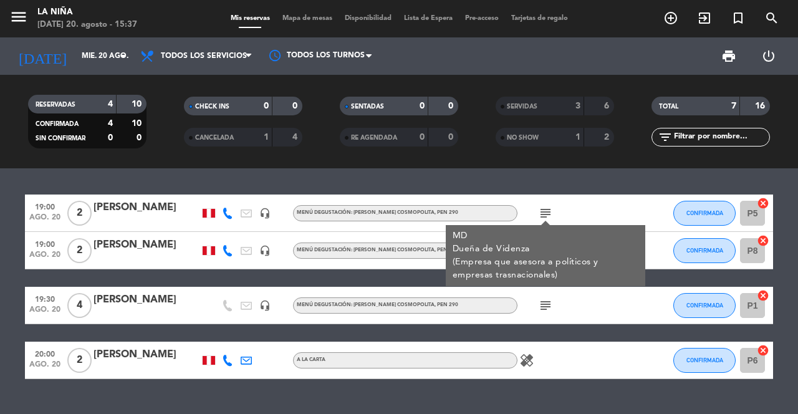
click at [611, 183] on div "19:00 [DATE] 2 [PERSON_NAME] headset_mic Menú degustación: [PERSON_NAME] Cosmop…" at bounding box center [399, 291] width 798 height 246
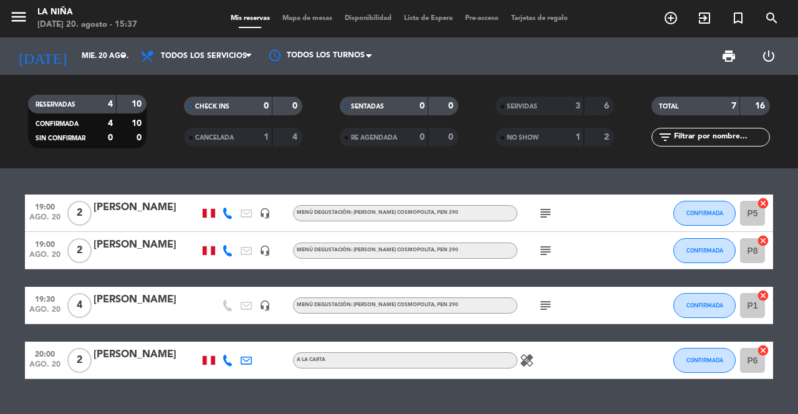
click at [544, 246] on icon "subject" at bounding box center [545, 250] width 15 height 15
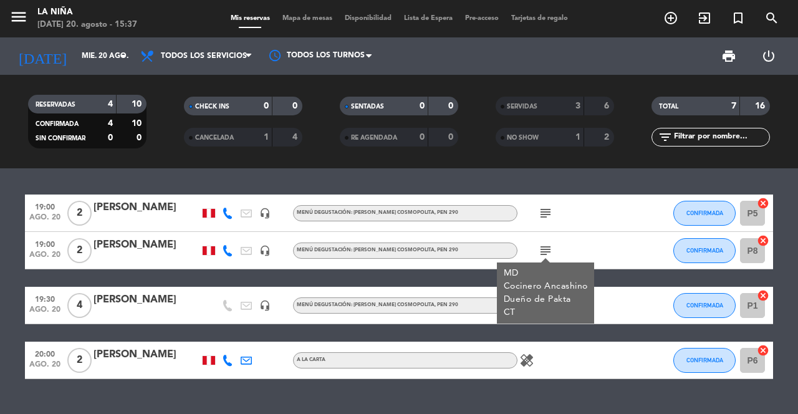
click at [632, 221] on div at bounding box center [647, 213] width 34 height 37
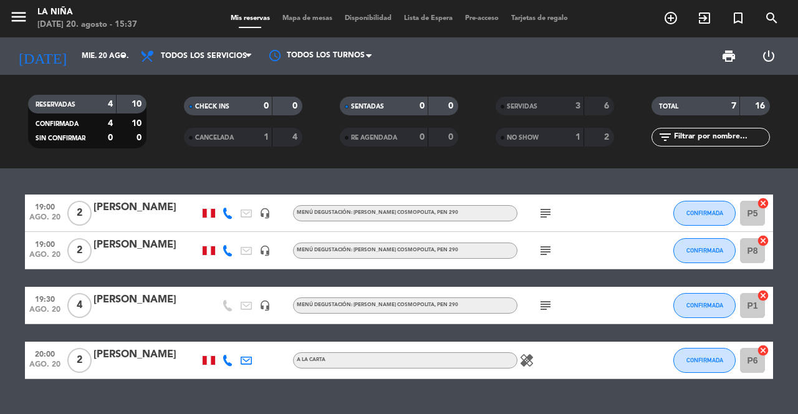
click at [536, 320] on div "subject" at bounding box center [574, 305] width 112 height 37
click at [544, 305] on icon "subject" at bounding box center [545, 305] width 15 height 15
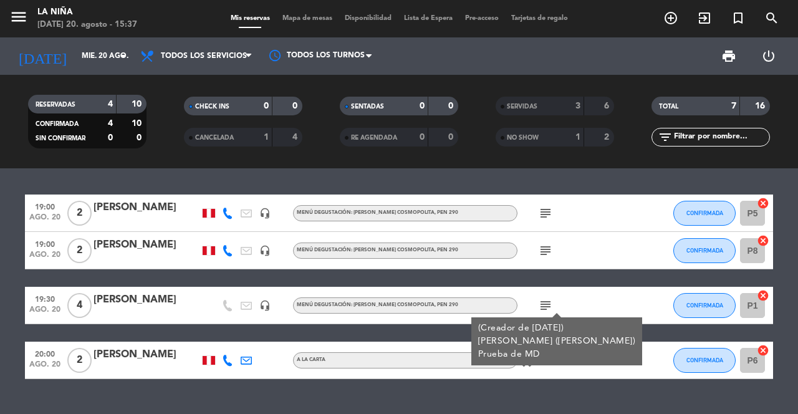
click at [589, 289] on div "subject (Creador de [DATE]) [PERSON_NAME] ([PERSON_NAME]) Prueba de MD" at bounding box center [574, 305] width 112 height 37
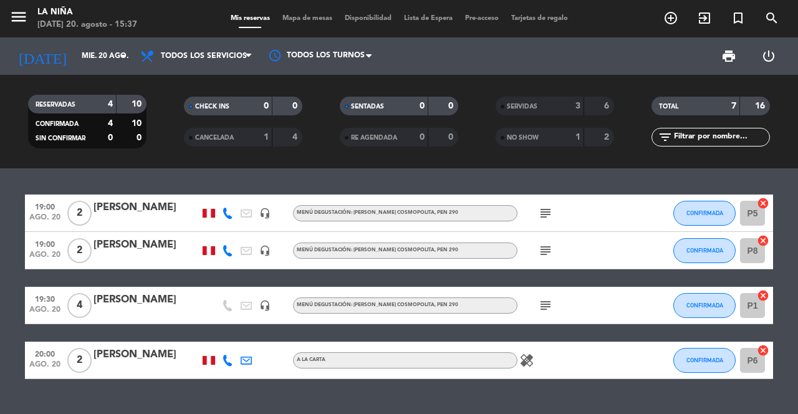
click at [524, 374] on div "healing" at bounding box center [574, 360] width 112 height 37
click at [526, 362] on icon "healing" at bounding box center [526, 360] width 15 height 15
click at [96, 65] on input "mié. 20 ago." at bounding box center [124, 56] width 99 height 21
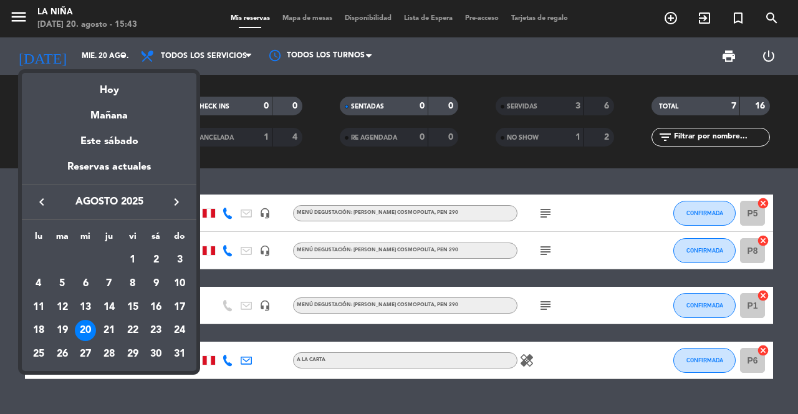
click at [113, 328] on div "21" at bounding box center [109, 330] width 21 height 21
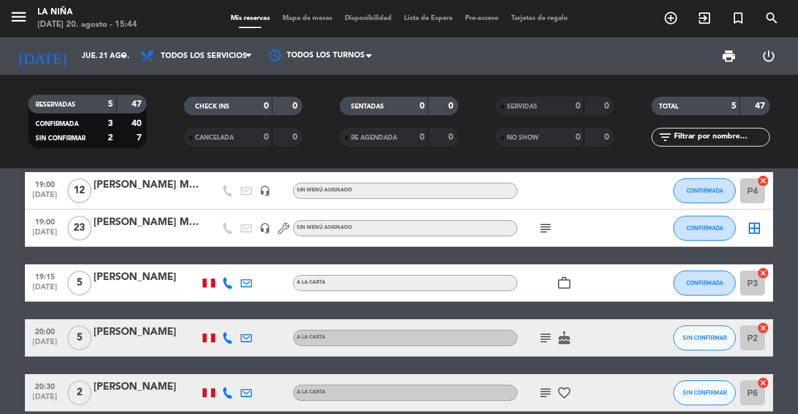
scroll to position [0, 0]
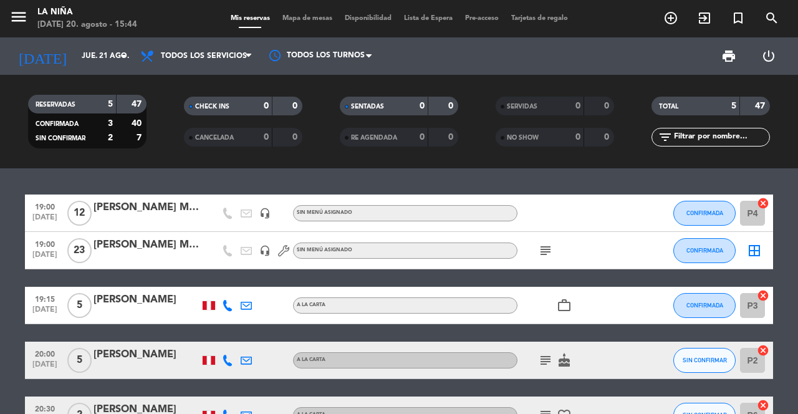
click at [6, 252] on bookings-row "19:00 [DATE] [PERSON_NAME] MICRO headset_mic Sin menú asignado CONFIRMADA P4 ca…" at bounding box center [399, 314] width 798 height 239
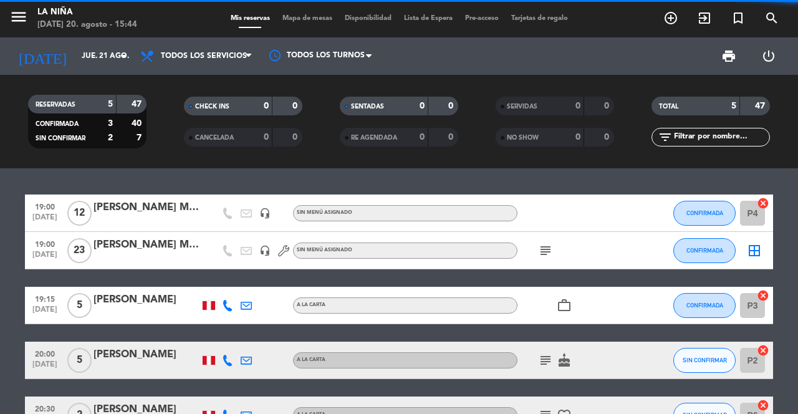
click at [75, 59] on input "jue. 21 ago." at bounding box center [124, 56] width 99 height 21
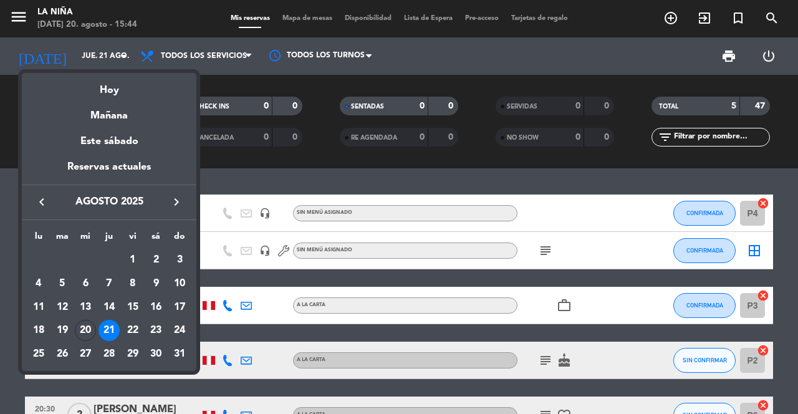
click at [137, 332] on div "22" at bounding box center [132, 330] width 21 height 21
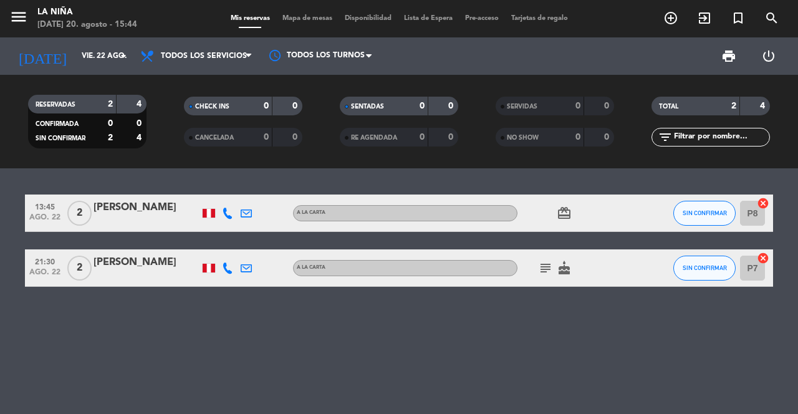
click at [91, 57] on input "vie. 22 ago." at bounding box center [124, 56] width 99 height 21
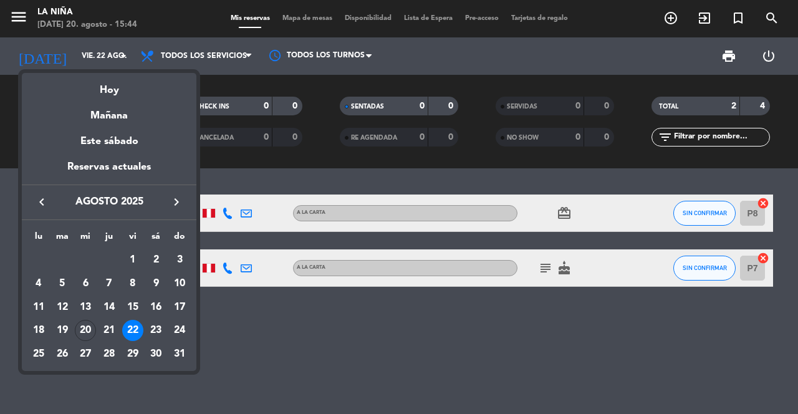
click at [160, 341] on td "23" at bounding box center [157, 331] width 24 height 24
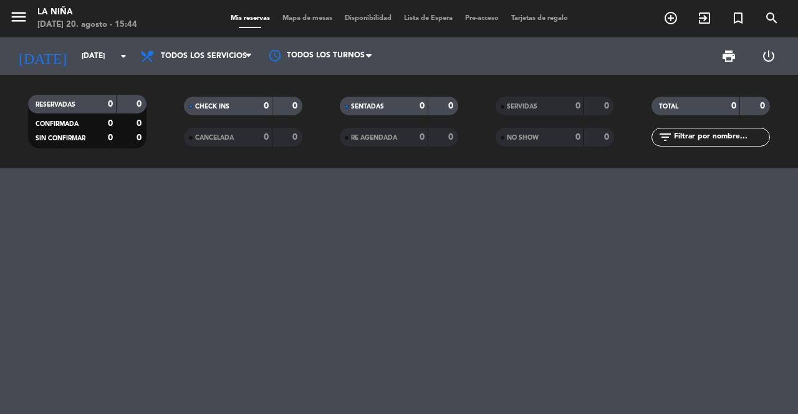
click at [93, 56] on input "[DATE]" at bounding box center [124, 56] width 99 height 21
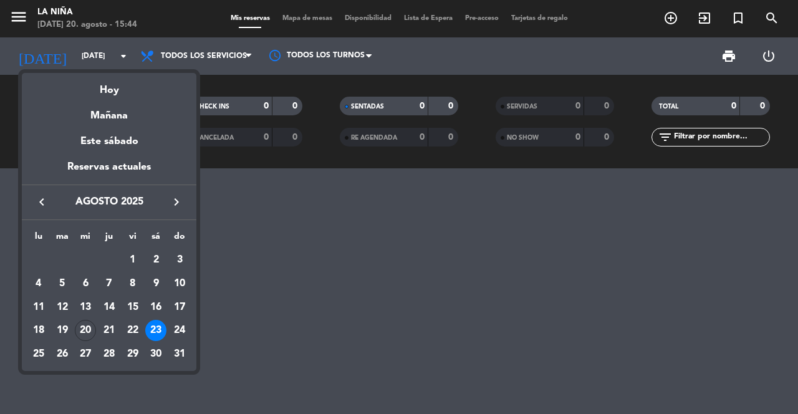
click at [137, 339] on div "22" at bounding box center [132, 330] width 21 height 21
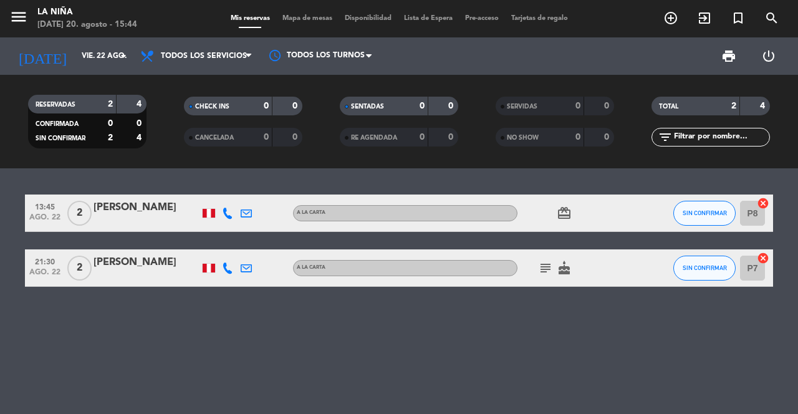
click at [94, 64] on input "vie. 22 ago." at bounding box center [124, 56] width 99 height 21
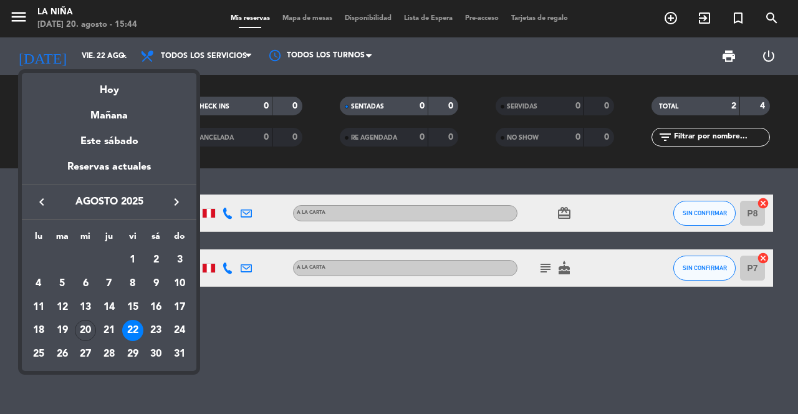
click at [90, 330] on div "20" at bounding box center [85, 330] width 21 height 21
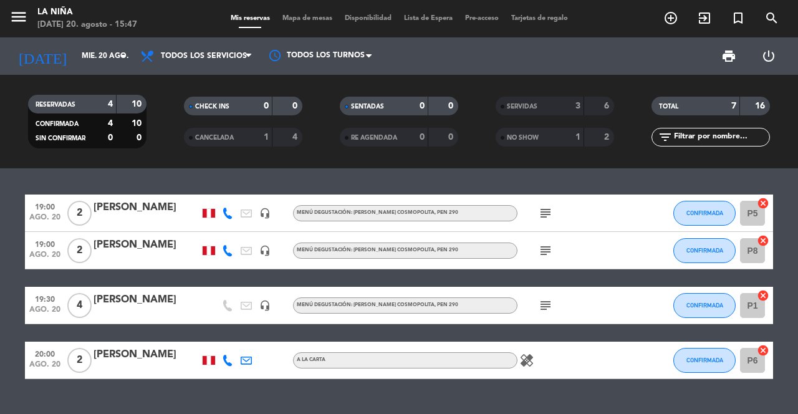
click at [531, 356] on icon "healing" at bounding box center [526, 360] width 15 height 15
click at [159, 403] on div "19:00 [DATE] 2 [PERSON_NAME] headset_mic Menú degustación: [PERSON_NAME] Cosmop…" at bounding box center [399, 291] width 798 height 246
click at [104, 54] on input "mié. 20 ago." at bounding box center [124, 56] width 99 height 21
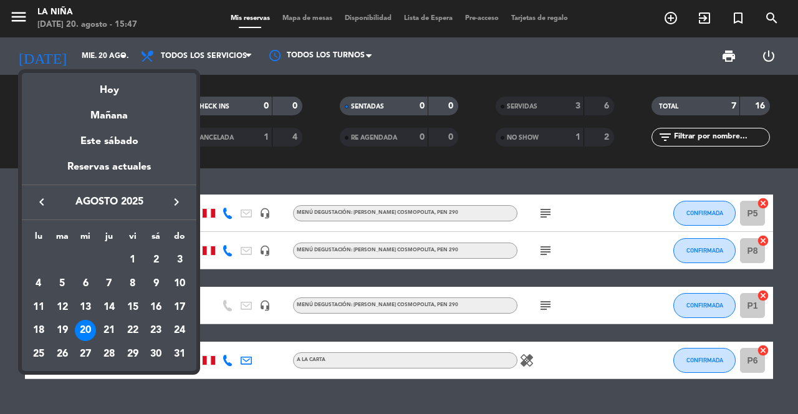
click at [115, 337] on div "21" at bounding box center [109, 330] width 21 height 21
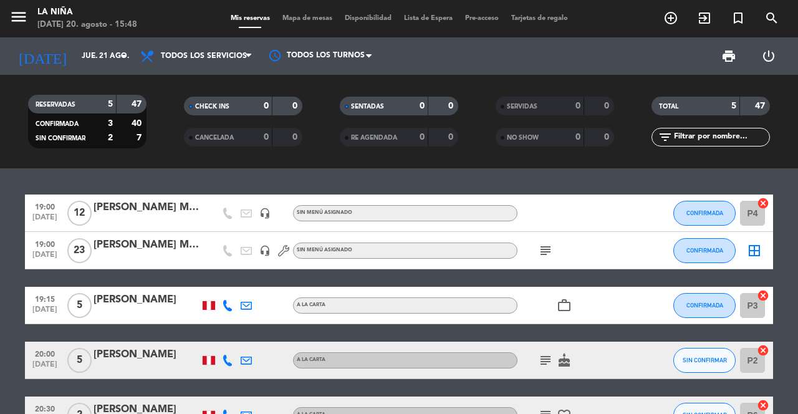
scroll to position [22, 0]
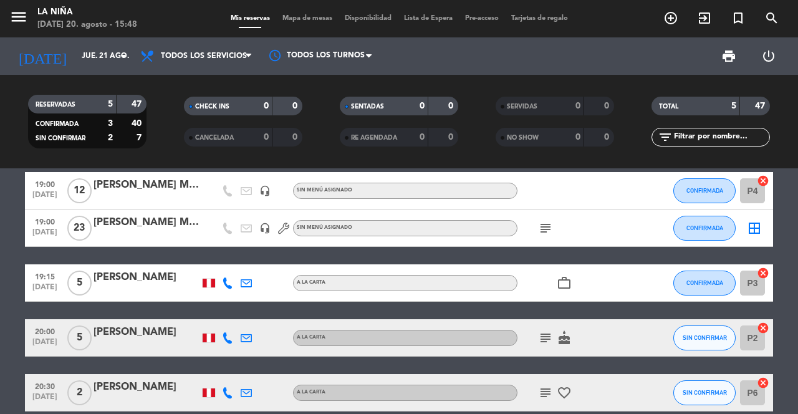
click at [231, 397] on icon at bounding box center [227, 392] width 11 height 11
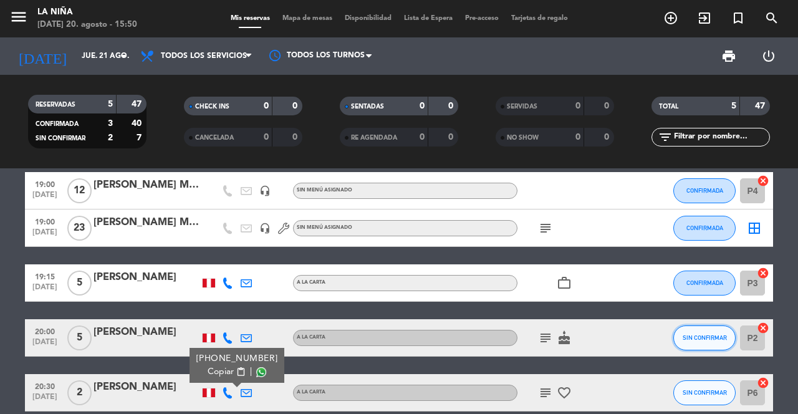
click at [699, 344] on button "SIN CONFIRMAR" at bounding box center [705, 338] width 62 height 25
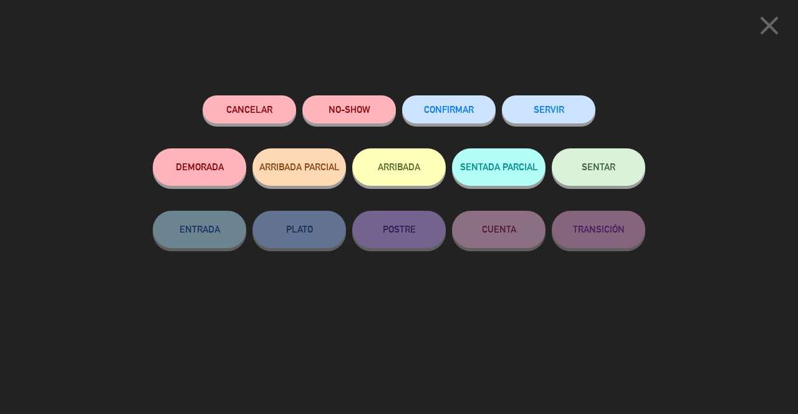
click at [454, 114] on span "CONFIRMAR" at bounding box center [449, 109] width 50 height 11
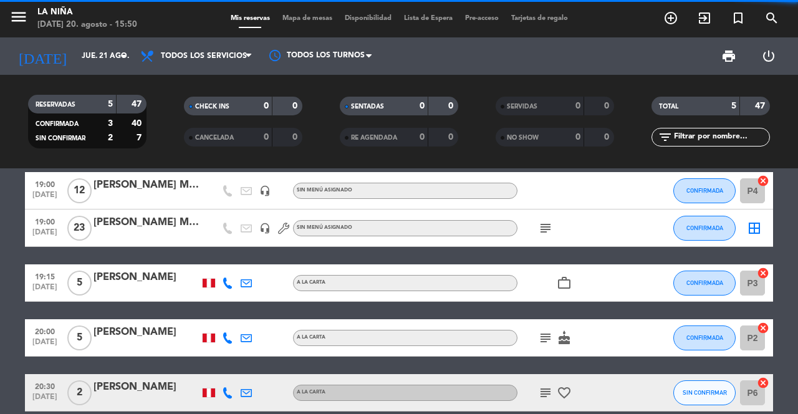
click at [108, 51] on input "jue. 21 ago." at bounding box center [124, 56] width 99 height 21
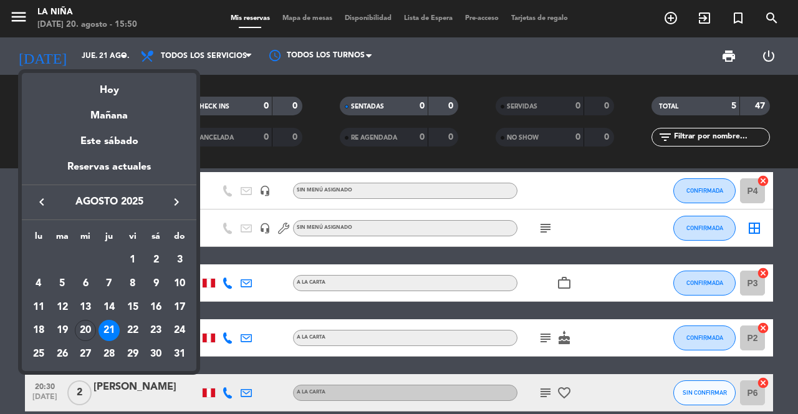
click at [86, 329] on div "20" at bounding box center [85, 330] width 21 height 21
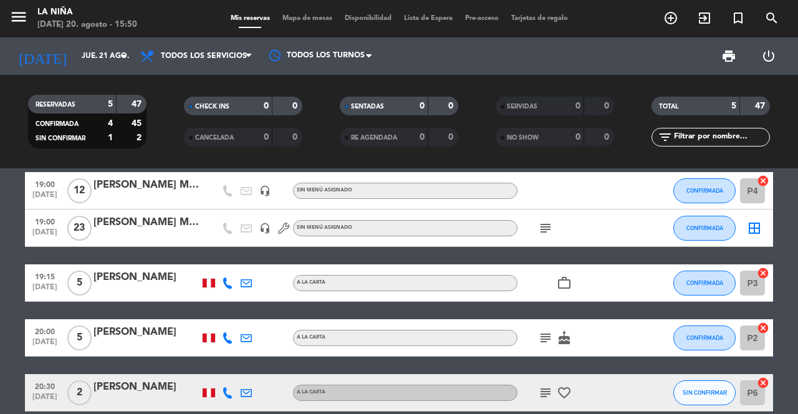
type input "mié. 20 ago."
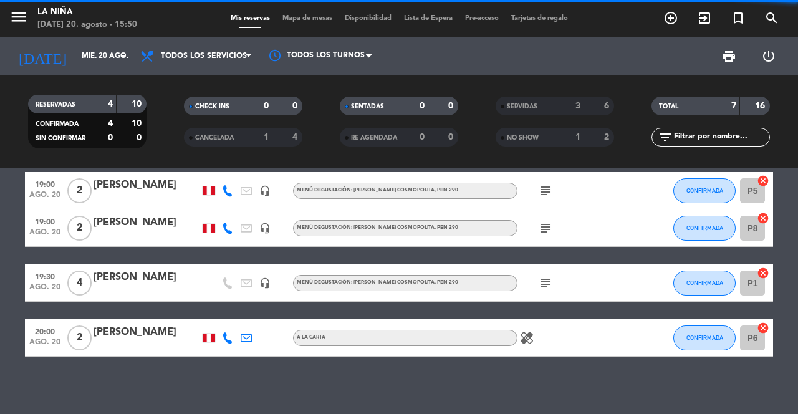
scroll to position [0, 0]
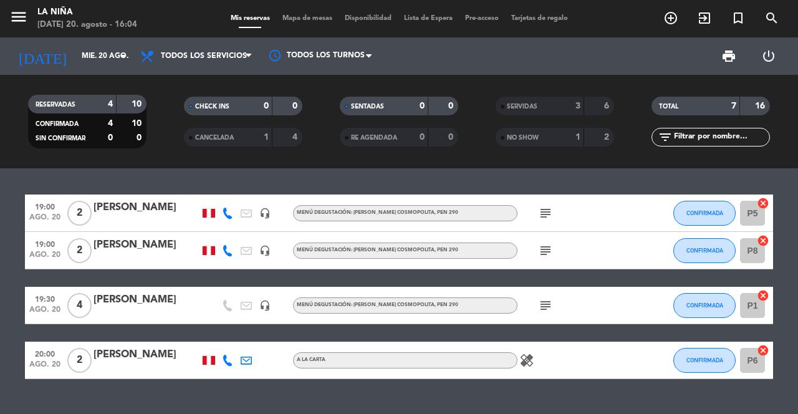
click at [535, 103] on div "SERVIDAS" at bounding box center [527, 106] width 57 height 14
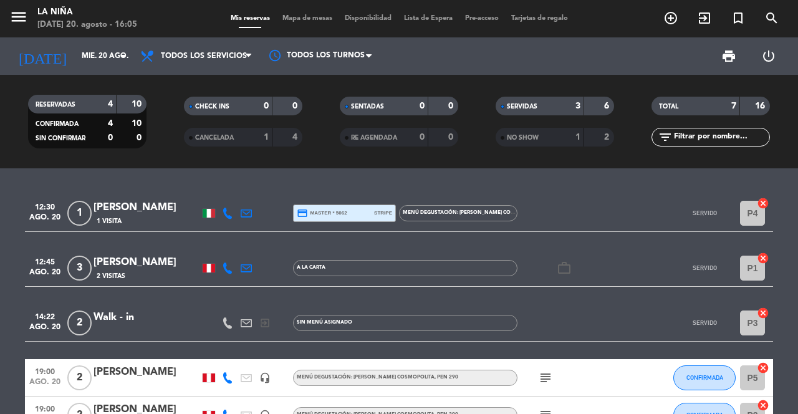
click at [118, 59] on icon "arrow_drop_down" at bounding box center [123, 56] width 15 height 15
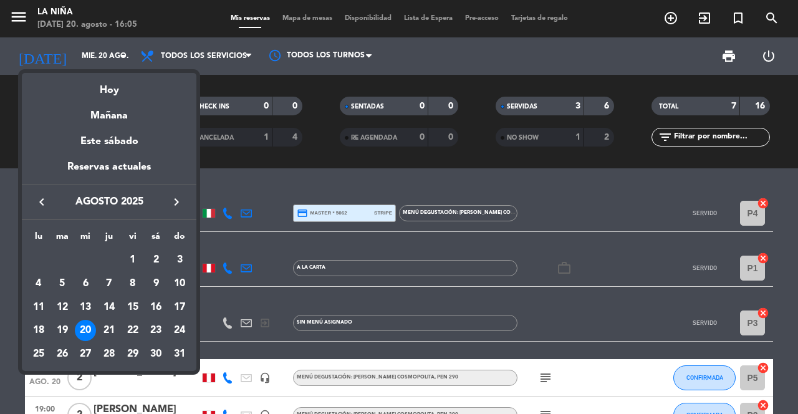
click at [603, 233] on div at bounding box center [399, 207] width 798 height 414
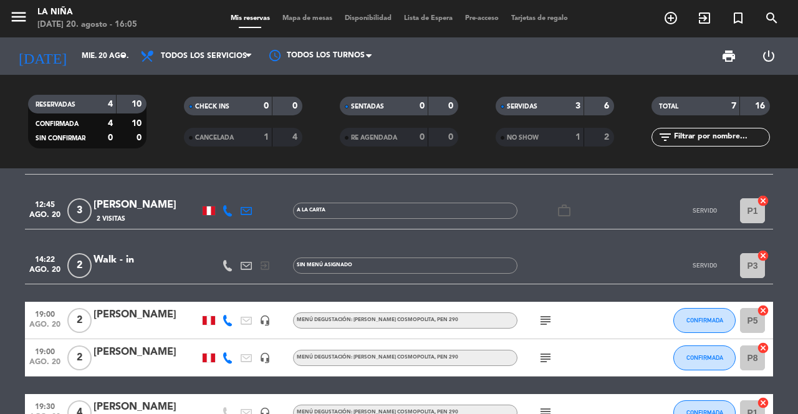
scroll to position [132, 0]
